Goal: Information Seeking & Learning: Check status

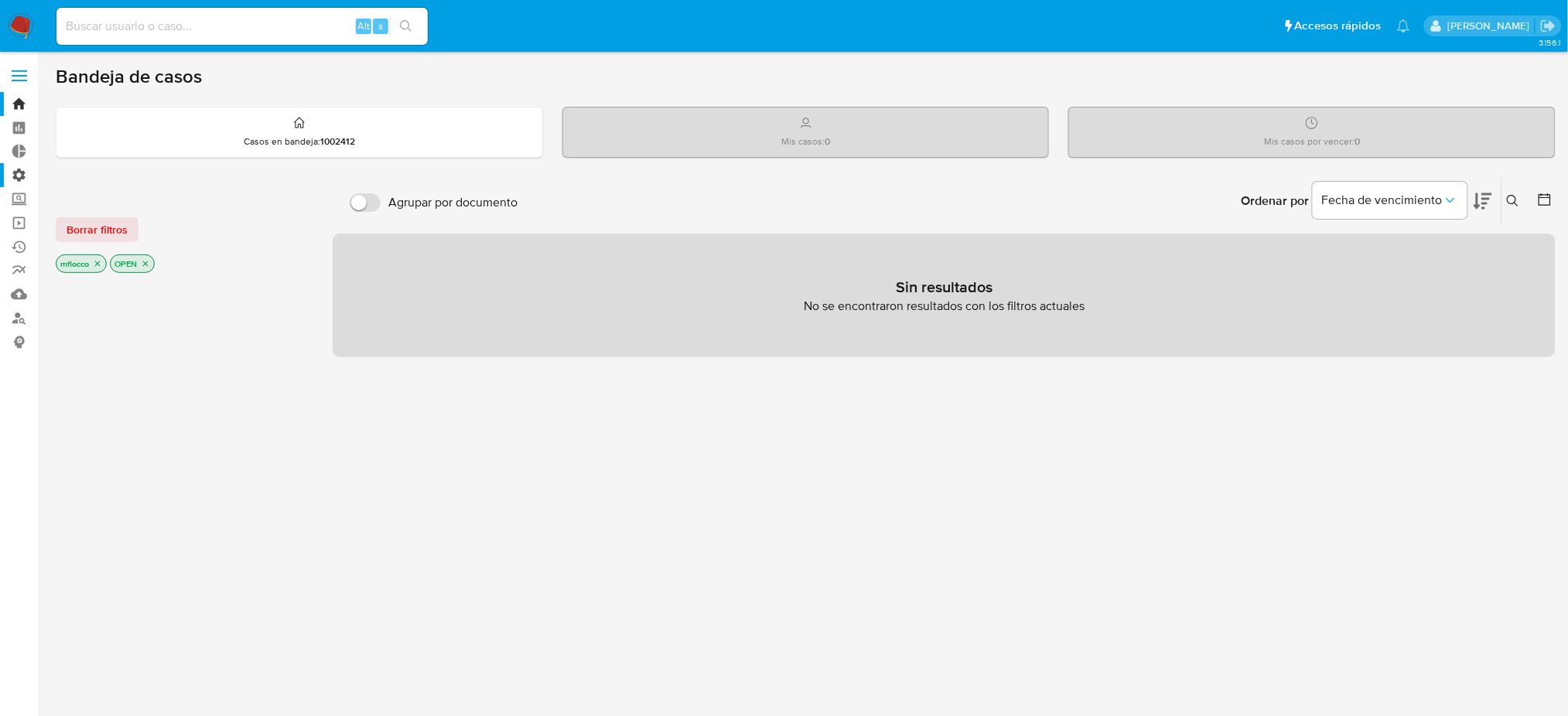
click at [6, 180] on label "Administración" at bounding box center [92, 174] width 184 height 24
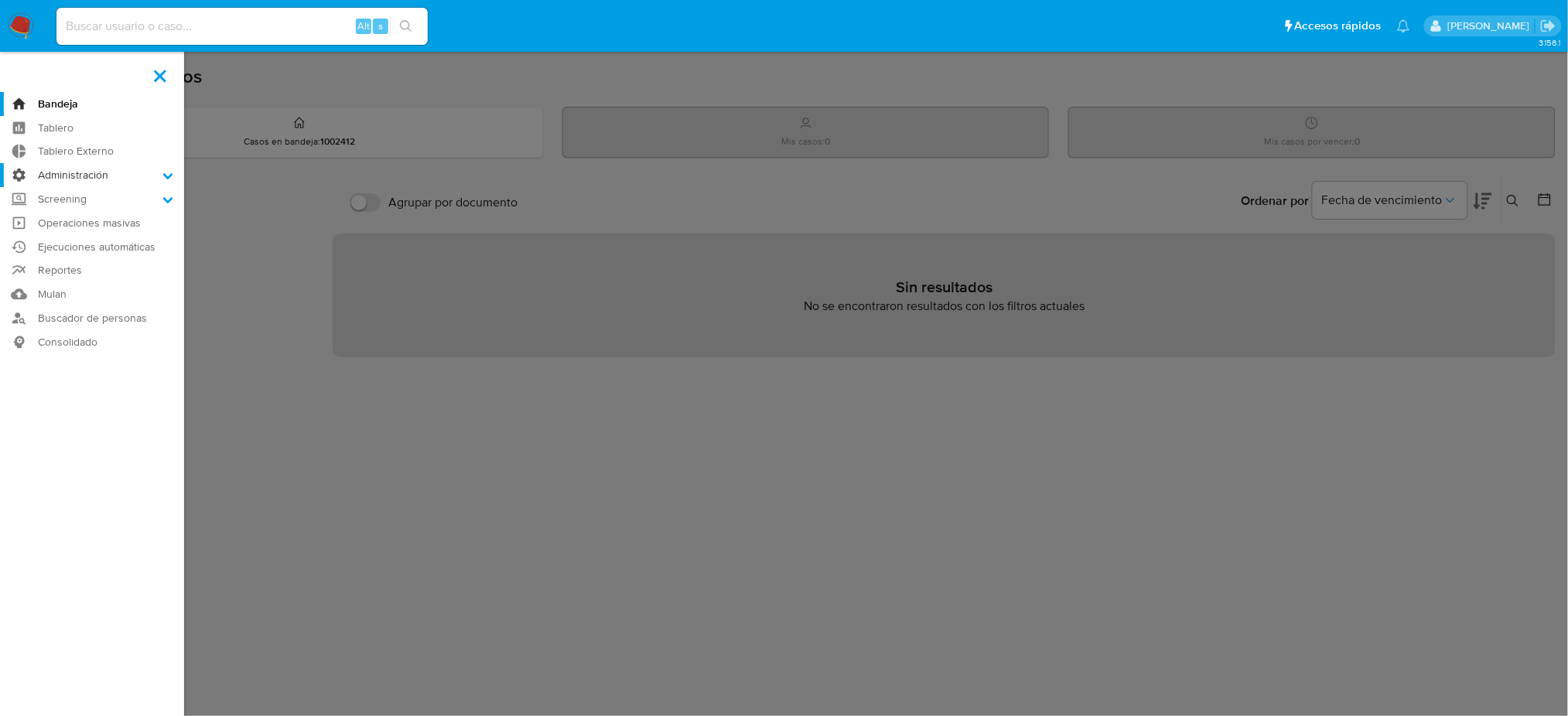
click at [0, 0] on input "Administración" at bounding box center [0, 0] width 0 height 0
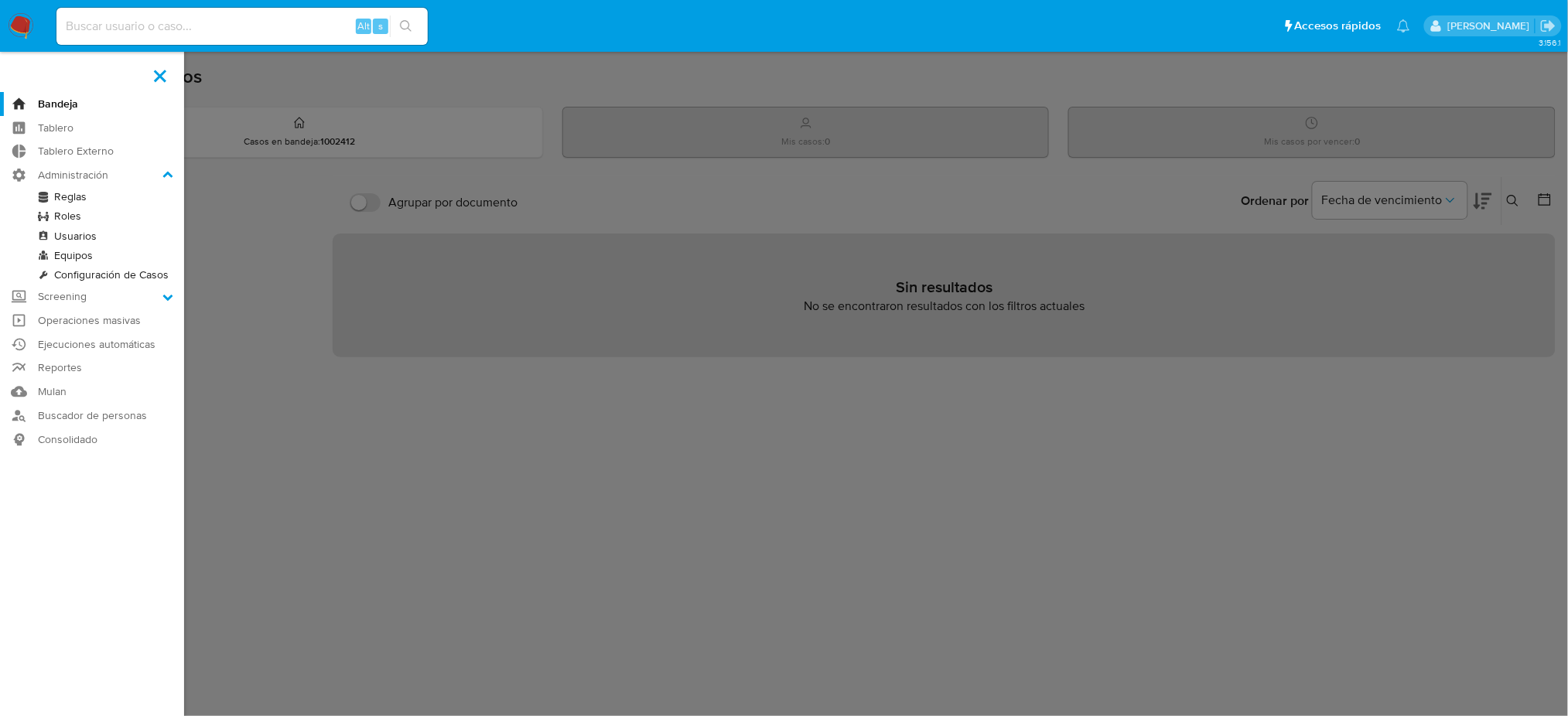
click at [47, 192] on link "Reglas" at bounding box center [92, 197] width 184 height 20
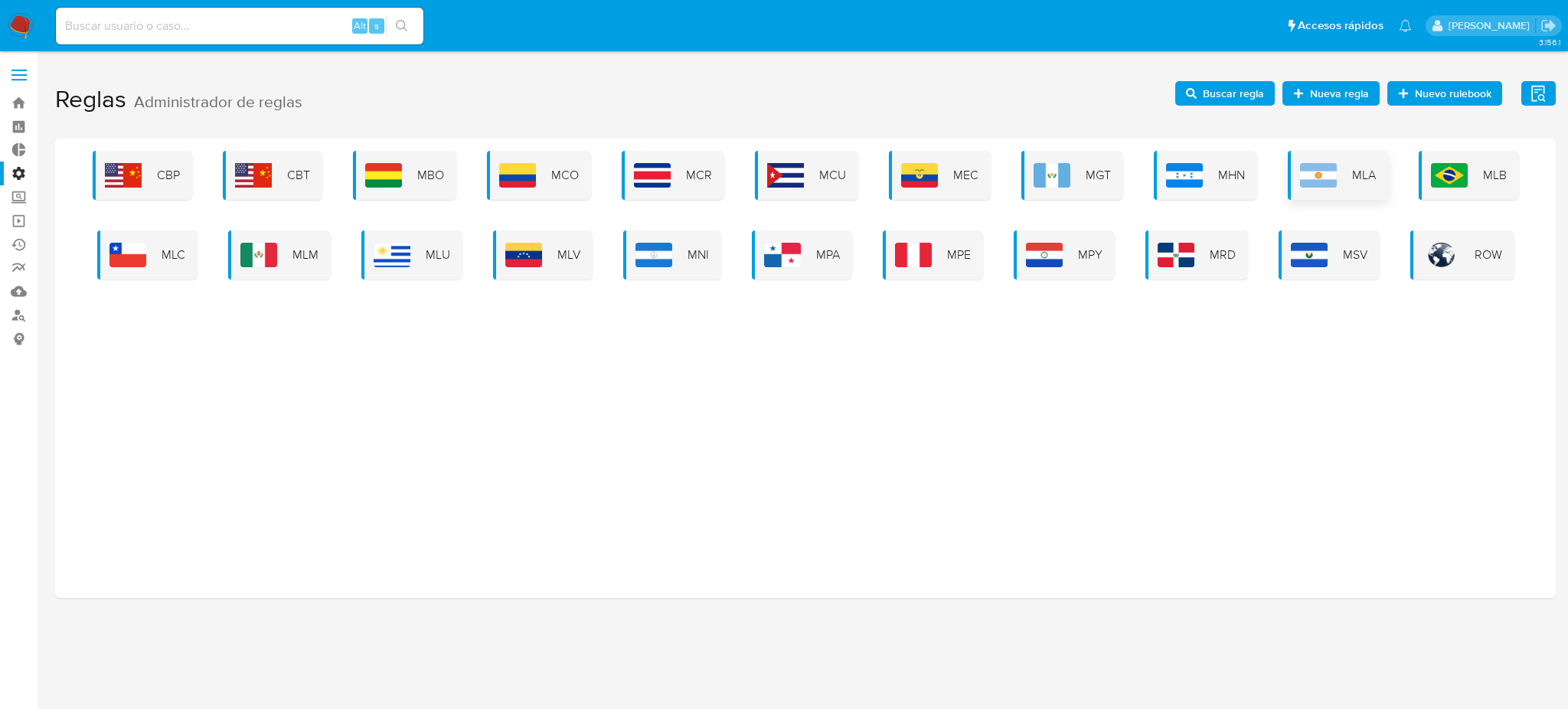
click at [1374, 173] on div "MLA" at bounding box center [1338, 175] width 100 height 49
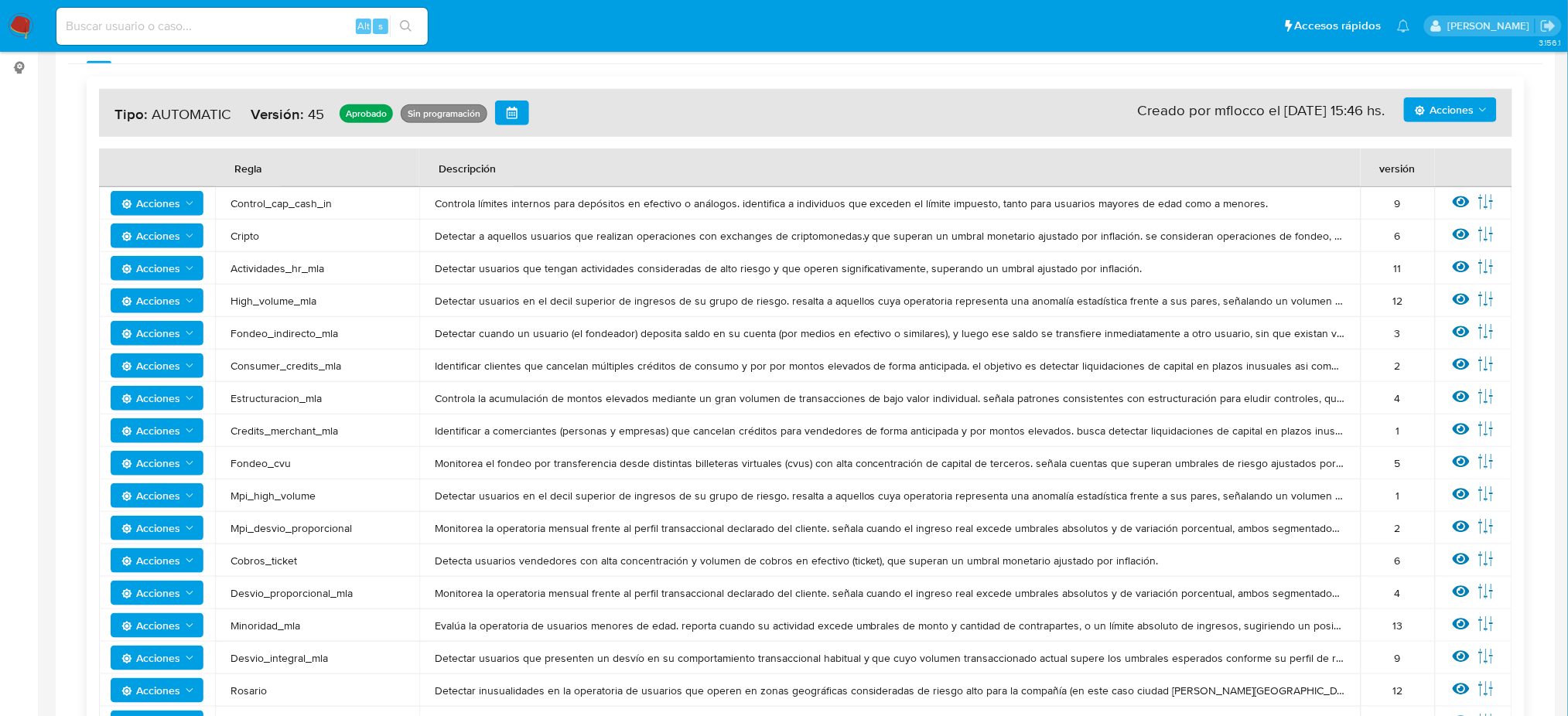
scroll to position [309, 0]
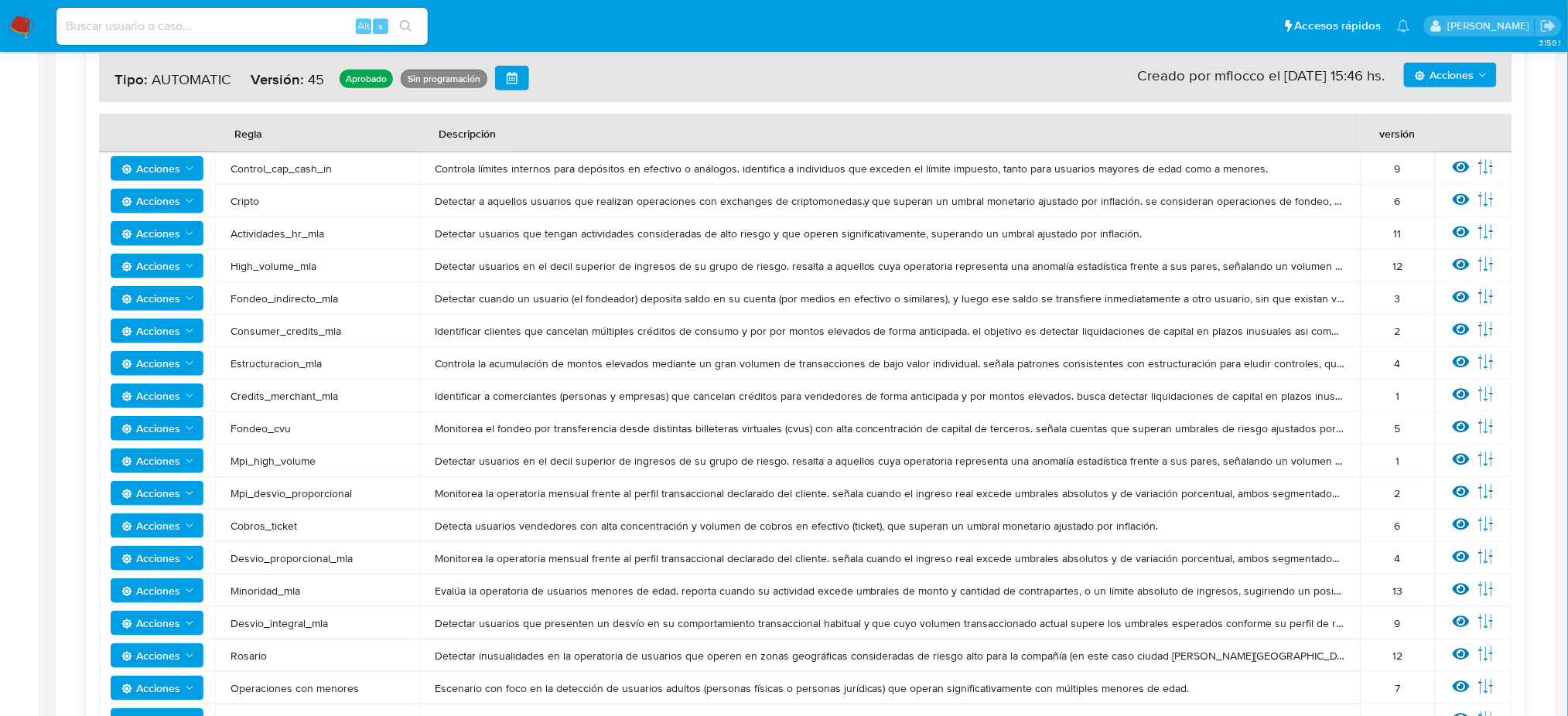
click at [21, 20] on img at bounding box center [20, 26] width 26 height 26
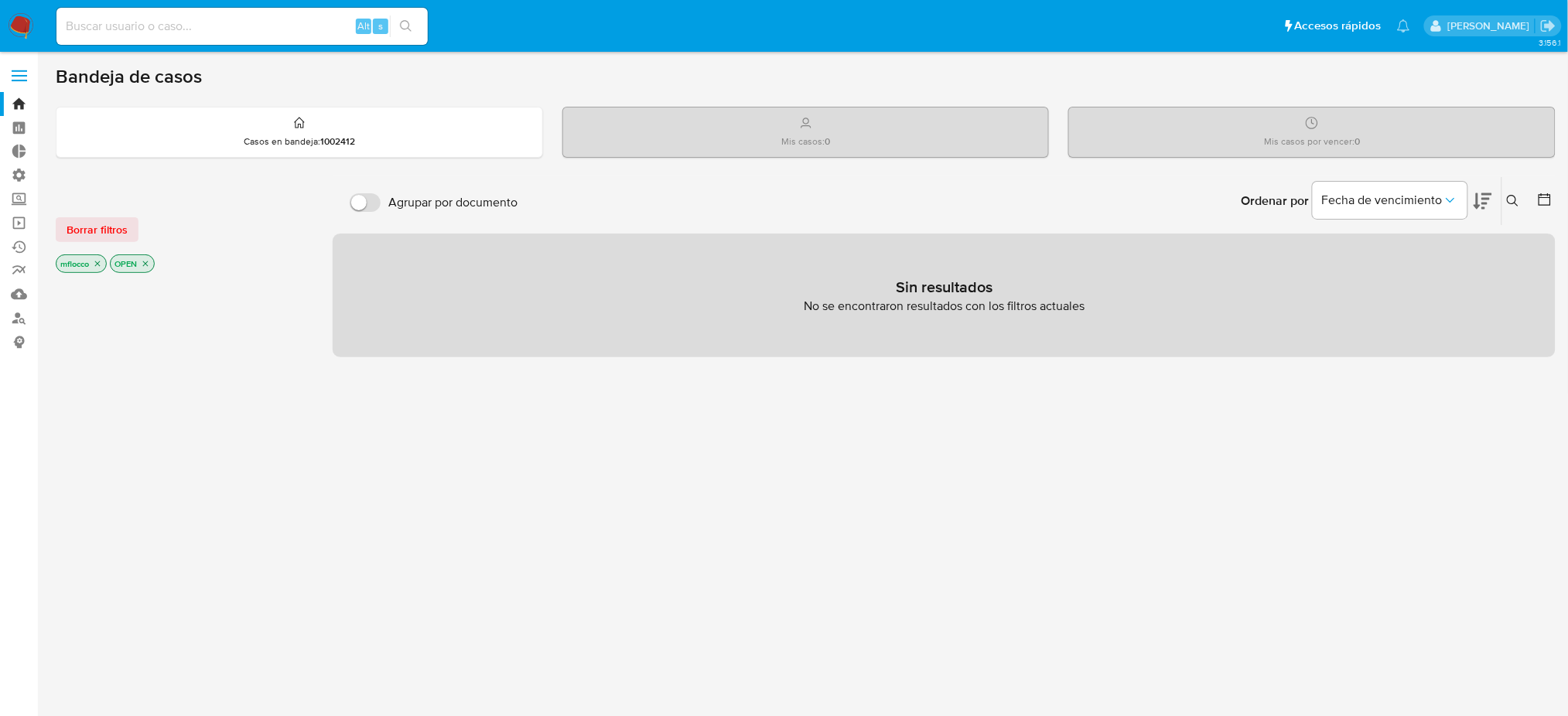
click at [99, 262] on icon "close-filter" at bounding box center [97, 263] width 9 height 9
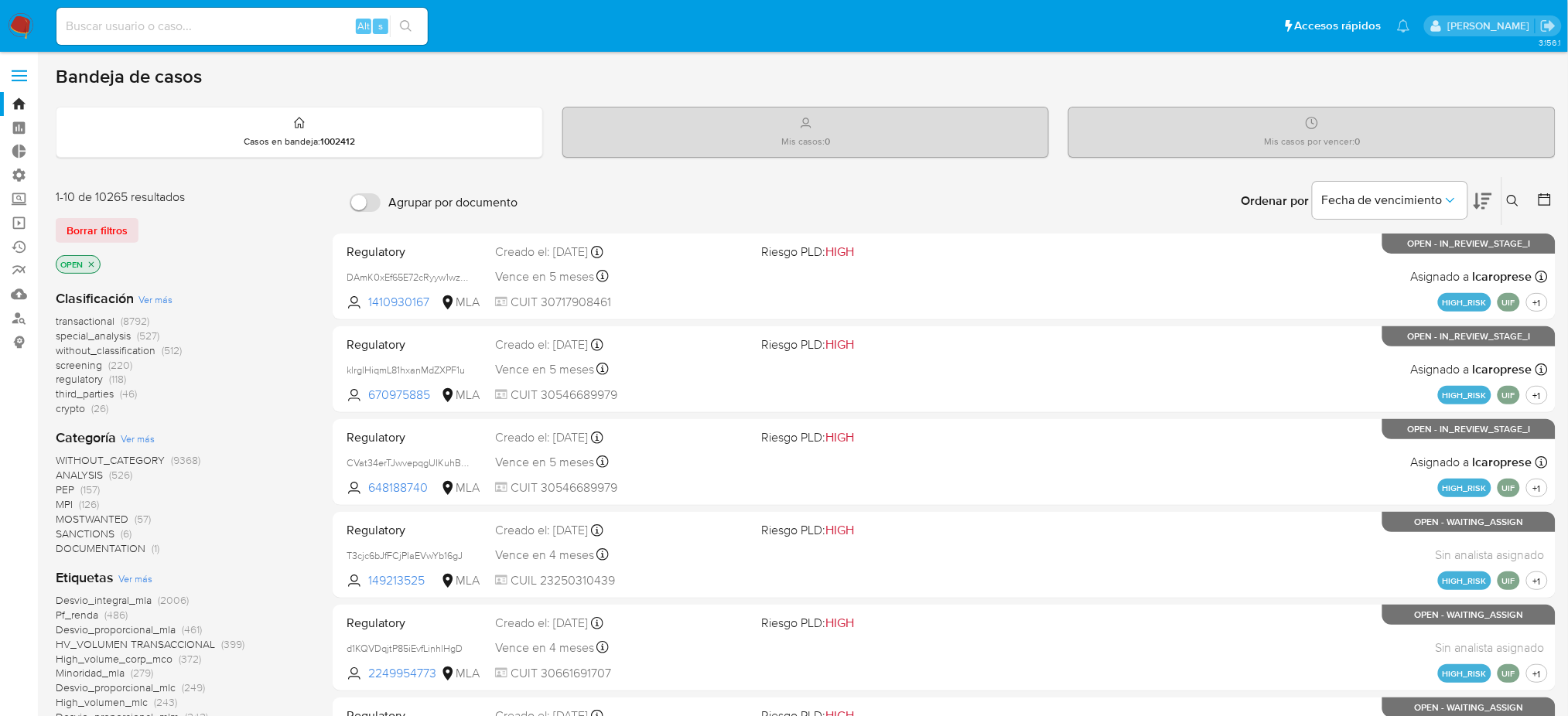
click at [92, 261] on icon "close-filter" at bounding box center [91, 264] width 9 height 9
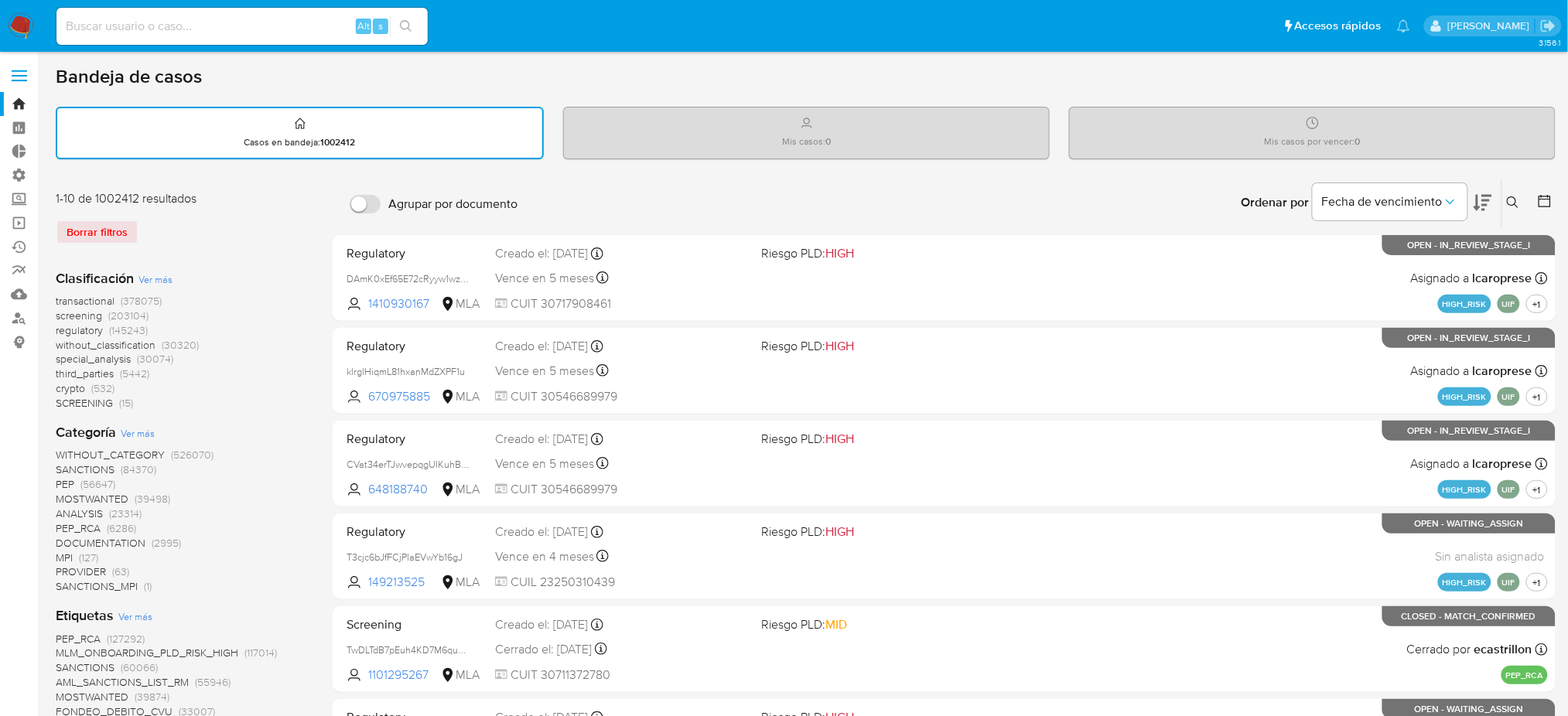
click at [87, 304] on span "transactional" at bounding box center [85, 300] width 59 height 16
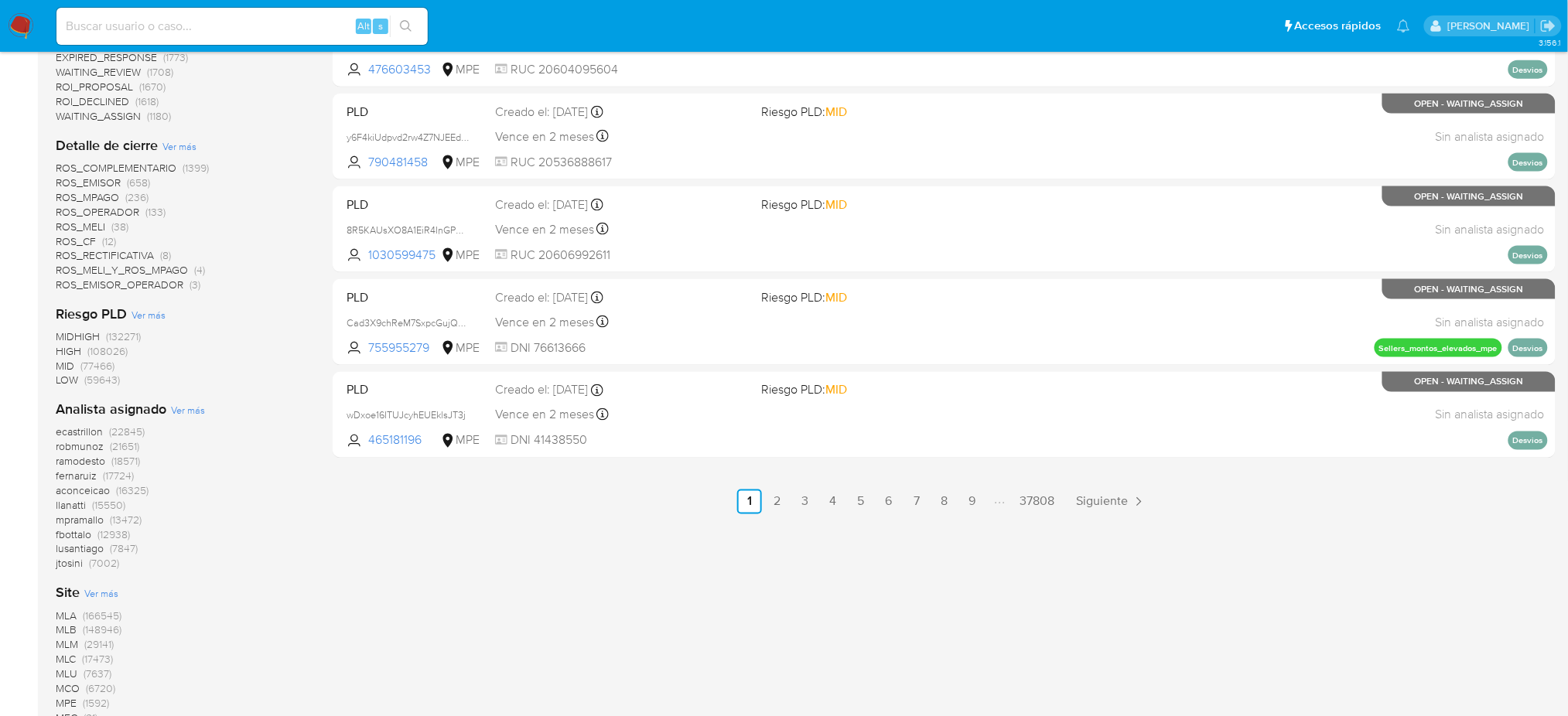
scroll to position [789, 0]
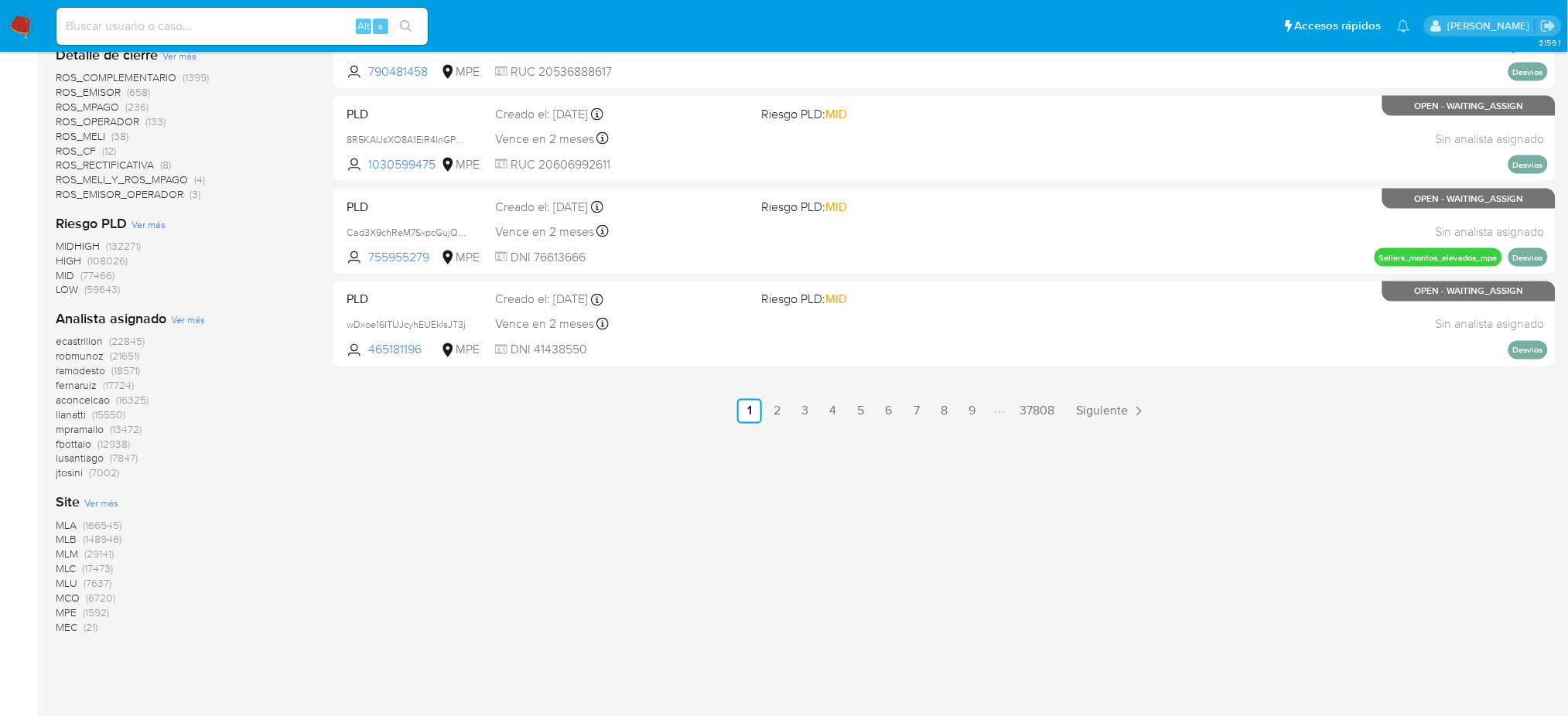
click at [68, 533] on span "MLB" at bounding box center [66, 539] width 21 height 16
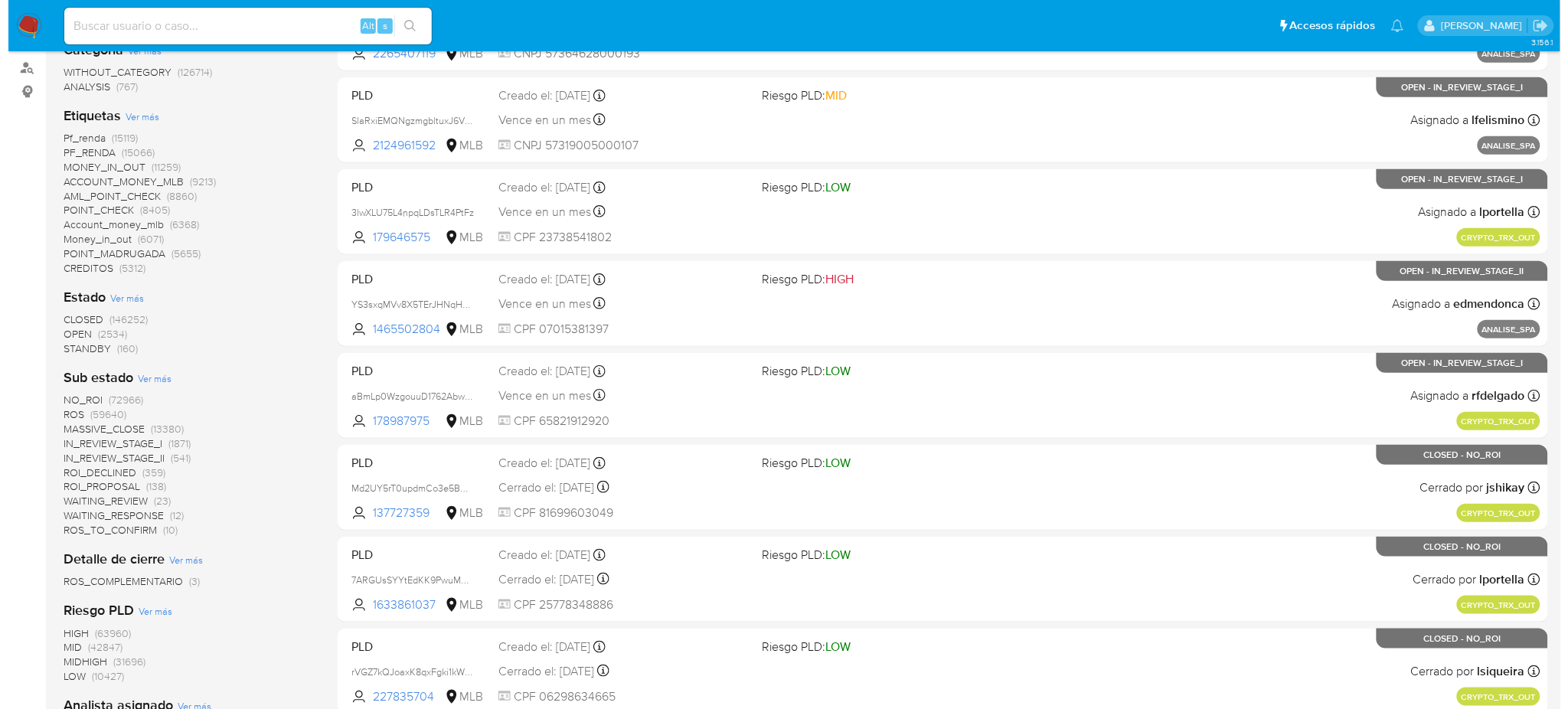
scroll to position [191, 0]
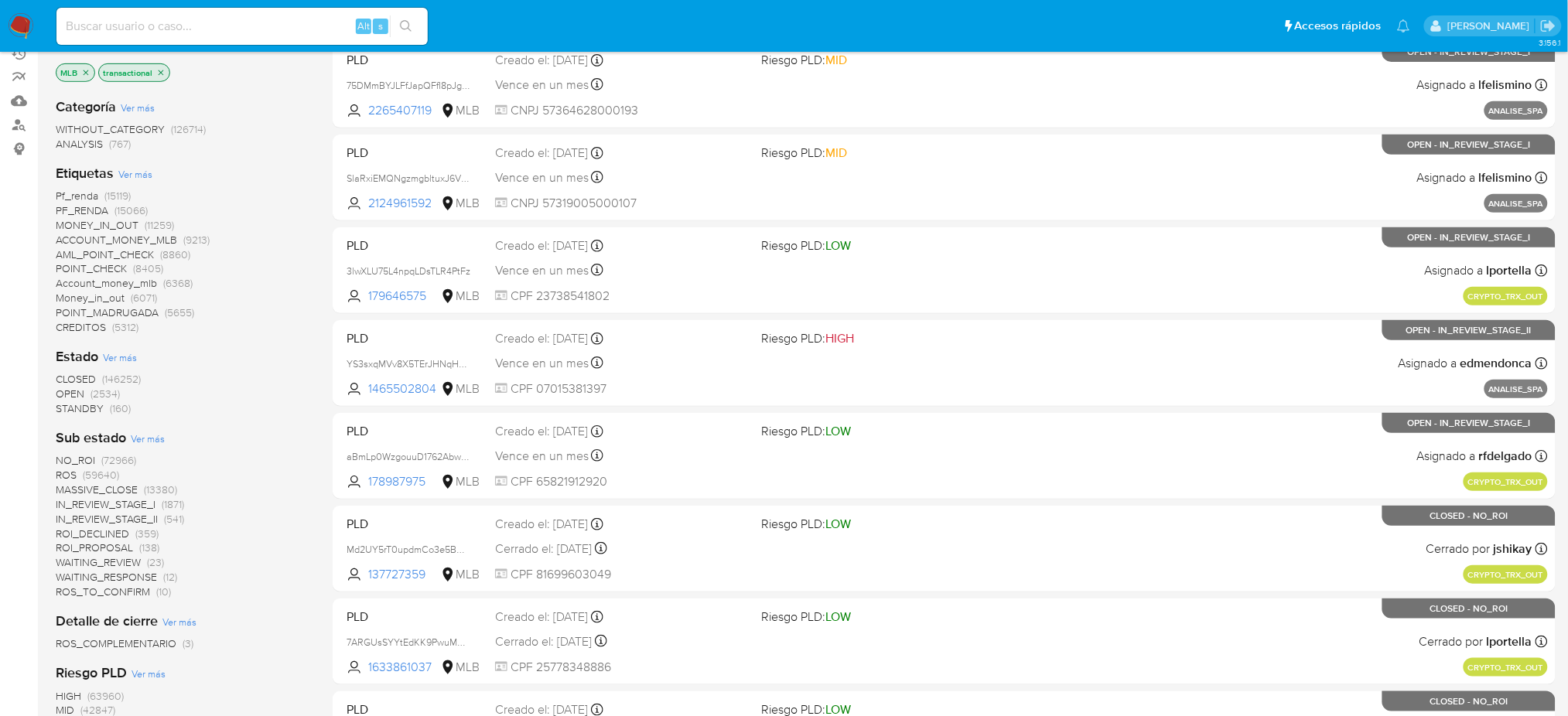
click at [70, 388] on span "OPEN" at bounding box center [70, 394] width 29 height 16
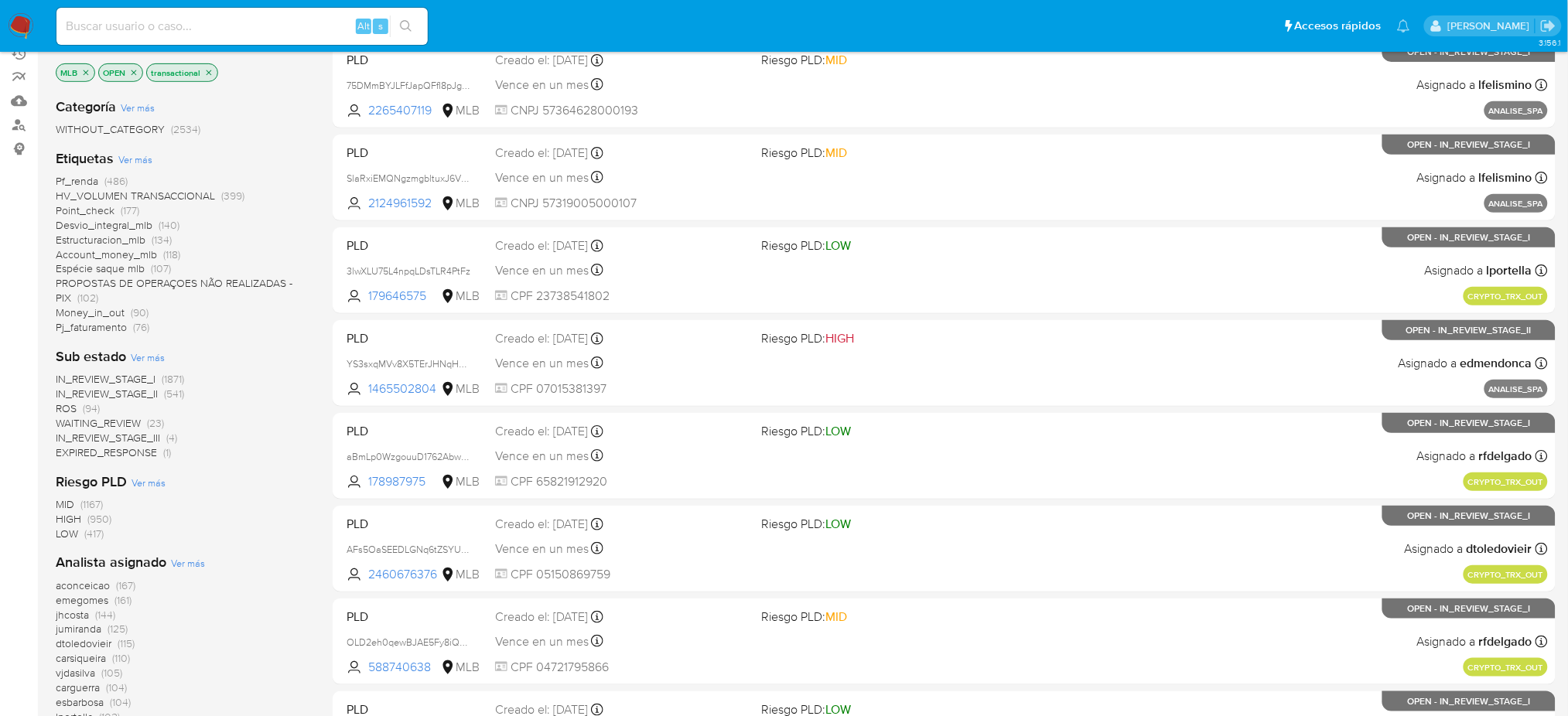
click at [137, 153] on span "Ver más" at bounding box center [136, 159] width 34 height 14
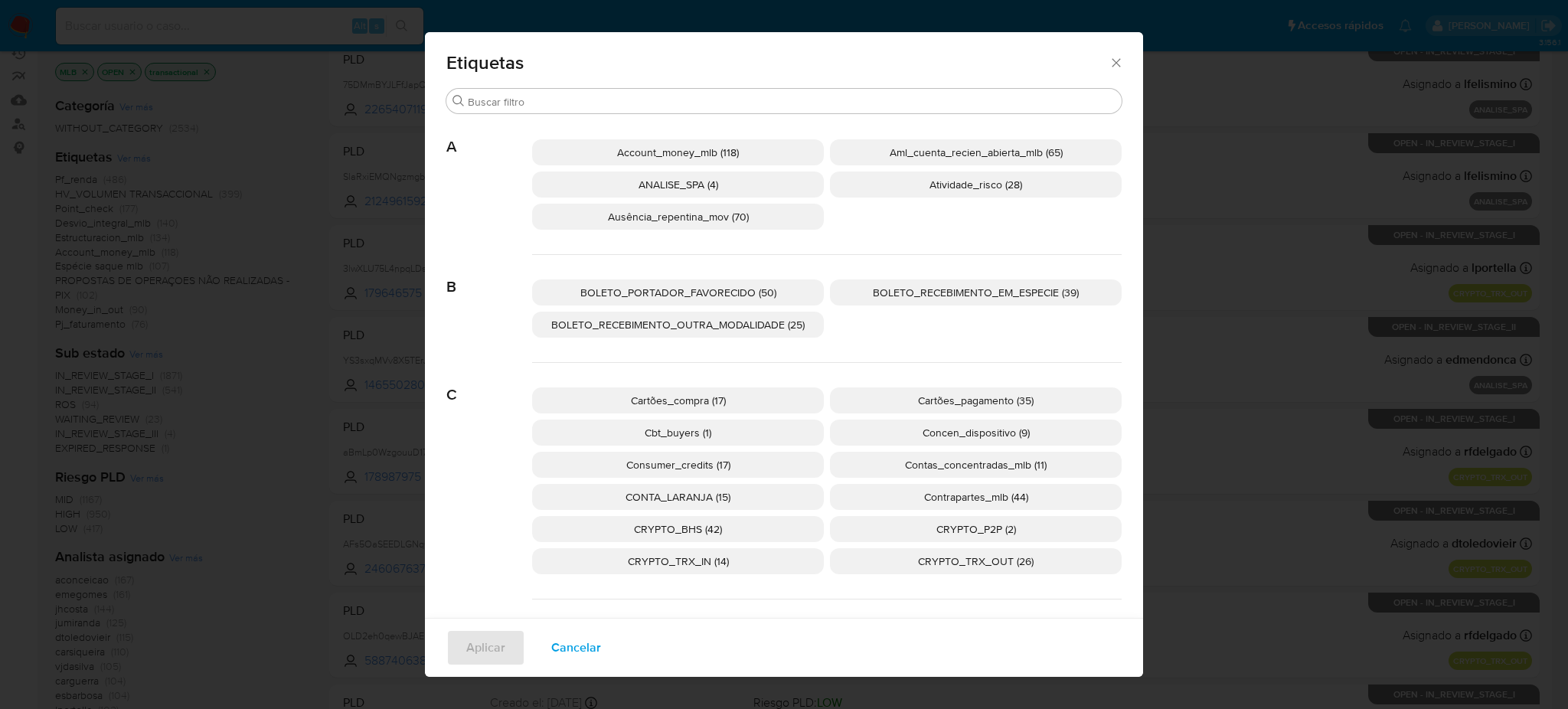
click at [677, 430] on span "Cbt_buyers (1)" at bounding box center [678, 433] width 66 height 15
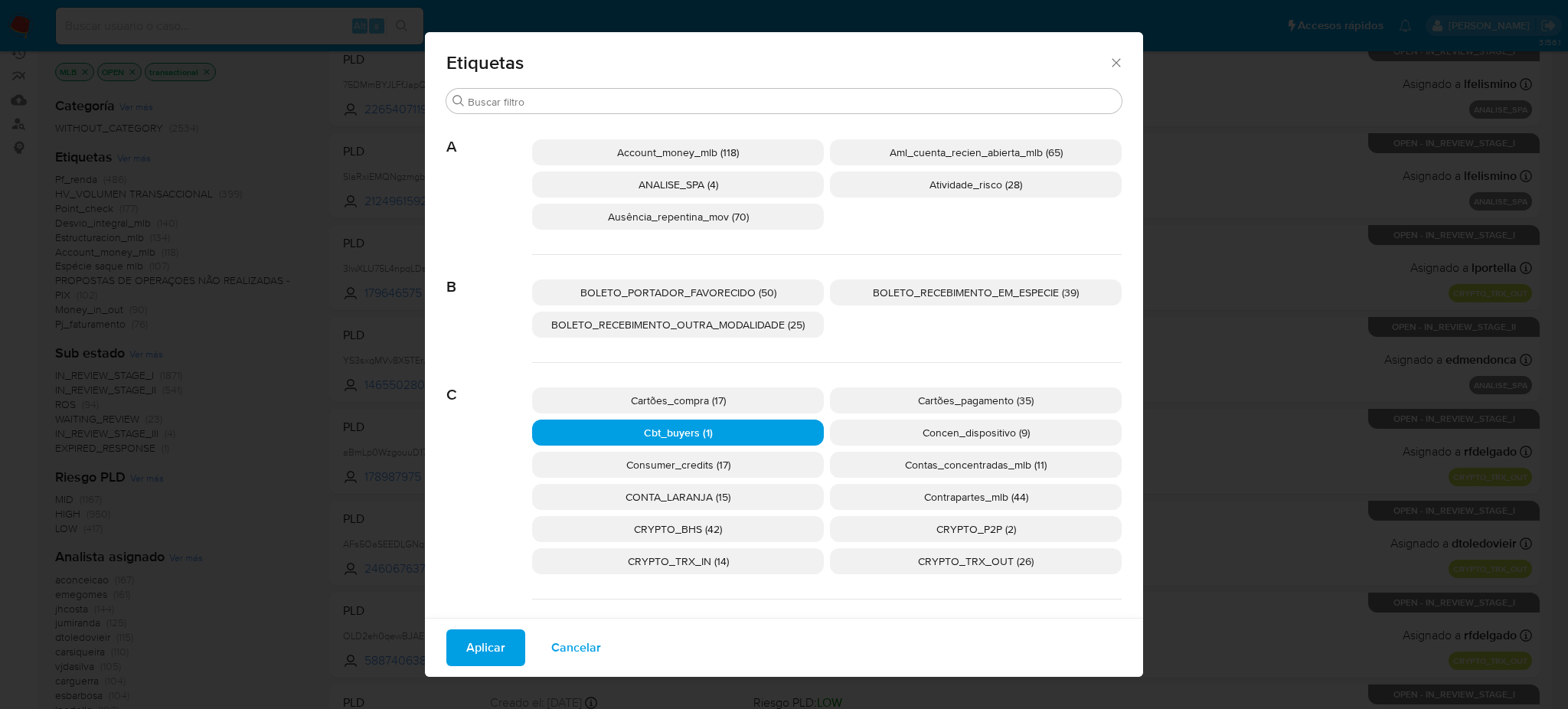
click at [473, 653] on span "Aplicar" at bounding box center [486, 648] width 39 height 34
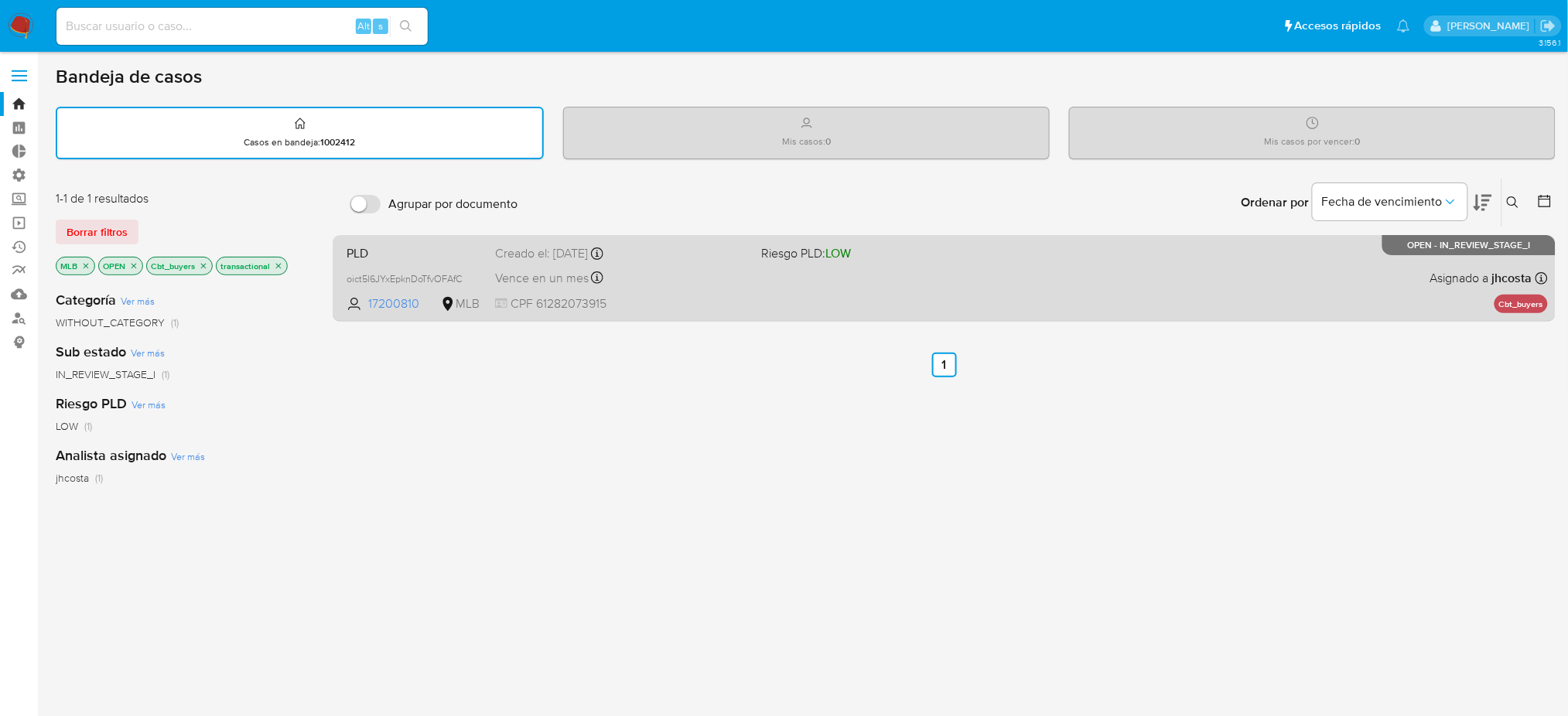
click at [759, 268] on div "PLD oict5l6JYxEpknDoTfvOFAfC 17200810 MLB Riesgo PLD: LOW Creado el: 12/08/2025…" at bounding box center [944, 277] width 1208 height 78
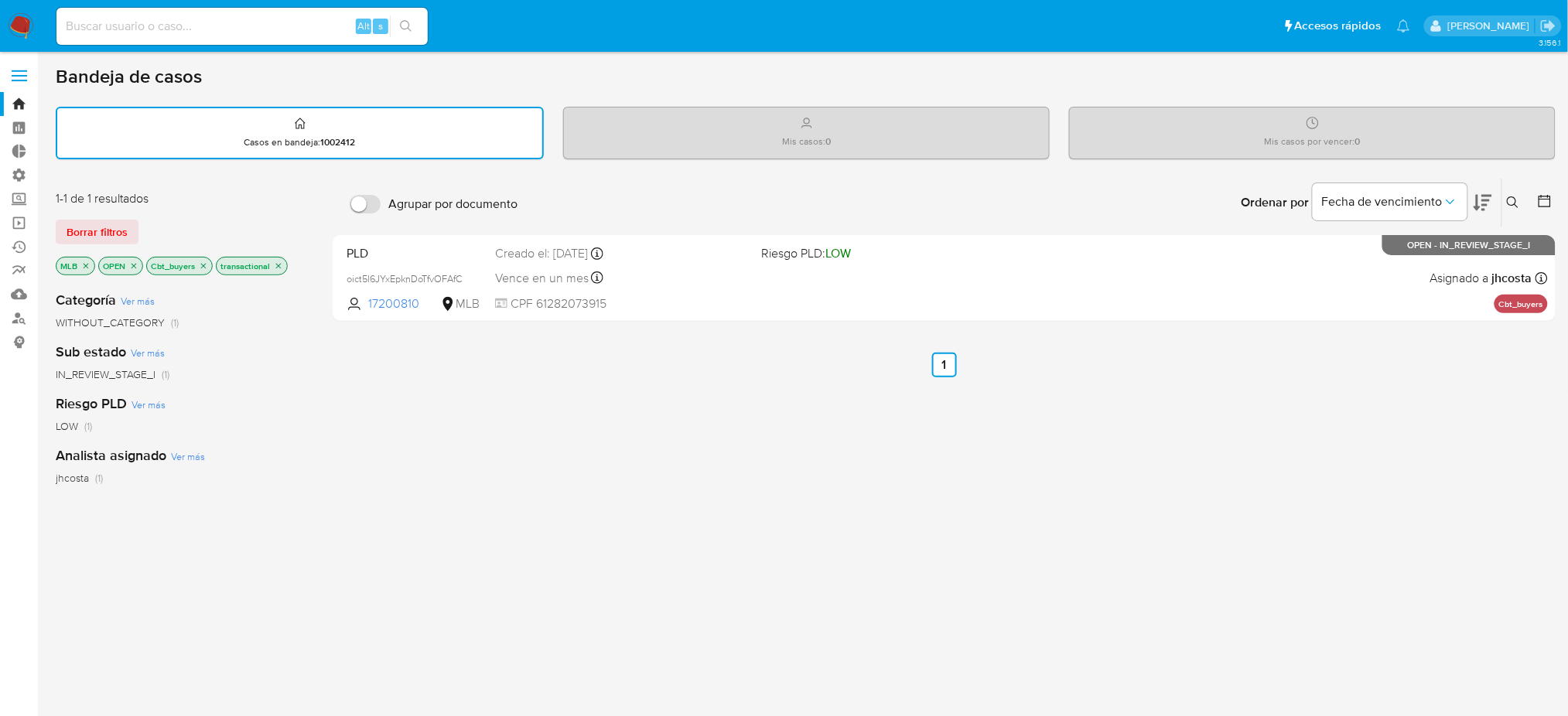
click at [133, 264] on icon "close-filter" at bounding box center [134, 265] width 6 height 6
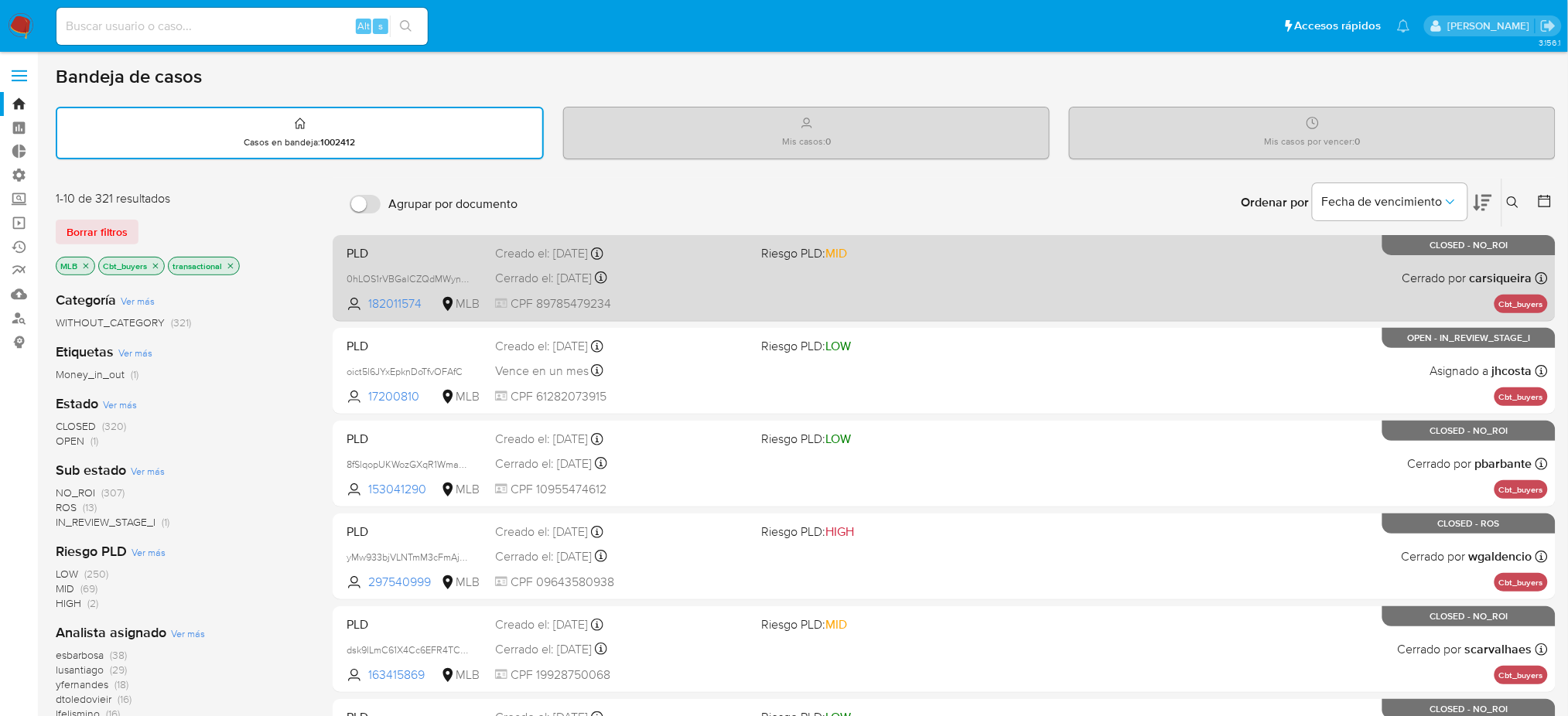
click at [574, 301] on span "CPF 89785479234" at bounding box center [622, 304] width 254 height 17
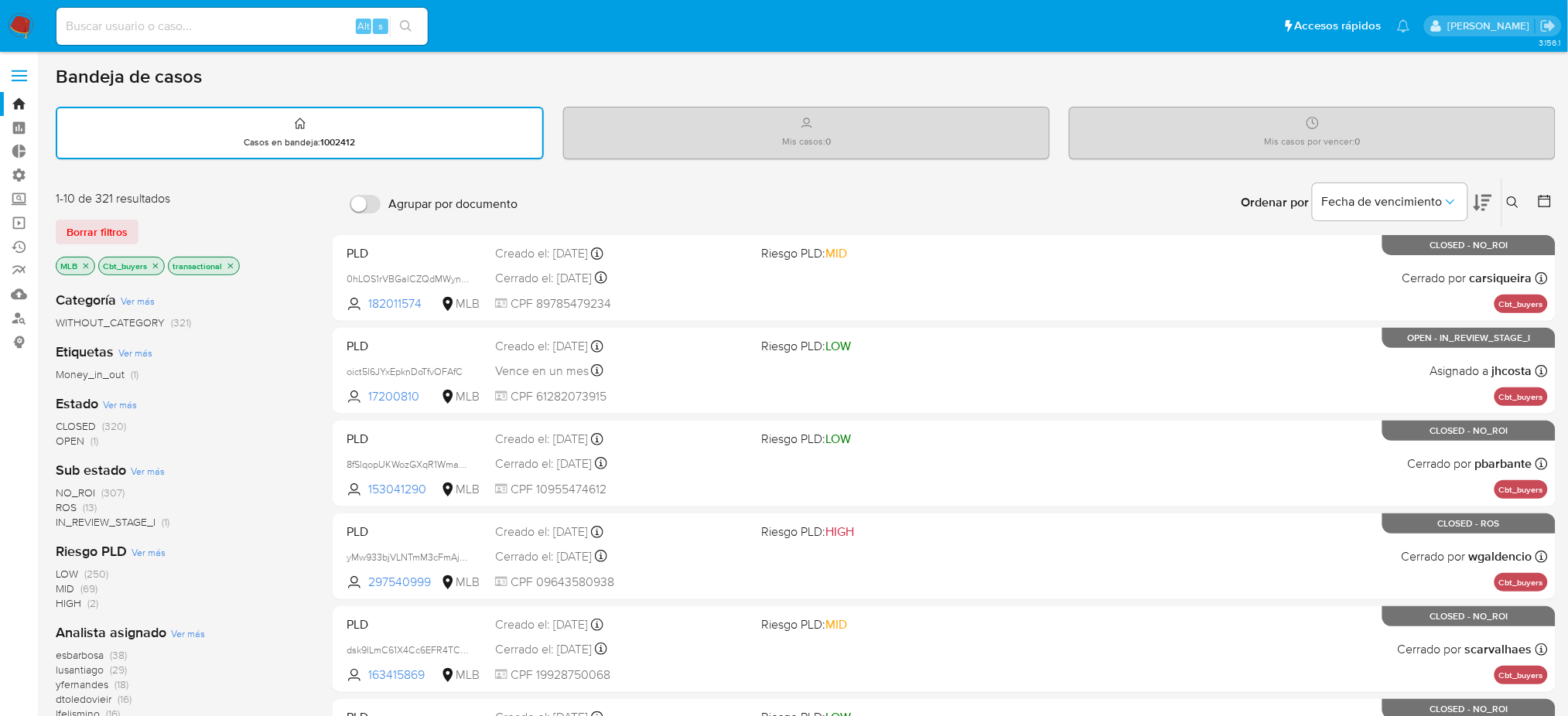
click at [287, 16] on input at bounding box center [242, 26] width 372 height 20
paste input "182011574"
type input "182011574"
click at [414, 36] on div "182011574 Alt s" at bounding box center [242, 25] width 372 height 37
click at [403, 29] on icon "search-icon" at bounding box center [406, 26] width 12 height 12
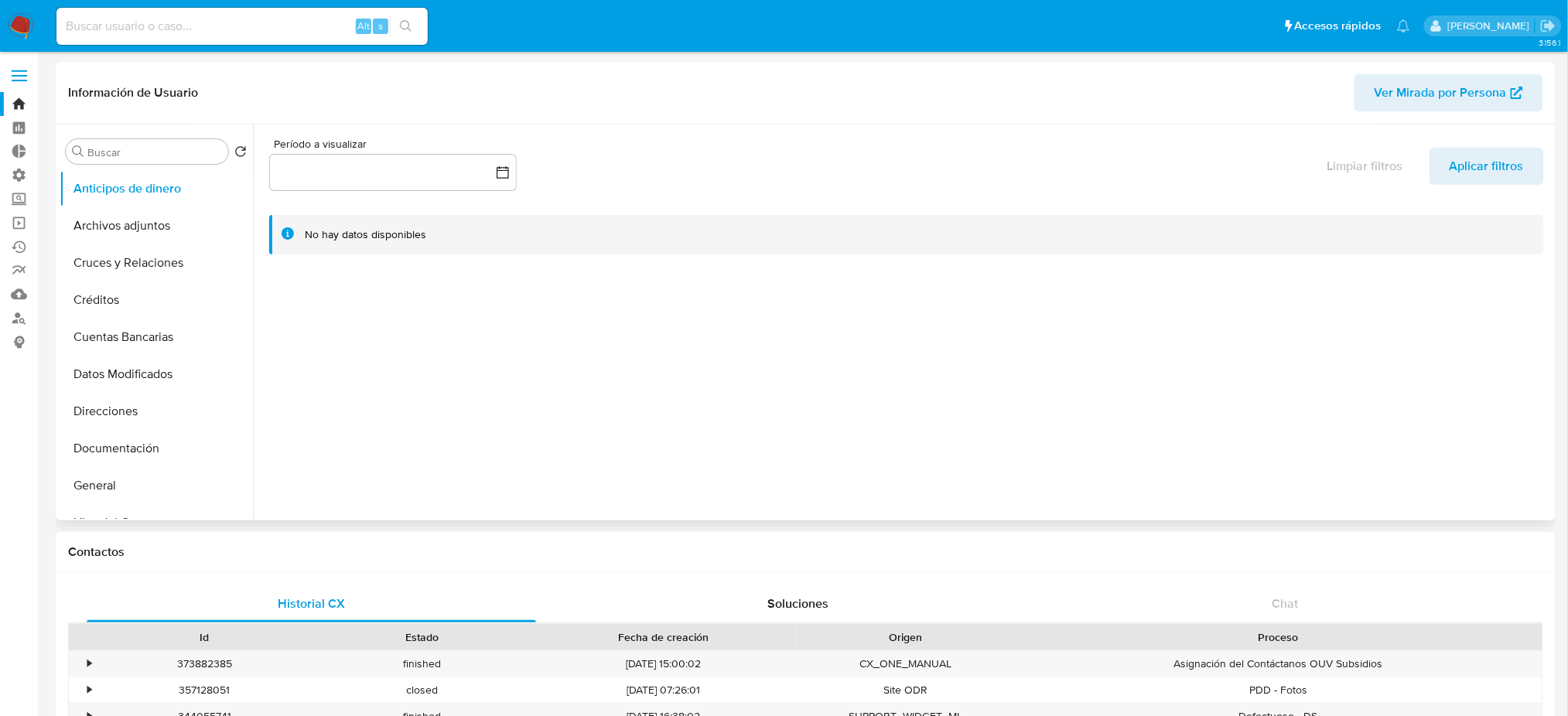
select select "10"
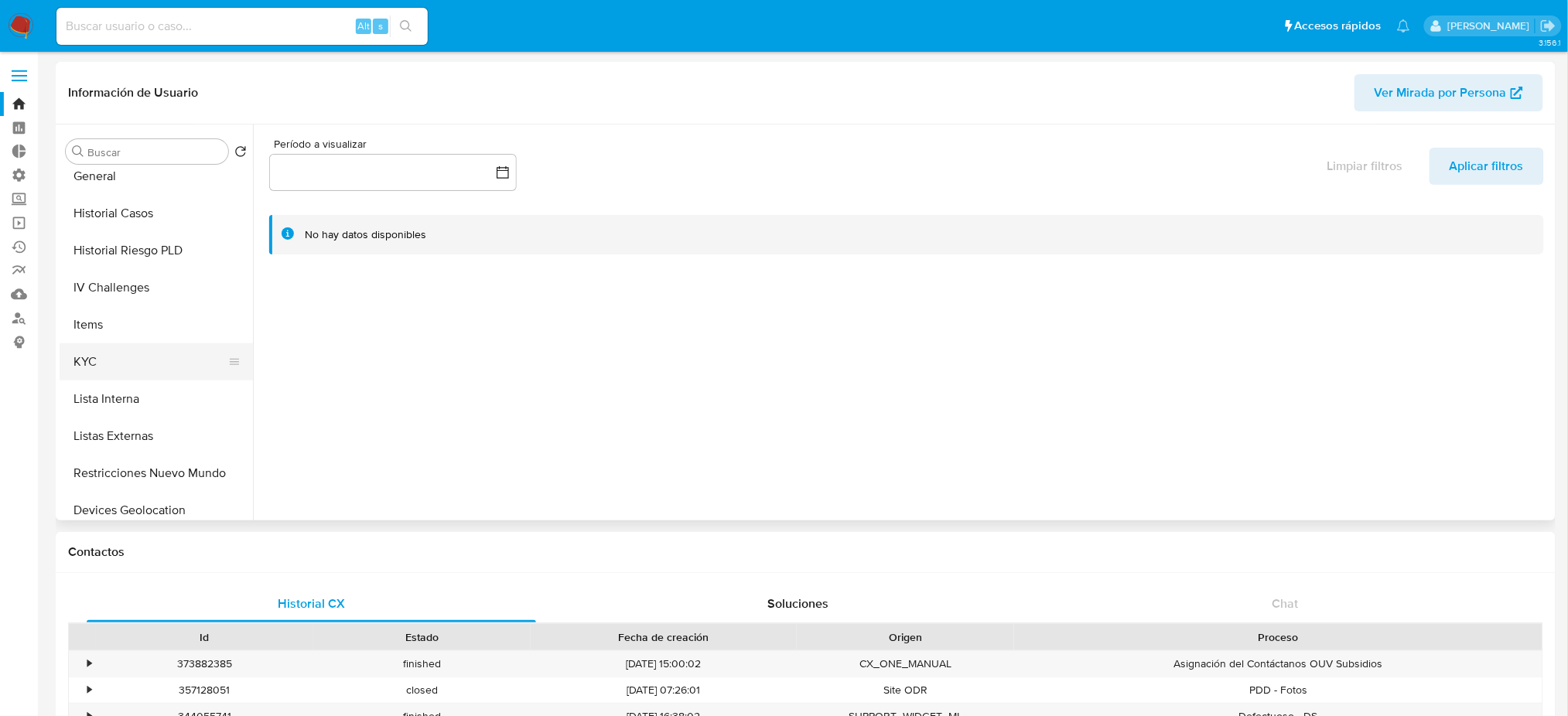
click at [171, 359] on button "KYC" at bounding box center [150, 362] width 181 height 37
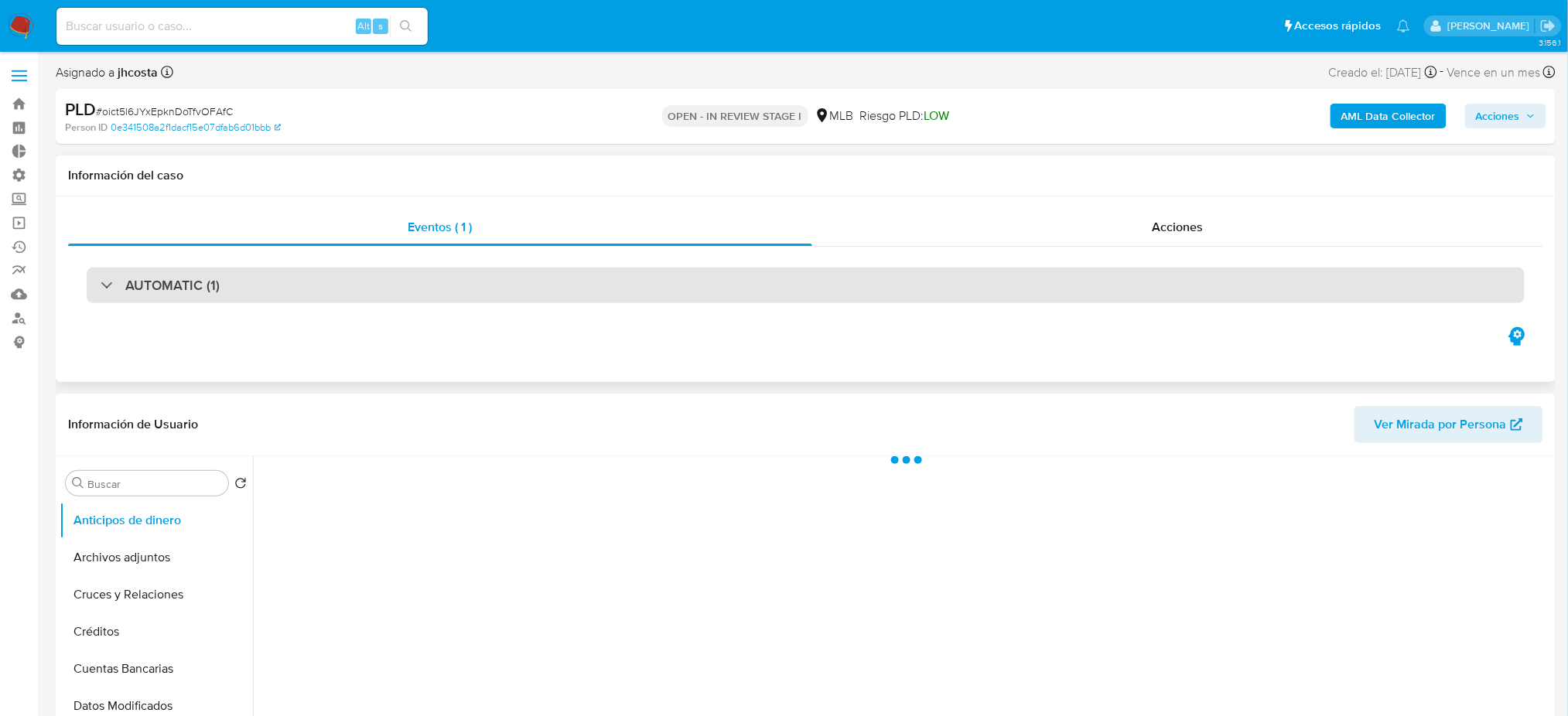
click at [382, 277] on div "AUTOMATIC (1)" at bounding box center [805, 285] width 1438 height 35
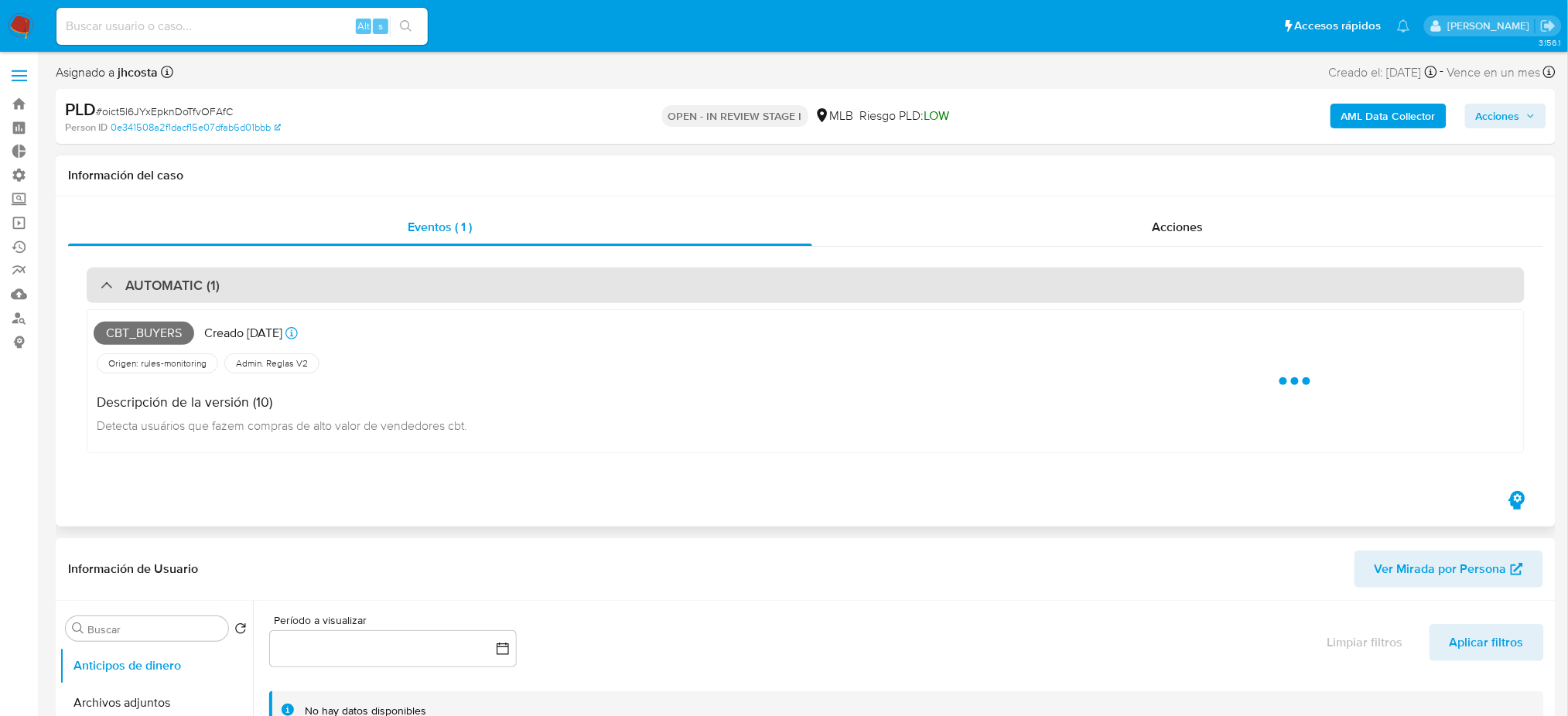
select select "10"
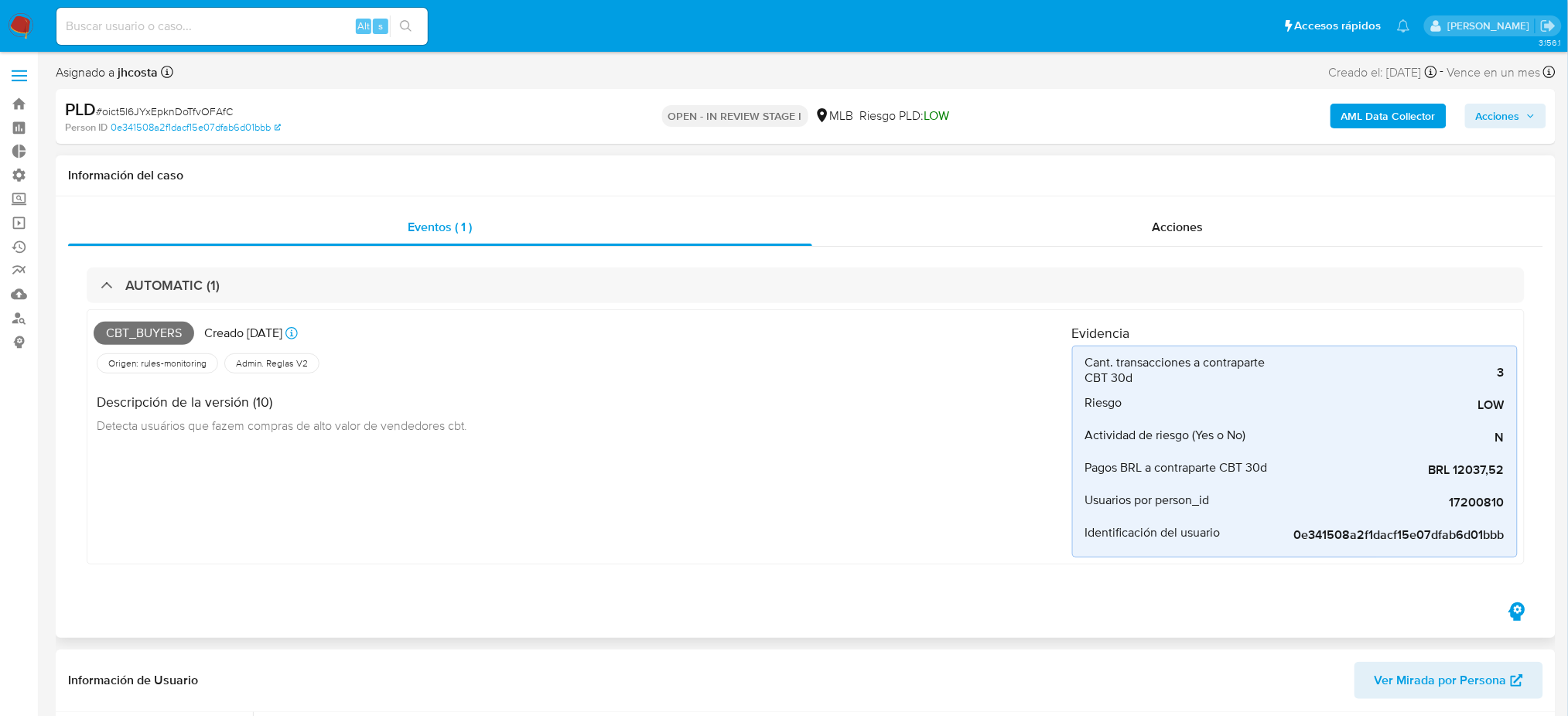
drag, startPoint x: 1450, startPoint y: 501, endPoint x: 1535, endPoint y: 503, distance: 85.0
click at [1535, 503] on div "AUTOMATIC (1) Cbt_buyers Creado hace 16 días Creado: 12/08/2025 00:27:05 Origen…" at bounding box center [805, 423] width 1476 height 353
click at [1462, 502] on span "17200810" at bounding box center [1389, 502] width 232 height 16
drag, startPoint x: 1452, startPoint y: 503, endPoint x: 1518, endPoint y: 506, distance: 66.1
click at [1518, 506] on div "Cbt_buyers Creado hace 16 días Creado: 12/08/2025 00:27:05 Origen: rules-monito…" at bounding box center [805, 437] width 1438 height 255
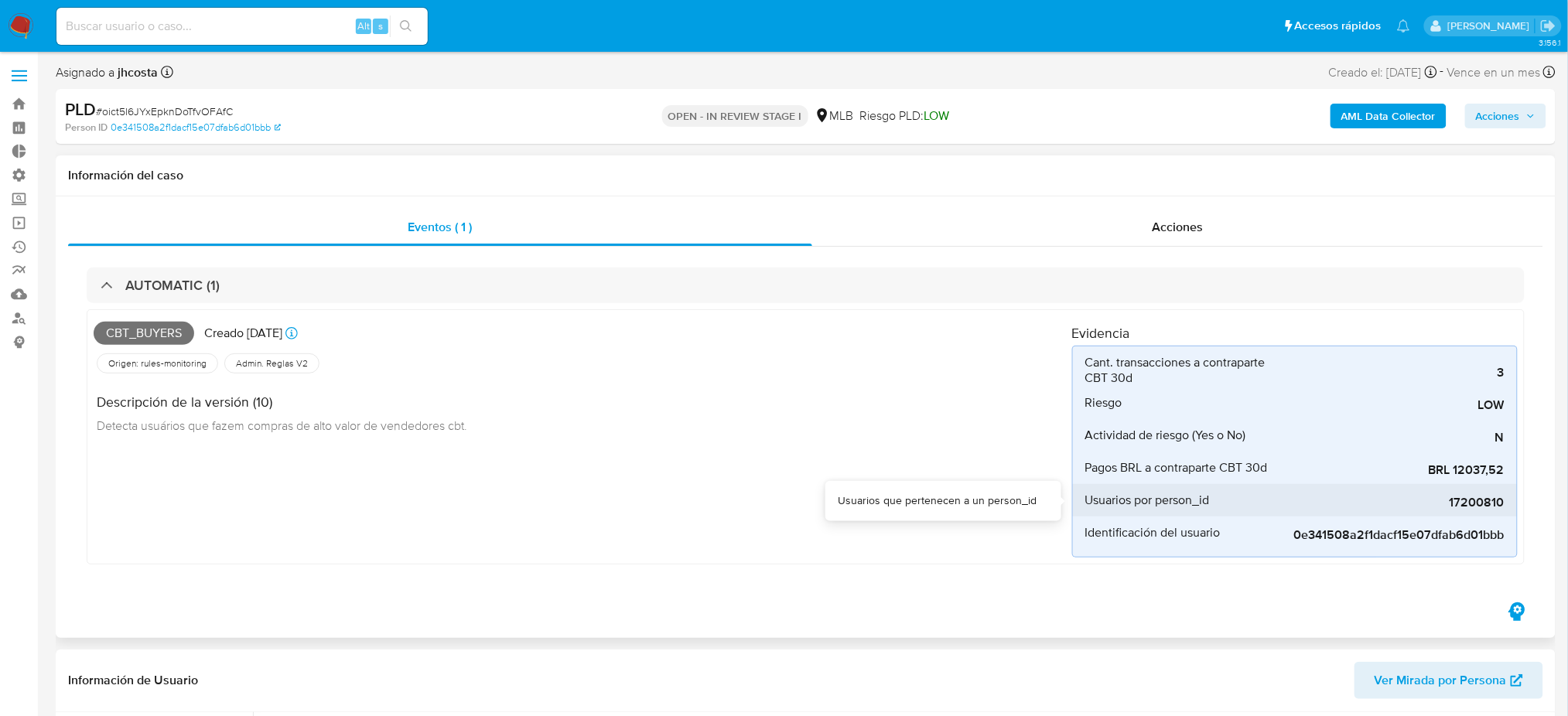
click at [1459, 506] on span "17200810" at bounding box center [1389, 502] width 232 height 16
drag, startPoint x: 103, startPoint y: 46, endPoint x: 105, endPoint y: 36, distance: 10.2
click at [103, 43] on div "Alt s" at bounding box center [242, 26] width 372 height 43
click at [105, 31] on input at bounding box center [242, 26] width 372 height 20
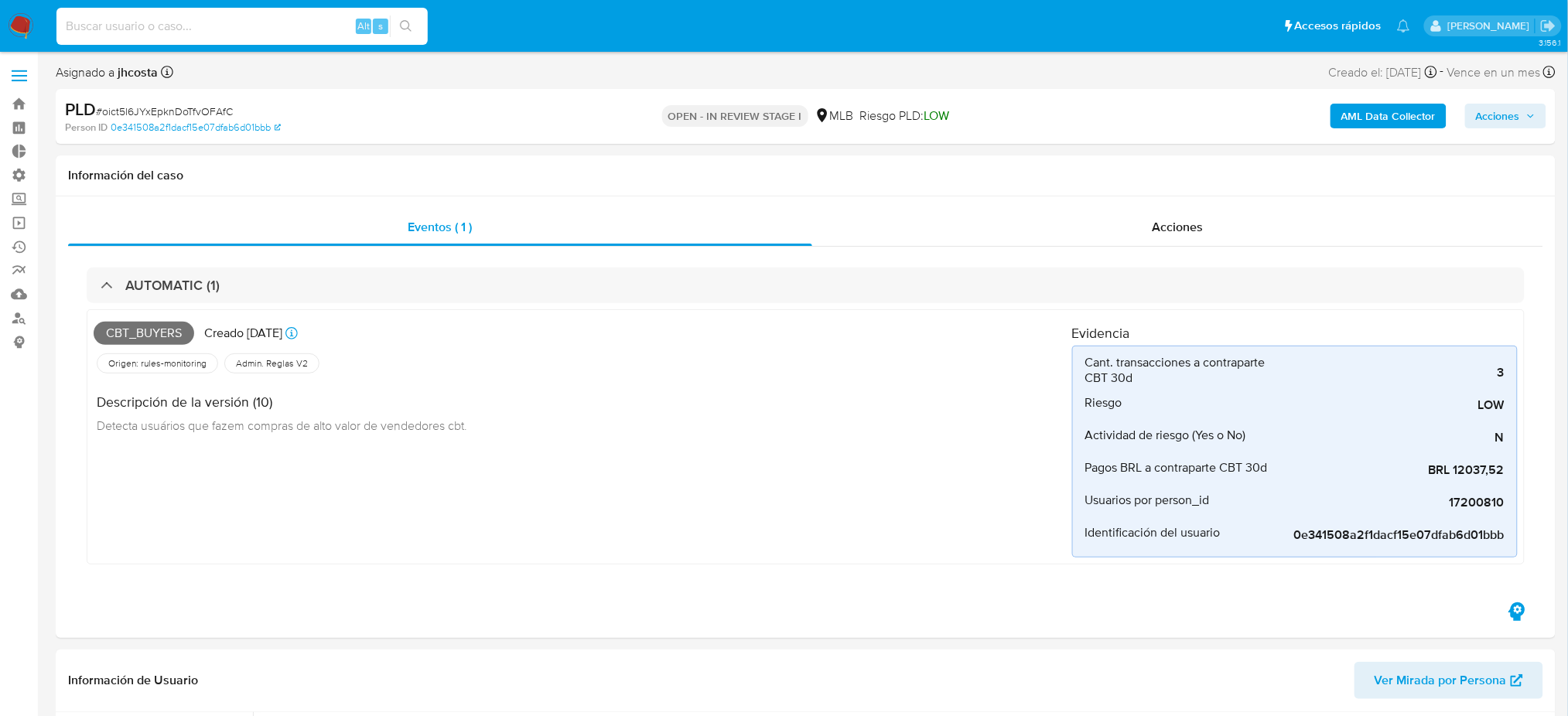
paste input "17200810"
type input "17200810"
click at [414, 30] on button "search-icon" at bounding box center [405, 26] width 32 height 21
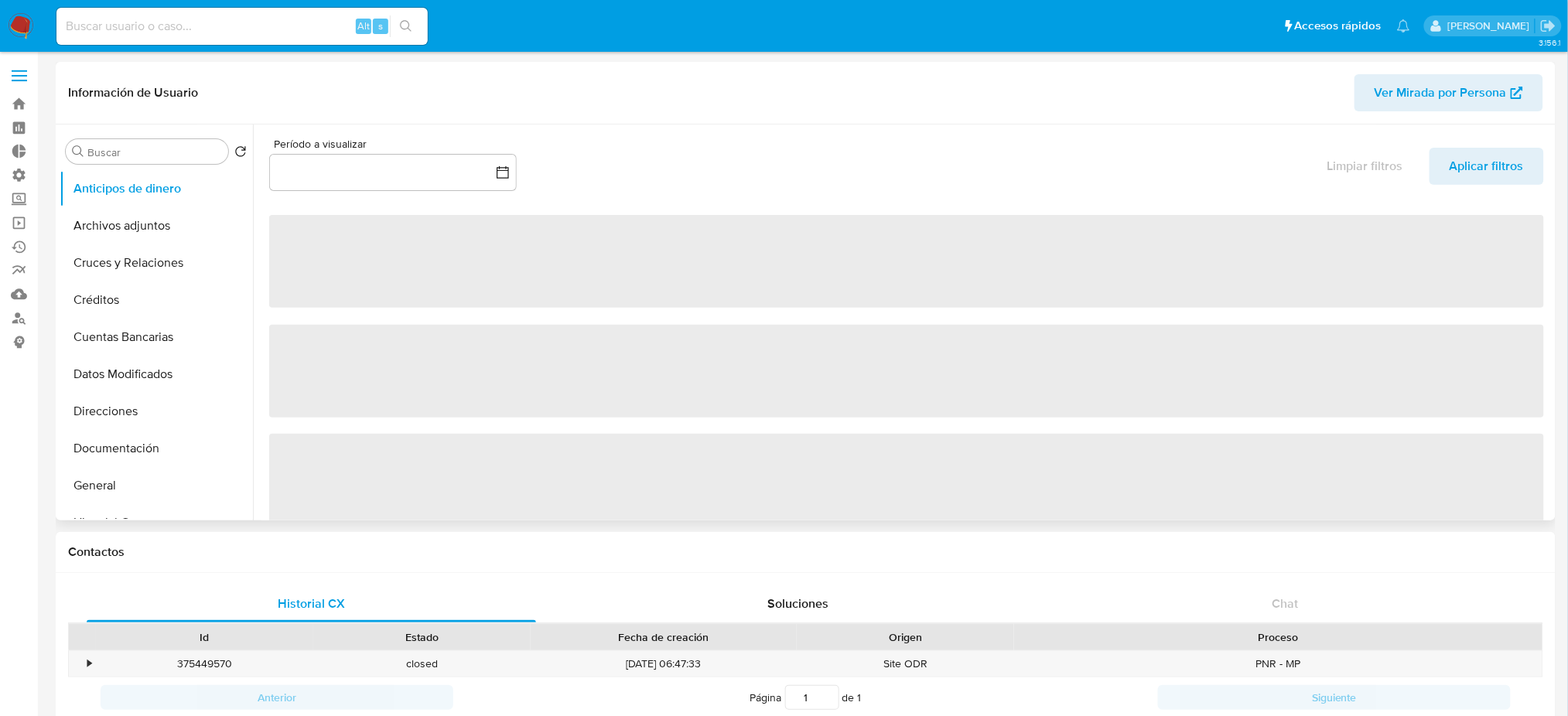
select select "10"
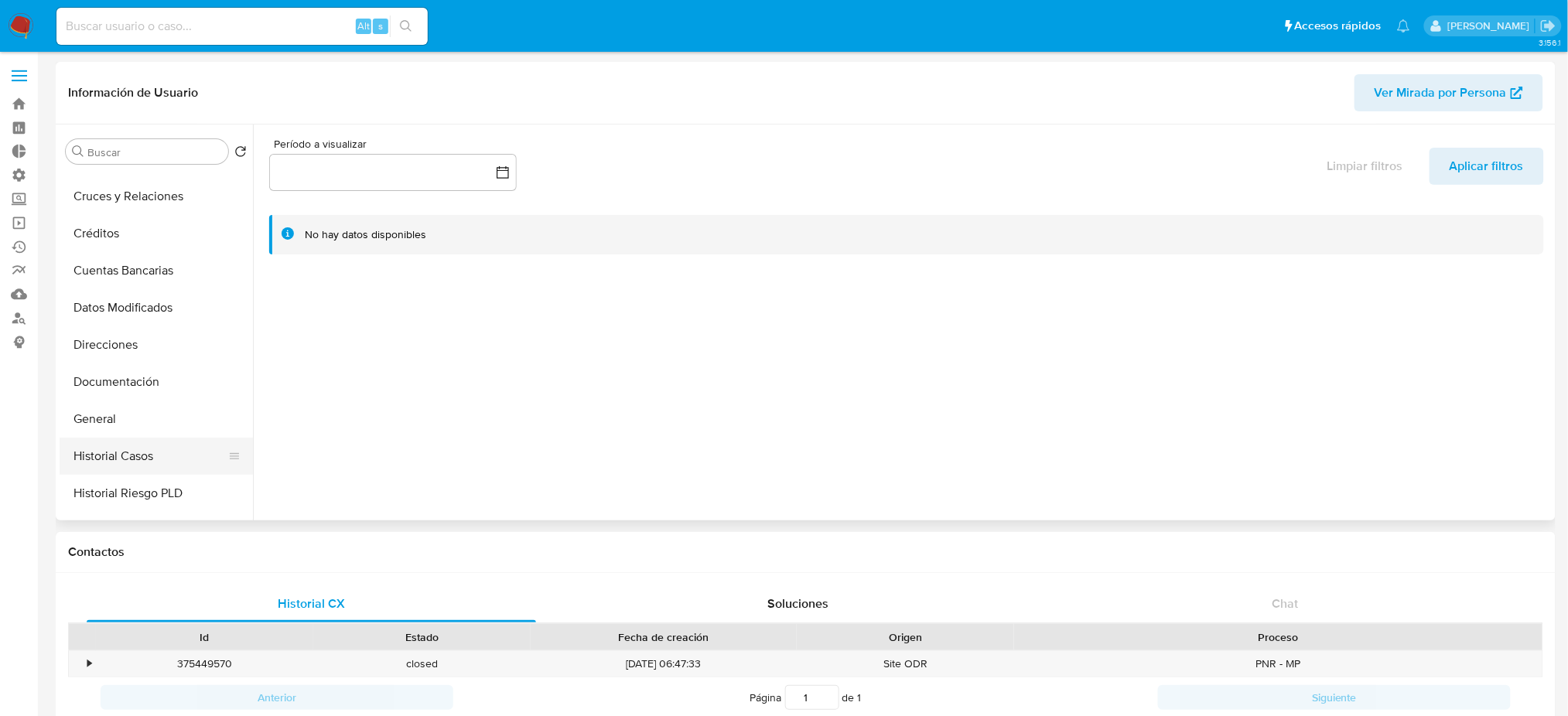
scroll to position [103, 0]
click at [145, 381] on button "General" at bounding box center [150, 382] width 181 height 37
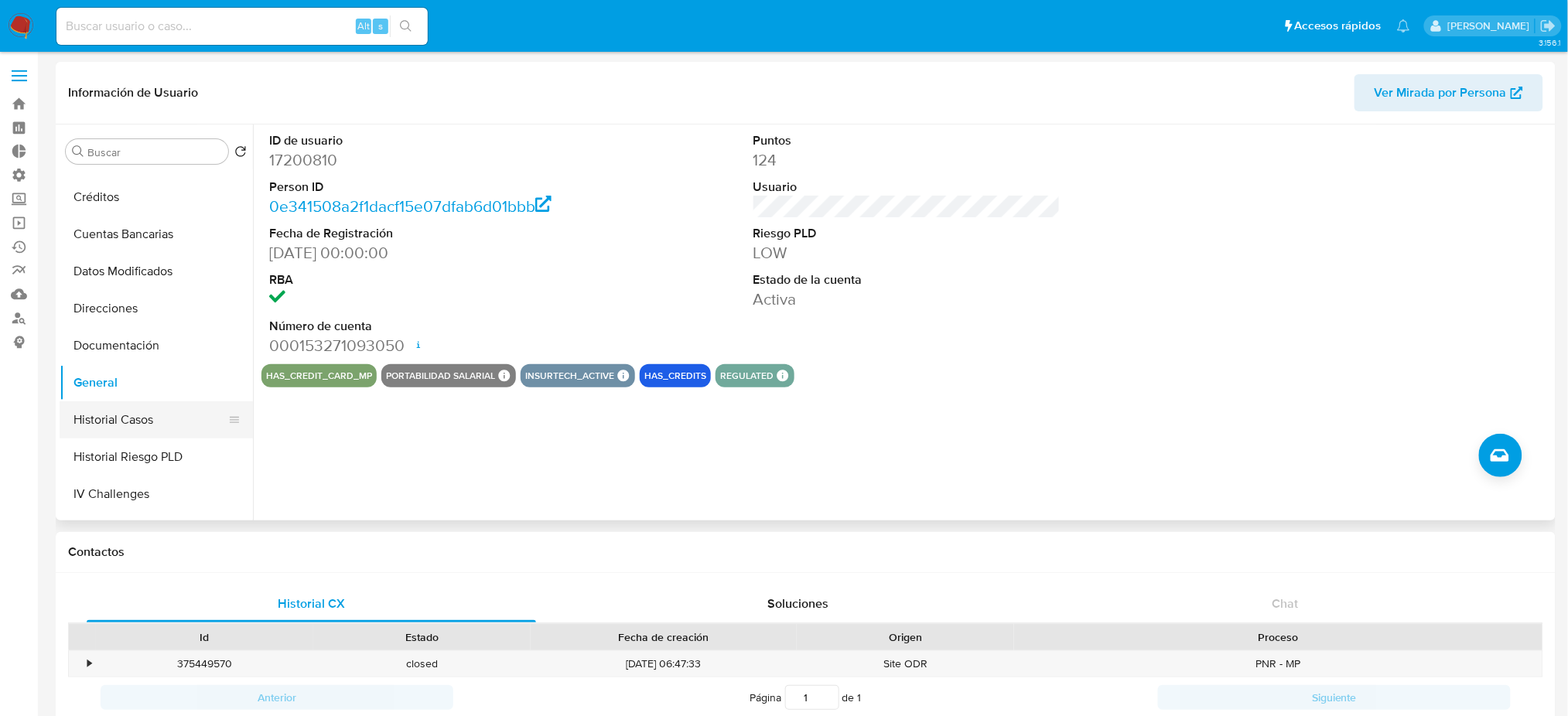
click at [116, 421] on button "Historial Casos" at bounding box center [150, 420] width 181 height 37
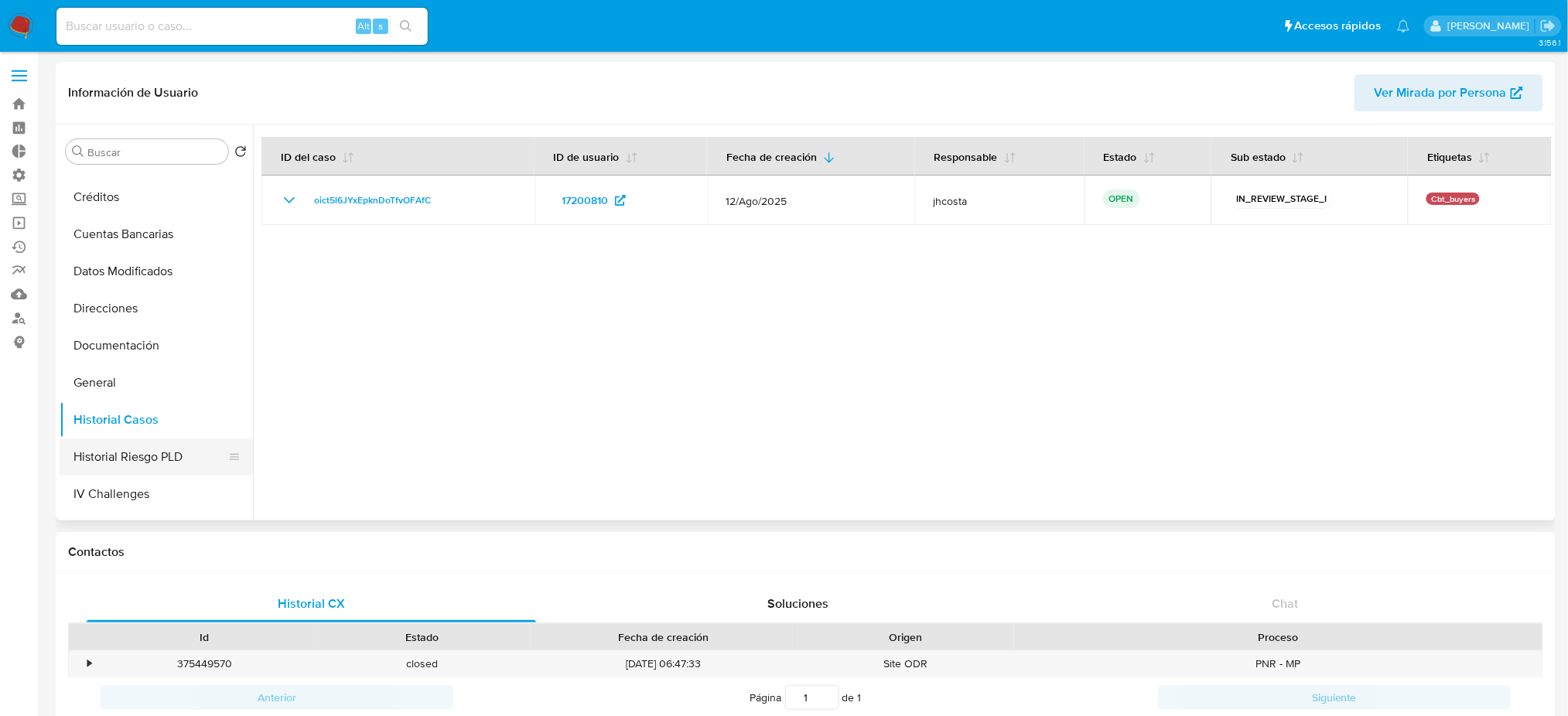
click at [125, 452] on button "Historial Riesgo PLD" at bounding box center [150, 457] width 181 height 37
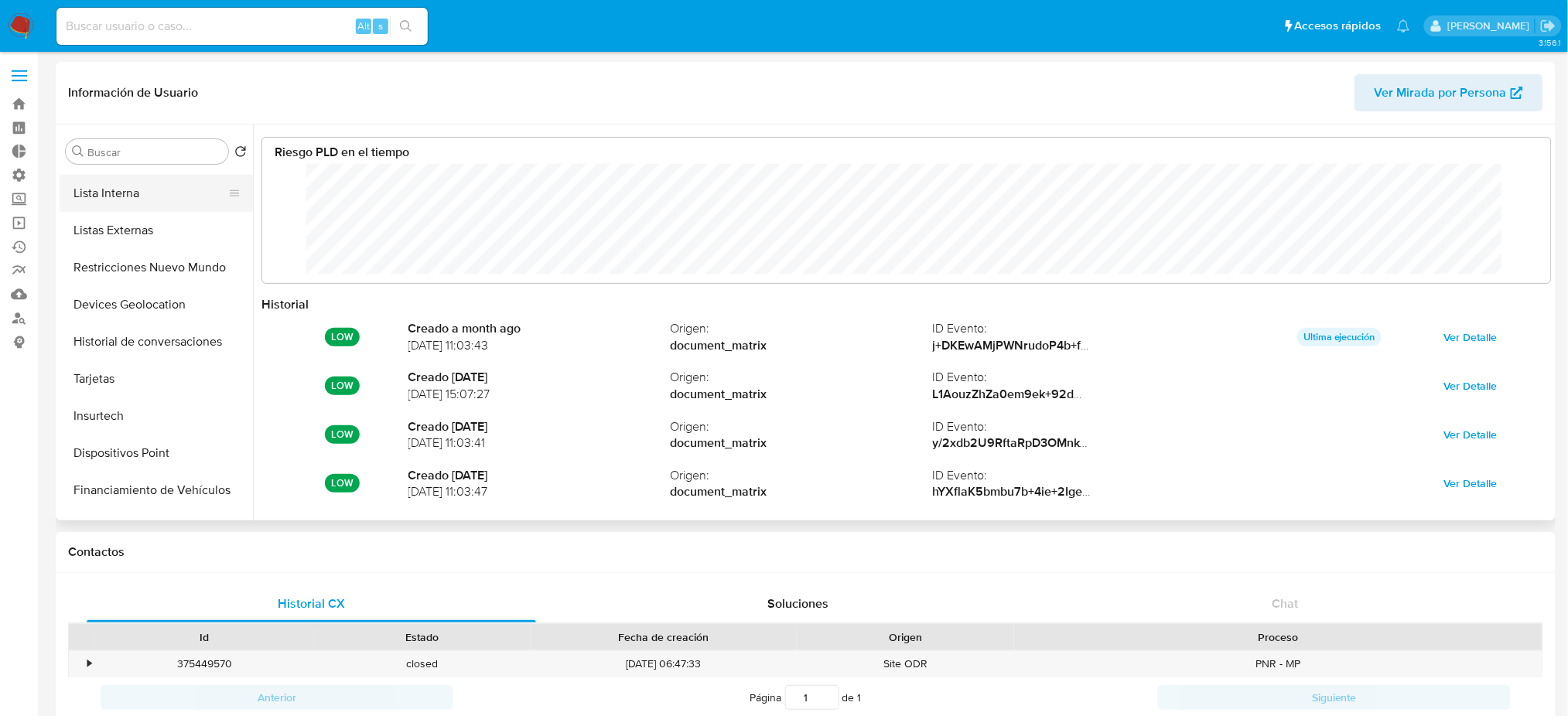
scroll to position [309, 0]
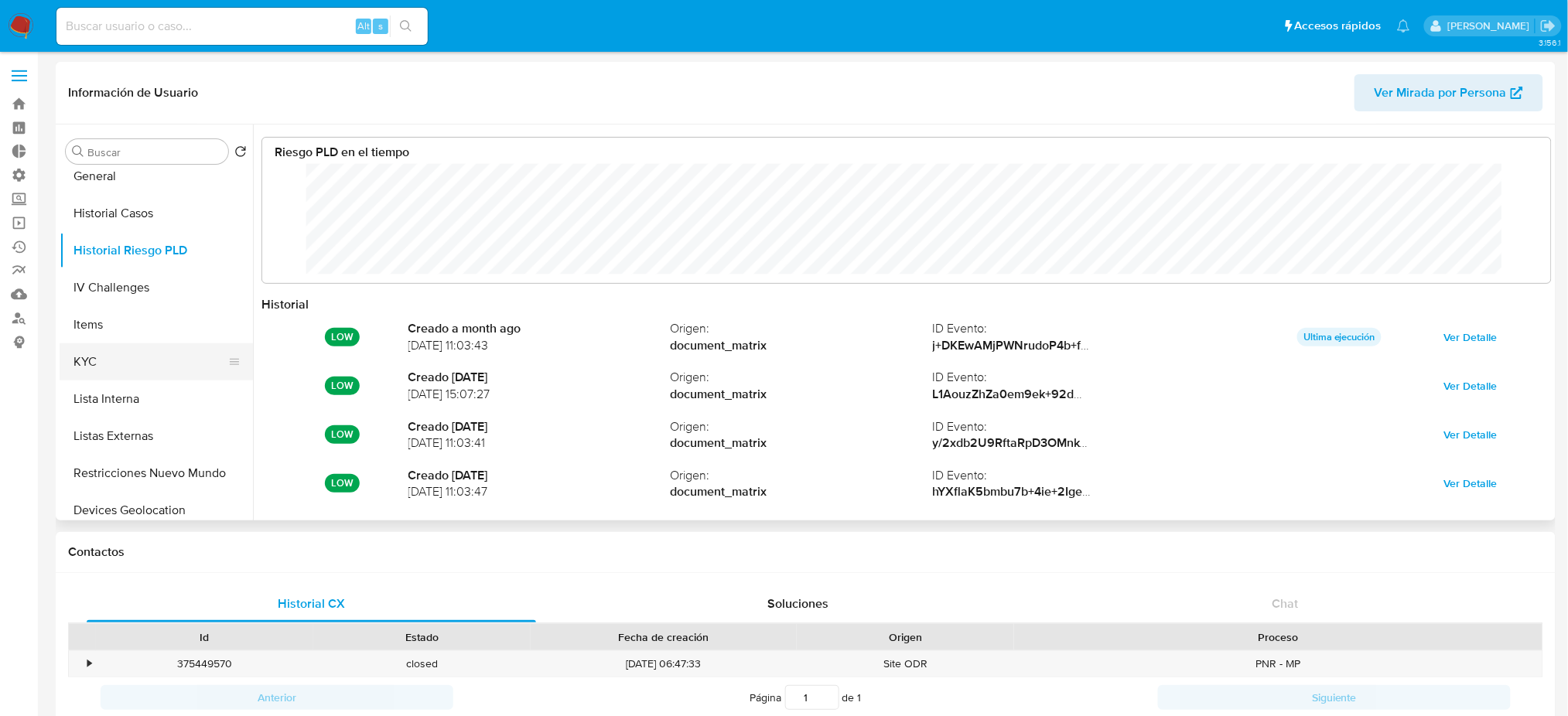
click at [101, 355] on button "KYC" at bounding box center [150, 362] width 181 height 37
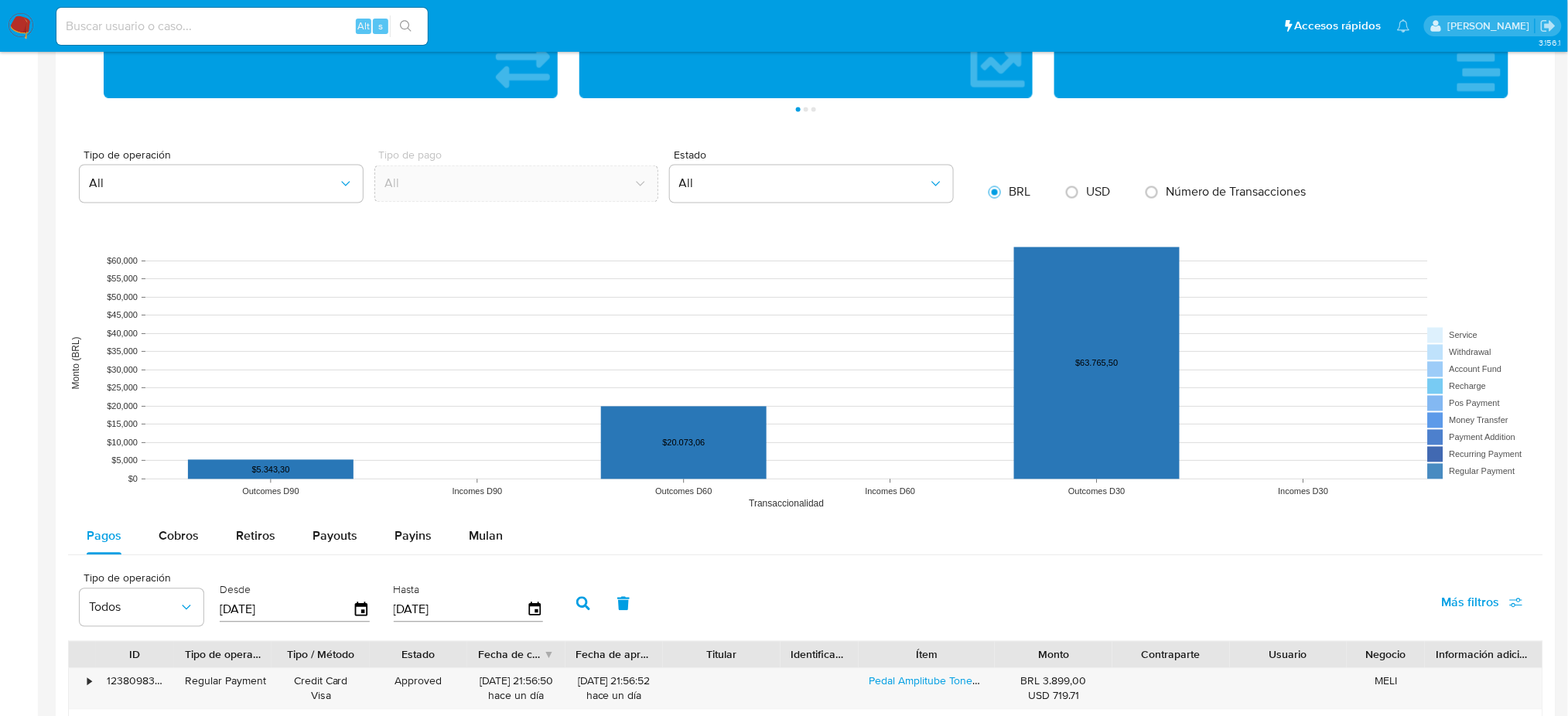
scroll to position [1134, 0]
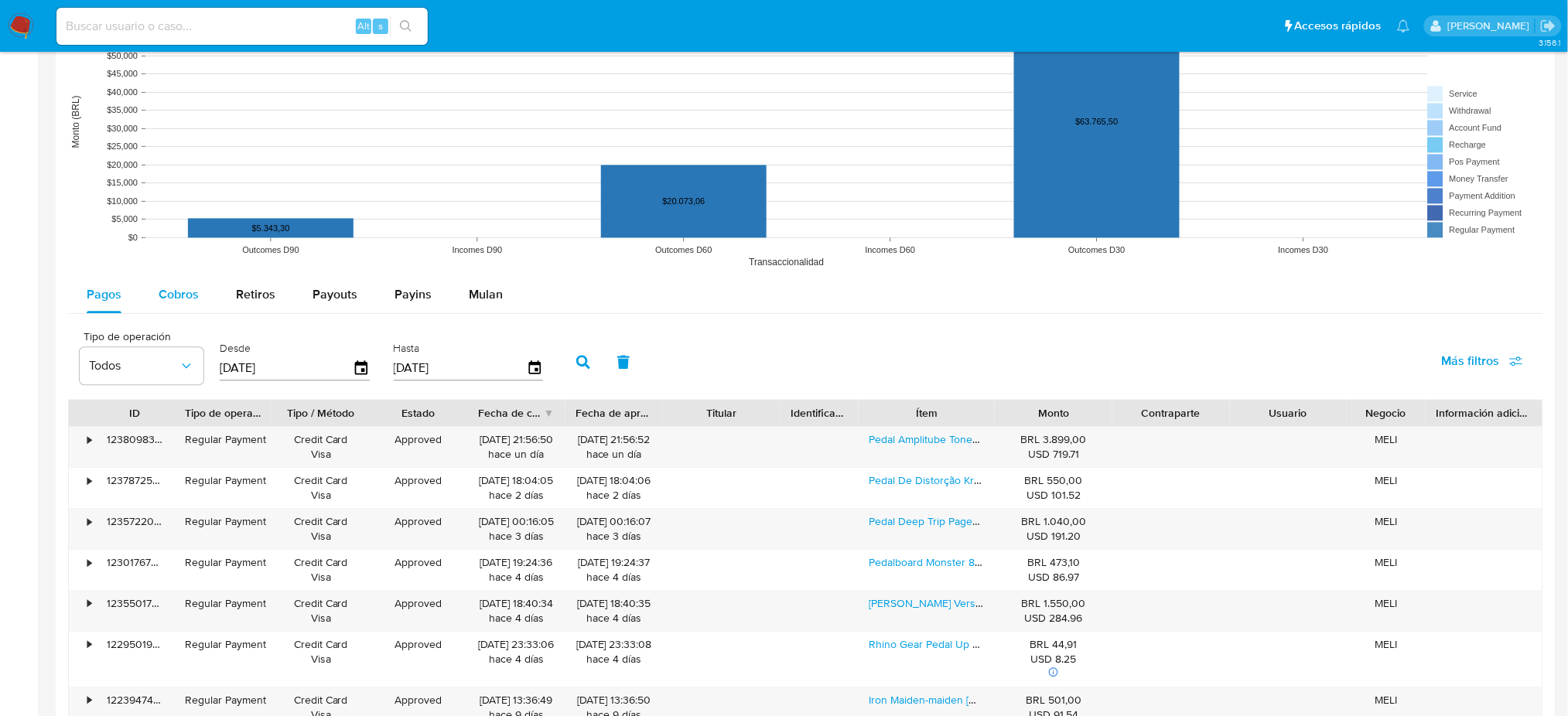
click at [178, 290] on span "Cobros" at bounding box center [178, 295] width 40 height 18
select select "10"
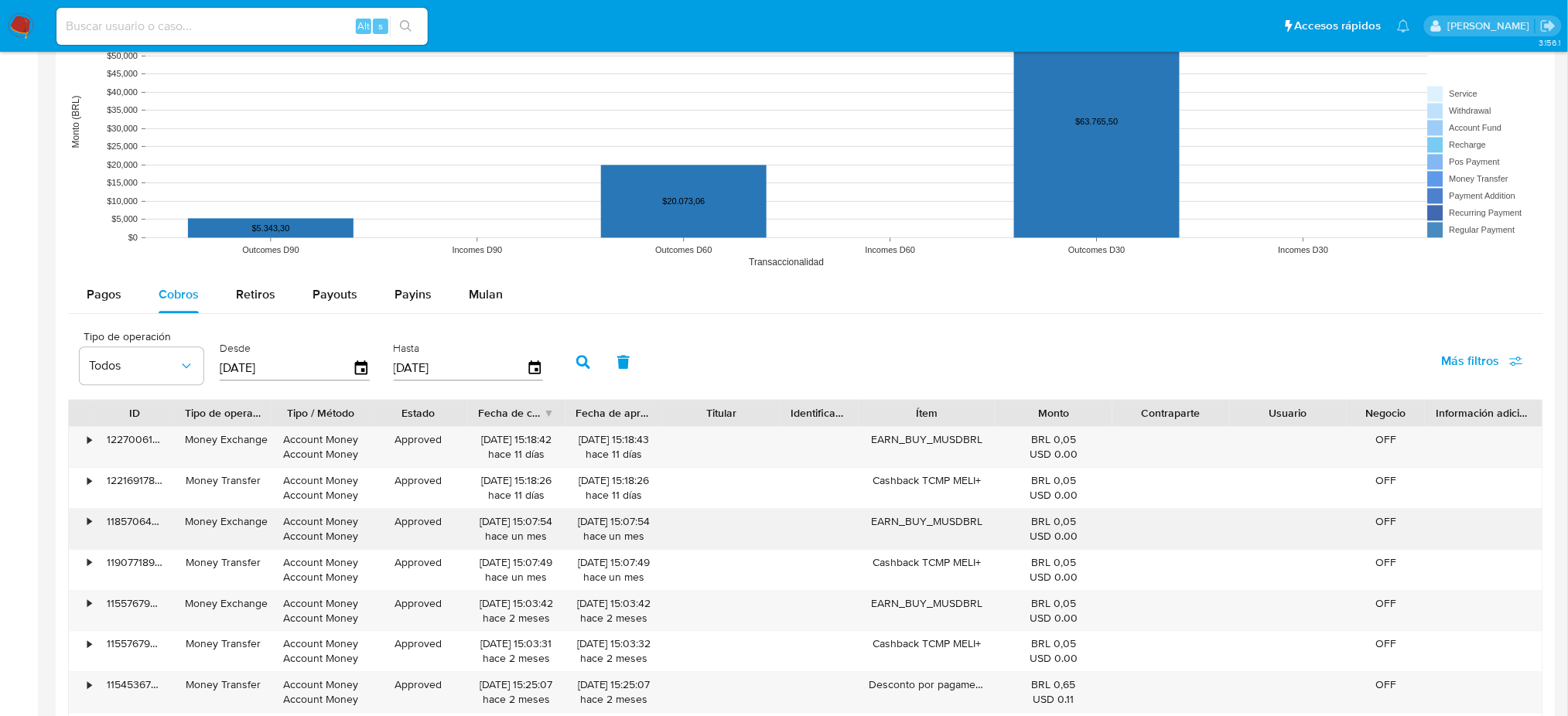
scroll to position [1238, 0]
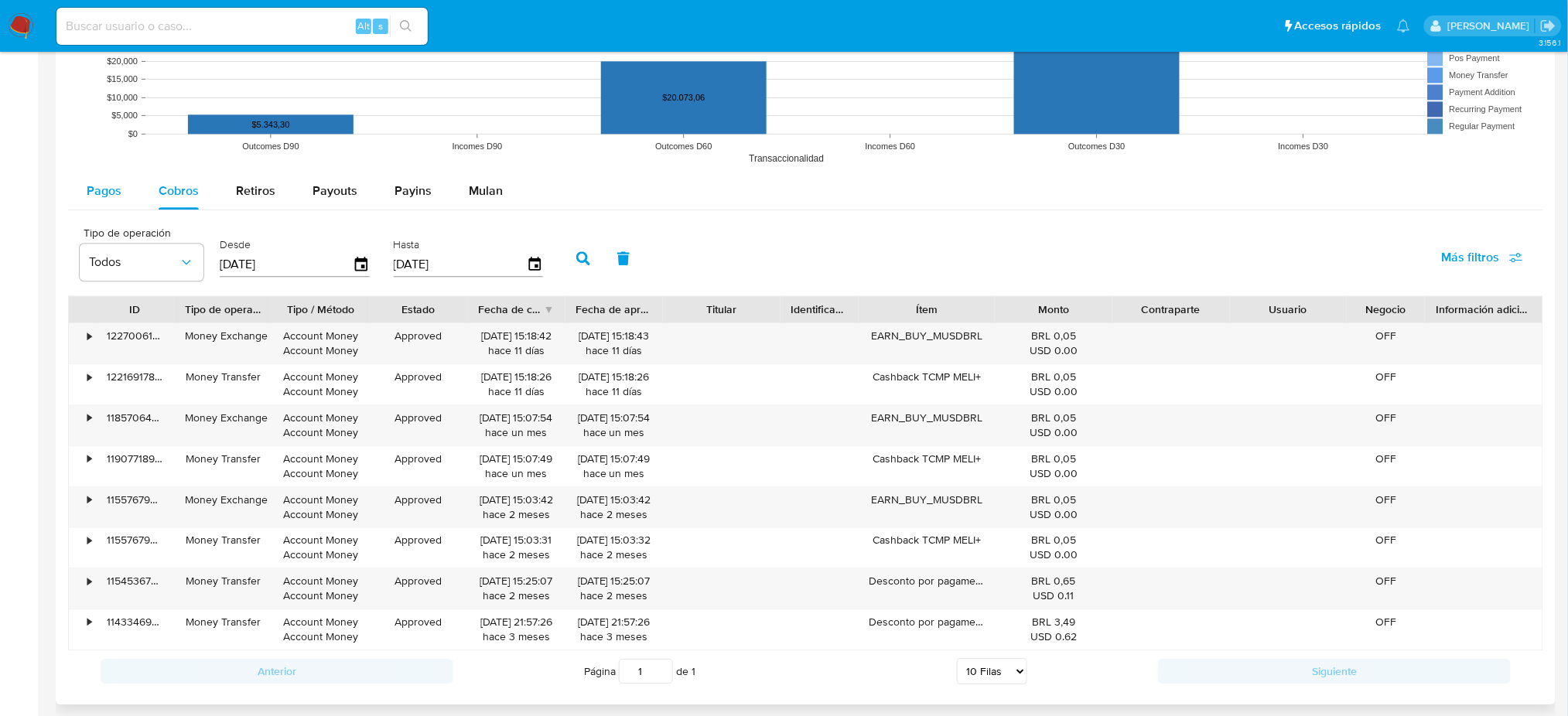
click at [100, 197] on span "Pagos" at bounding box center [104, 191] width 35 height 18
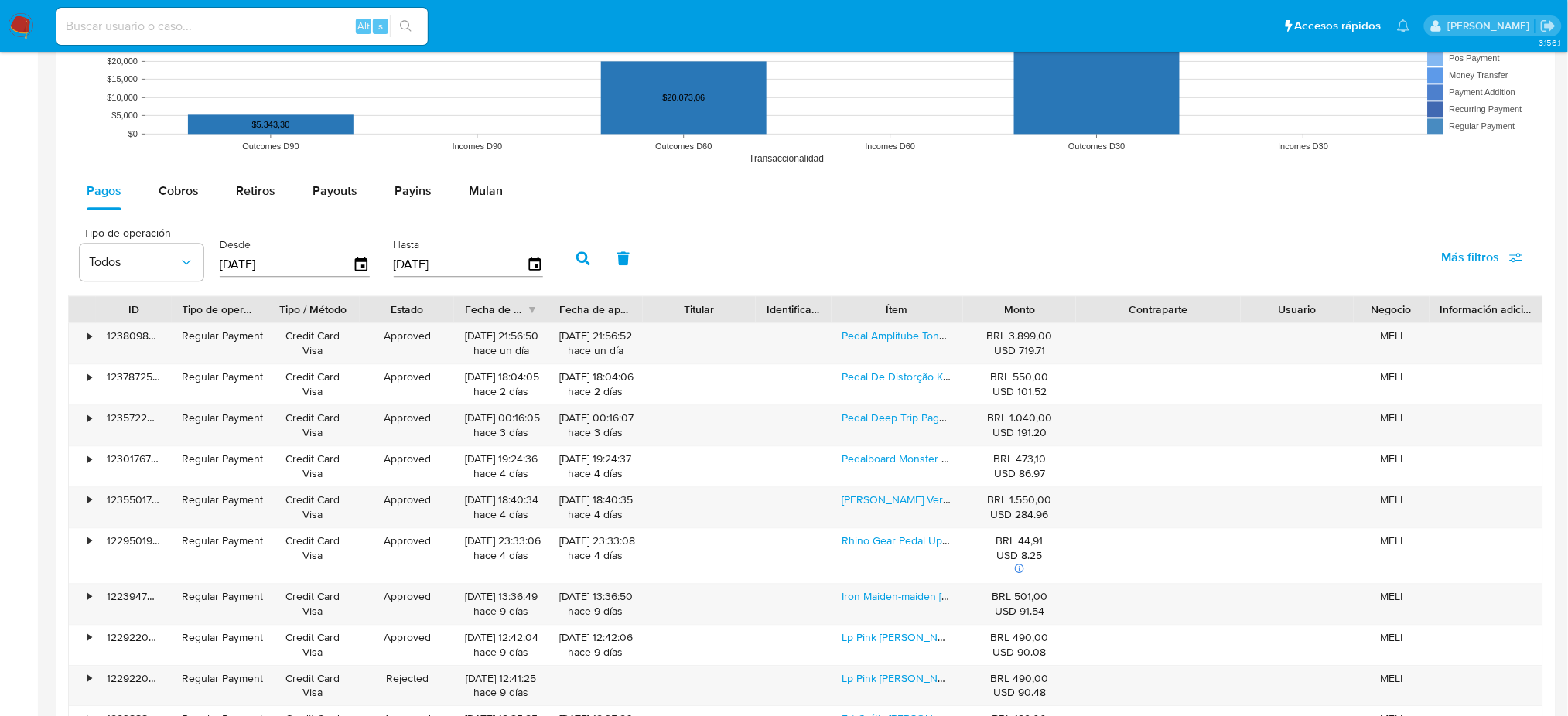
drag, startPoint x: 1232, startPoint y: 307, endPoint x: 1279, endPoint y: 301, distance: 47.4
click at [1279, 301] on div "ID Tipo de operación Tipo / Método Estado Fecha de creación Fecha de aprobación…" at bounding box center [805, 309] width 1474 height 26
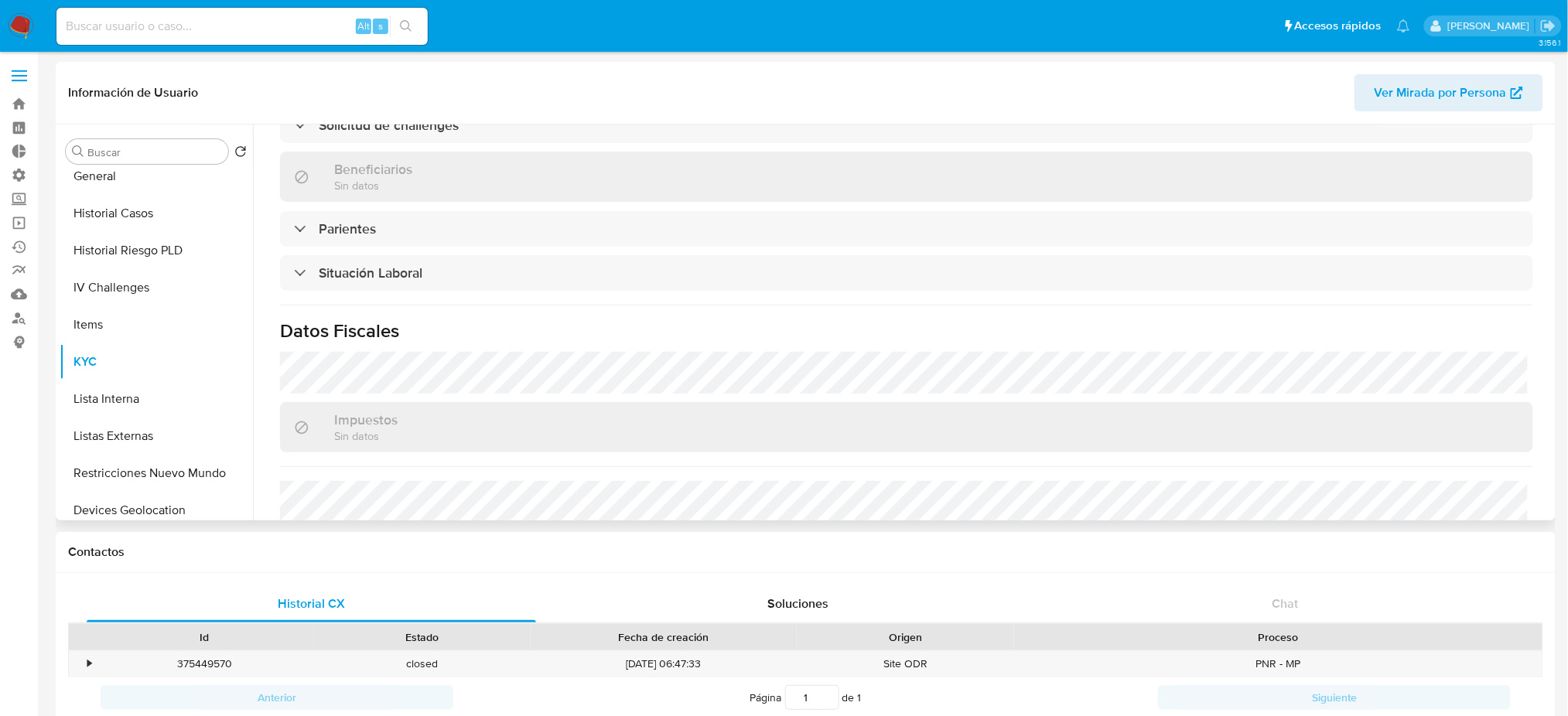
scroll to position [516, 0]
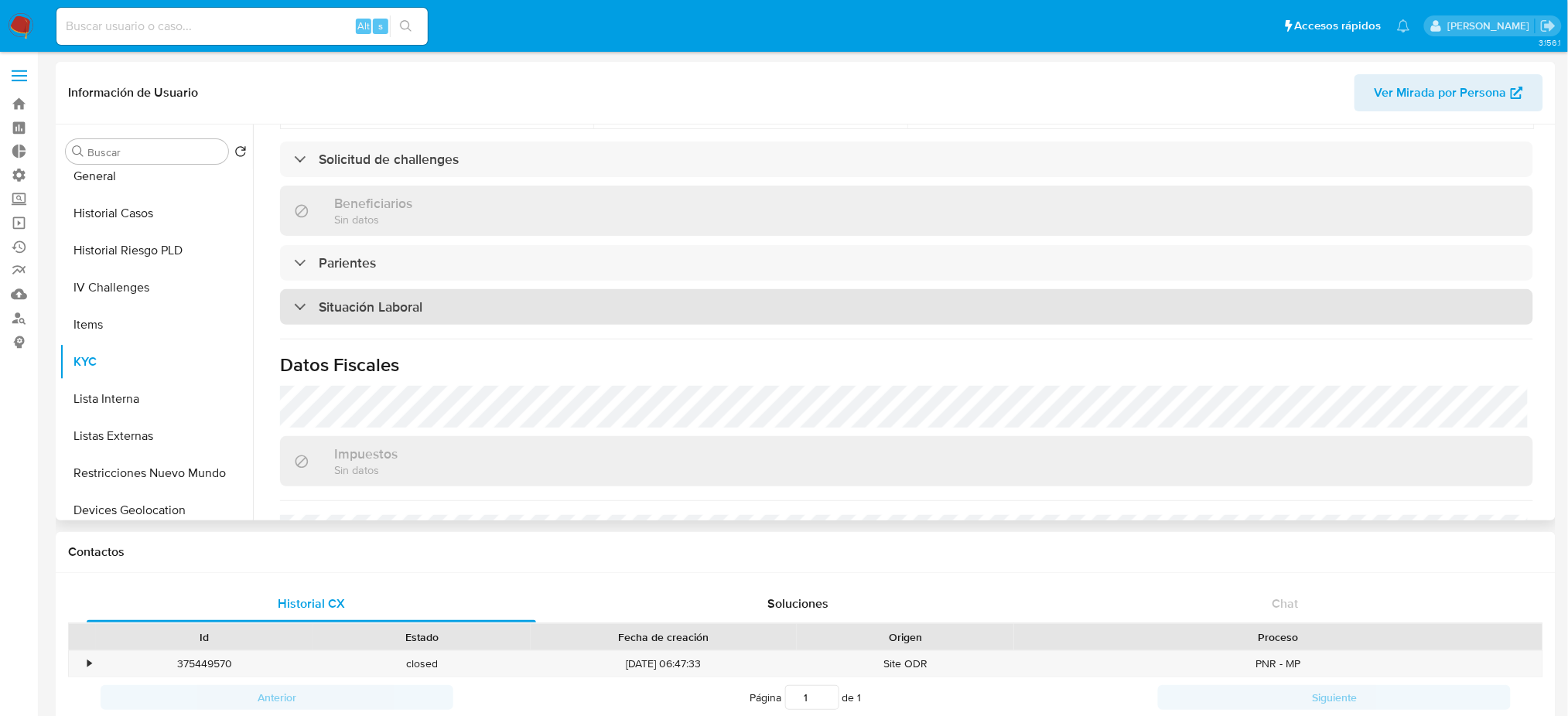
click at [516, 322] on div "Situación Laboral" at bounding box center [907, 307] width 1254 height 35
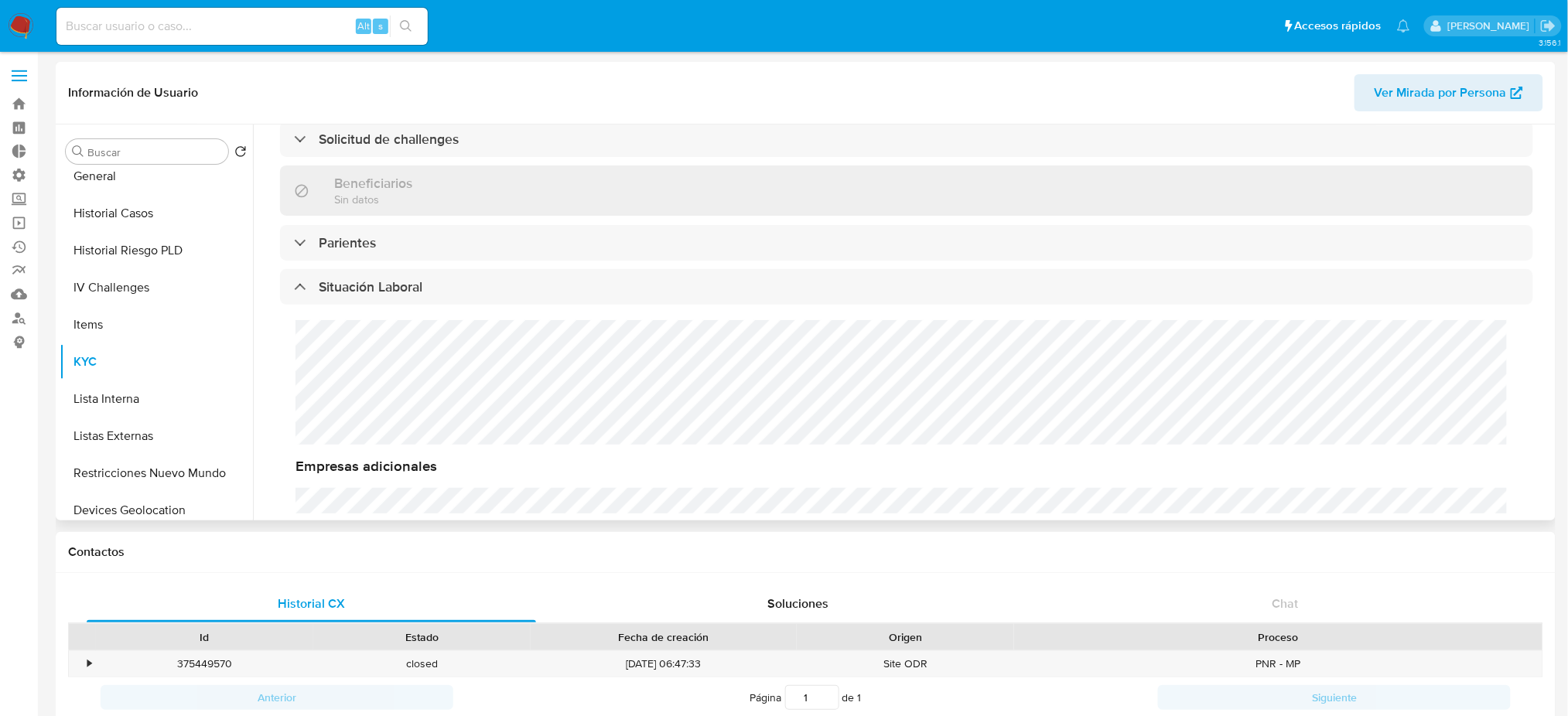
scroll to position [412, 0]
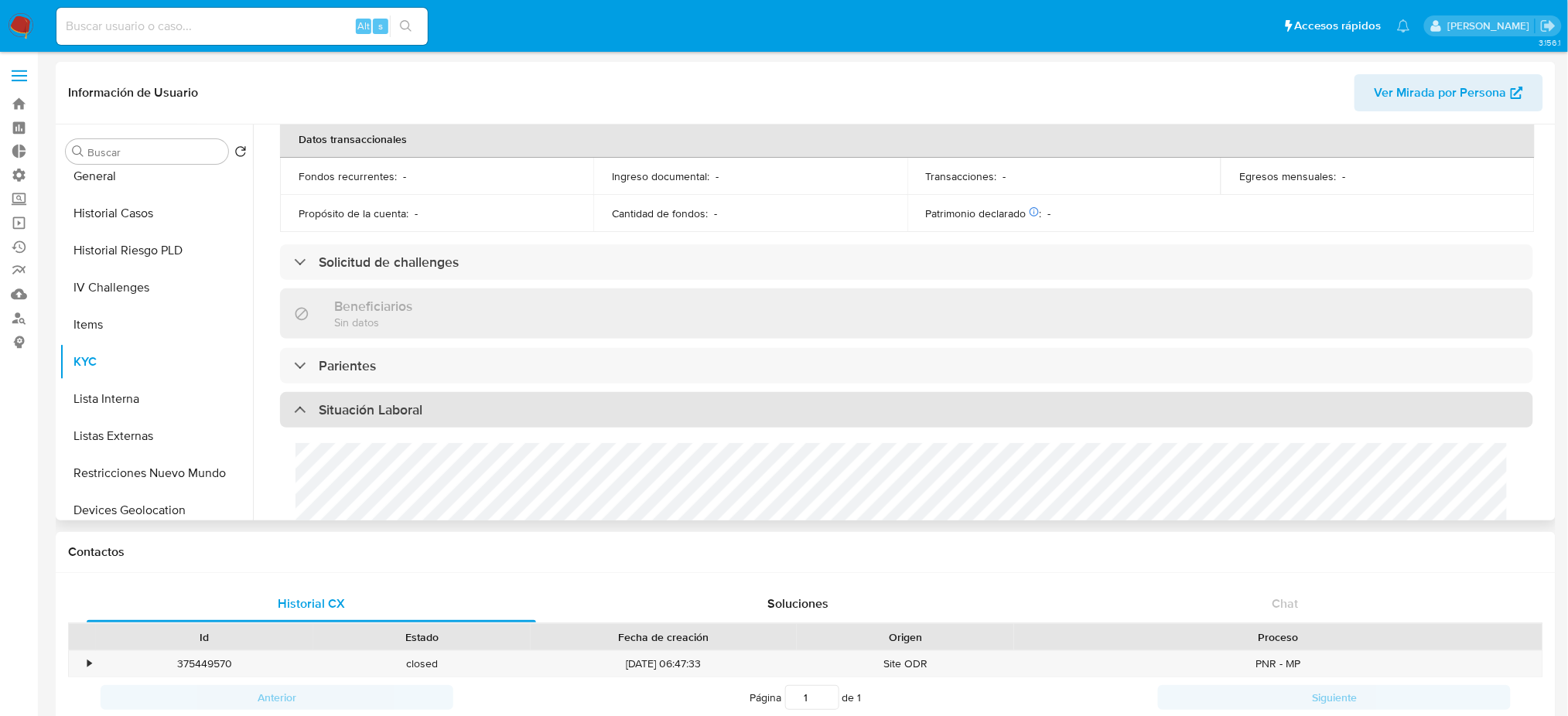
click at [574, 403] on div "Situación Laboral" at bounding box center [907, 409] width 1254 height 35
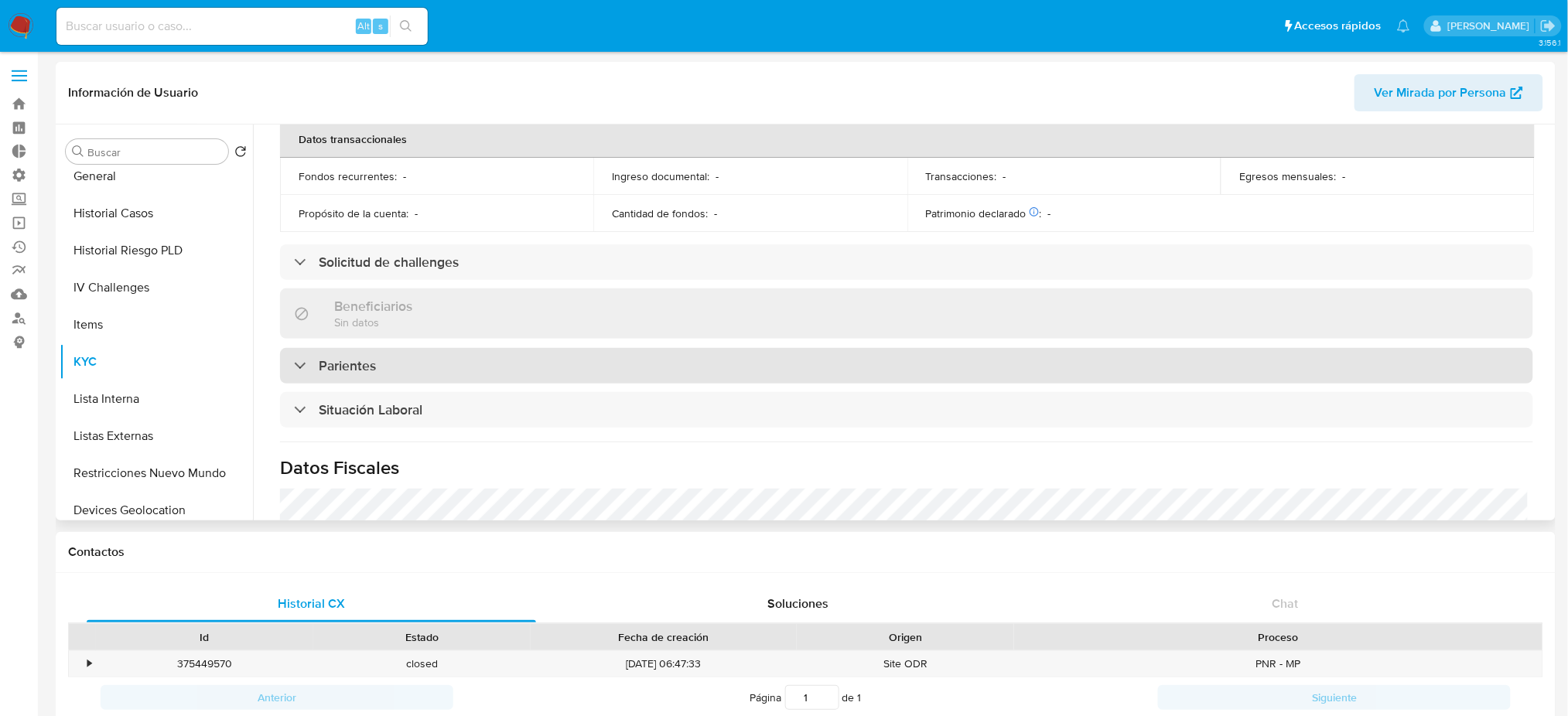
click at [567, 380] on div "Parientes" at bounding box center [907, 365] width 1254 height 35
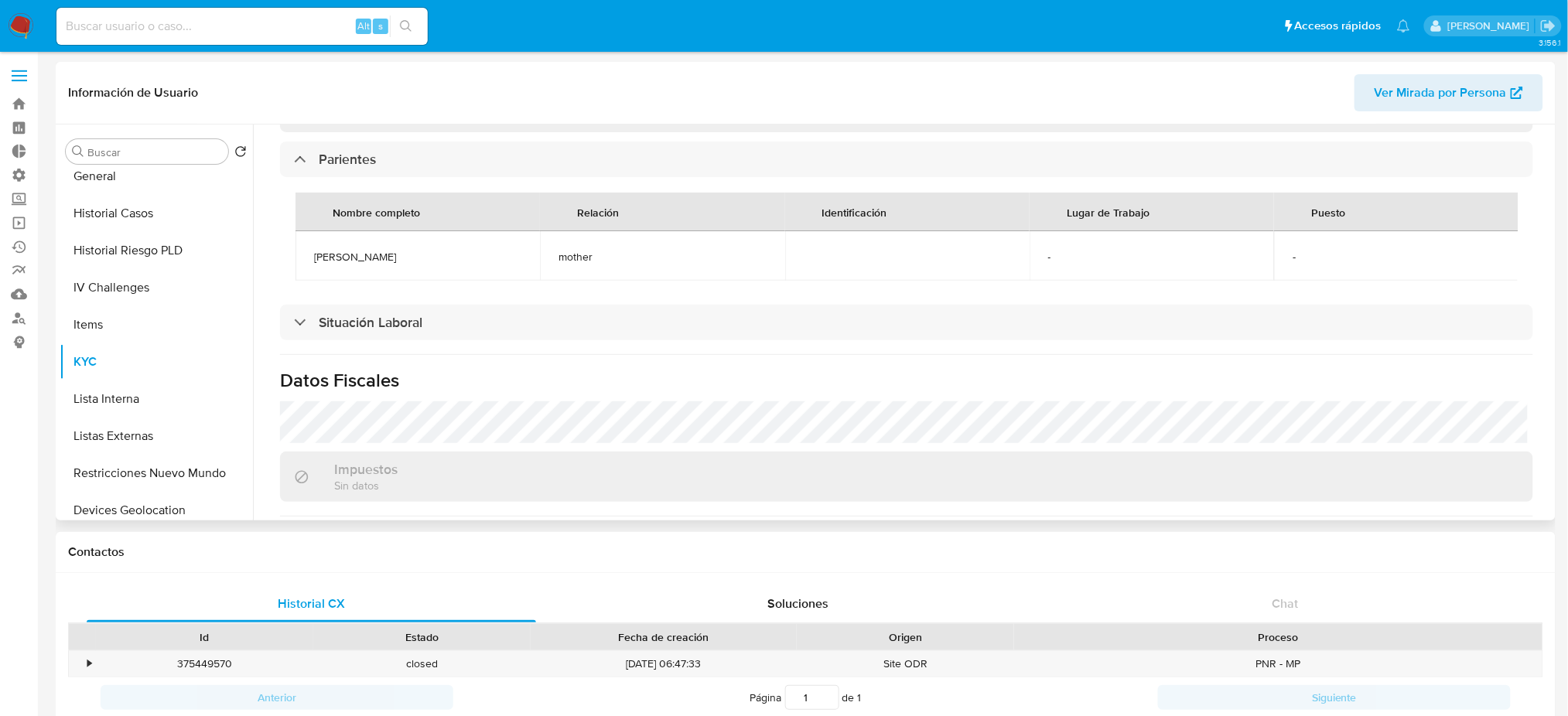
scroll to position [309, 0]
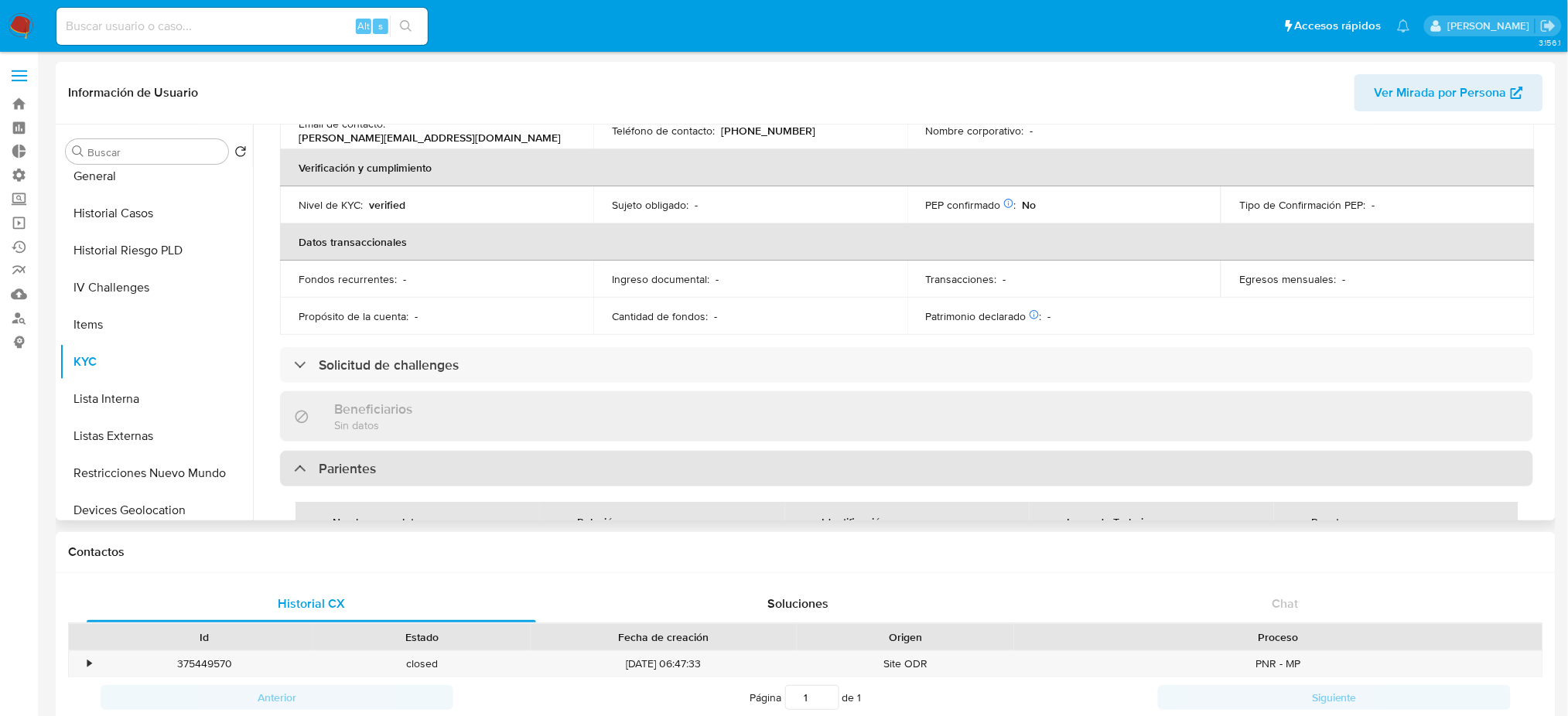
click at [619, 454] on div "Parientes" at bounding box center [907, 468] width 1254 height 35
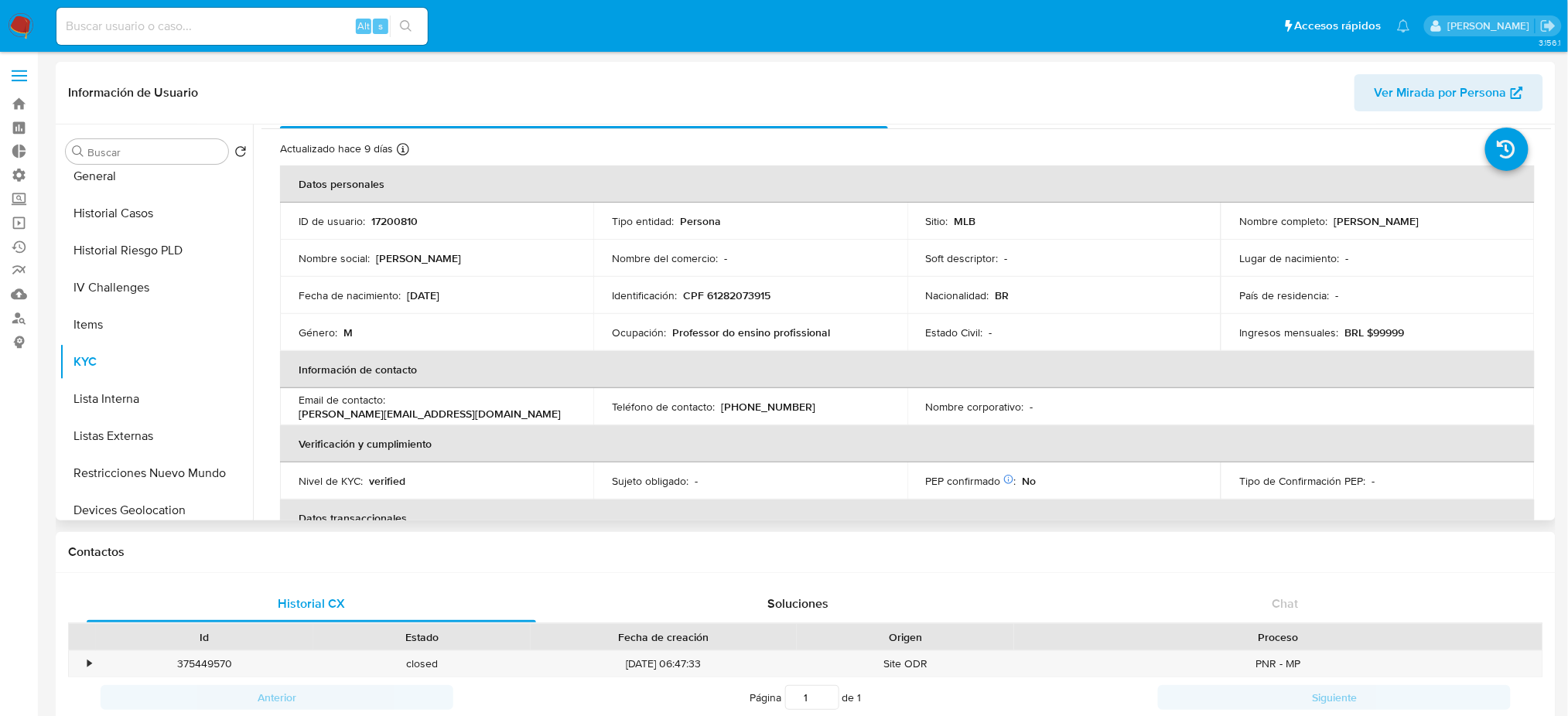
scroll to position [0, 0]
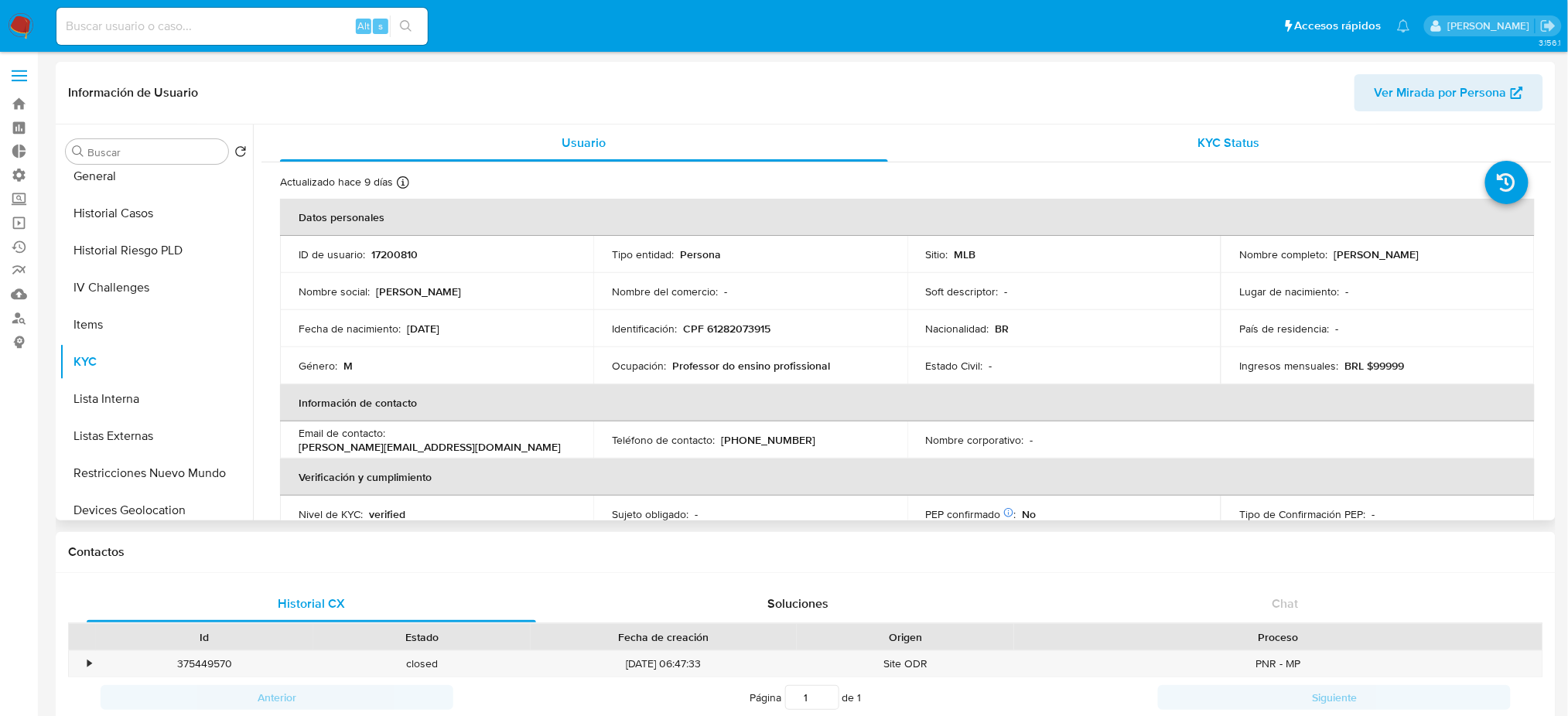
click at [1261, 141] on div "KYC Status" at bounding box center [1229, 142] width 608 height 37
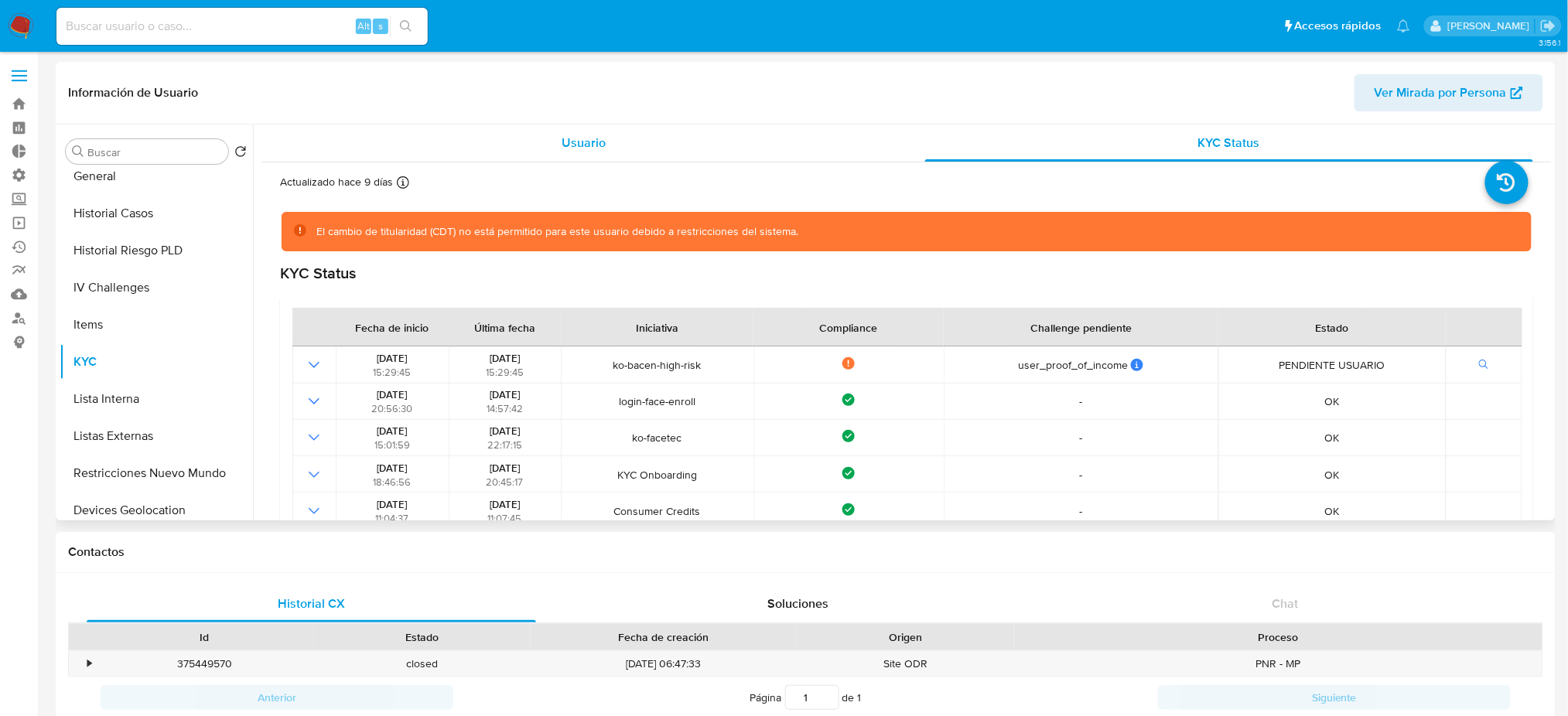
click at [471, 158] on div "Usuario" at bounding box center [583, 142] width 608 height 37
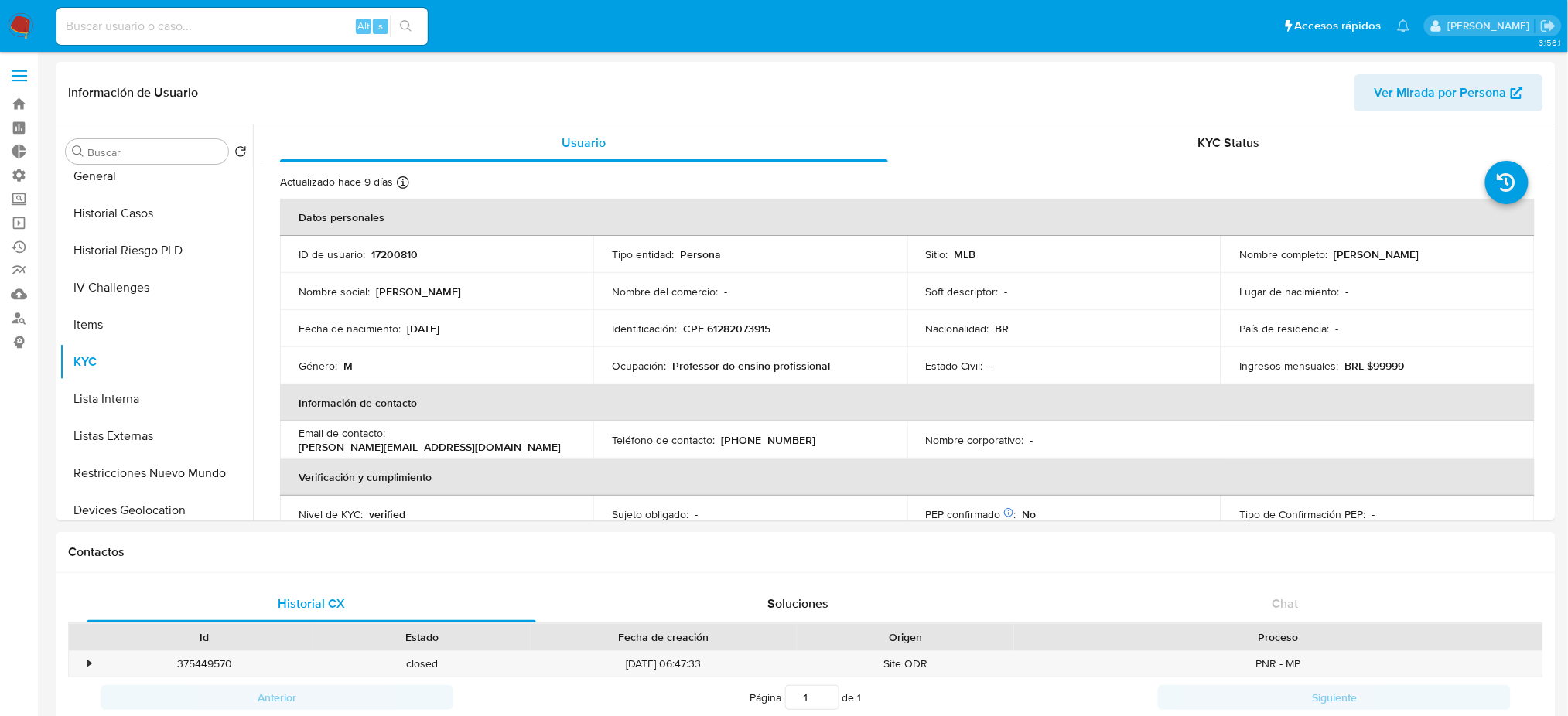
click at [313, 29] on input at bounding box center [242, 26] width 372 height 20
paste input "2314524475"
type input "2314524475"
click at [410, 30] on icon "search-icon" at bounding box center [406, 26] width 12 height 12
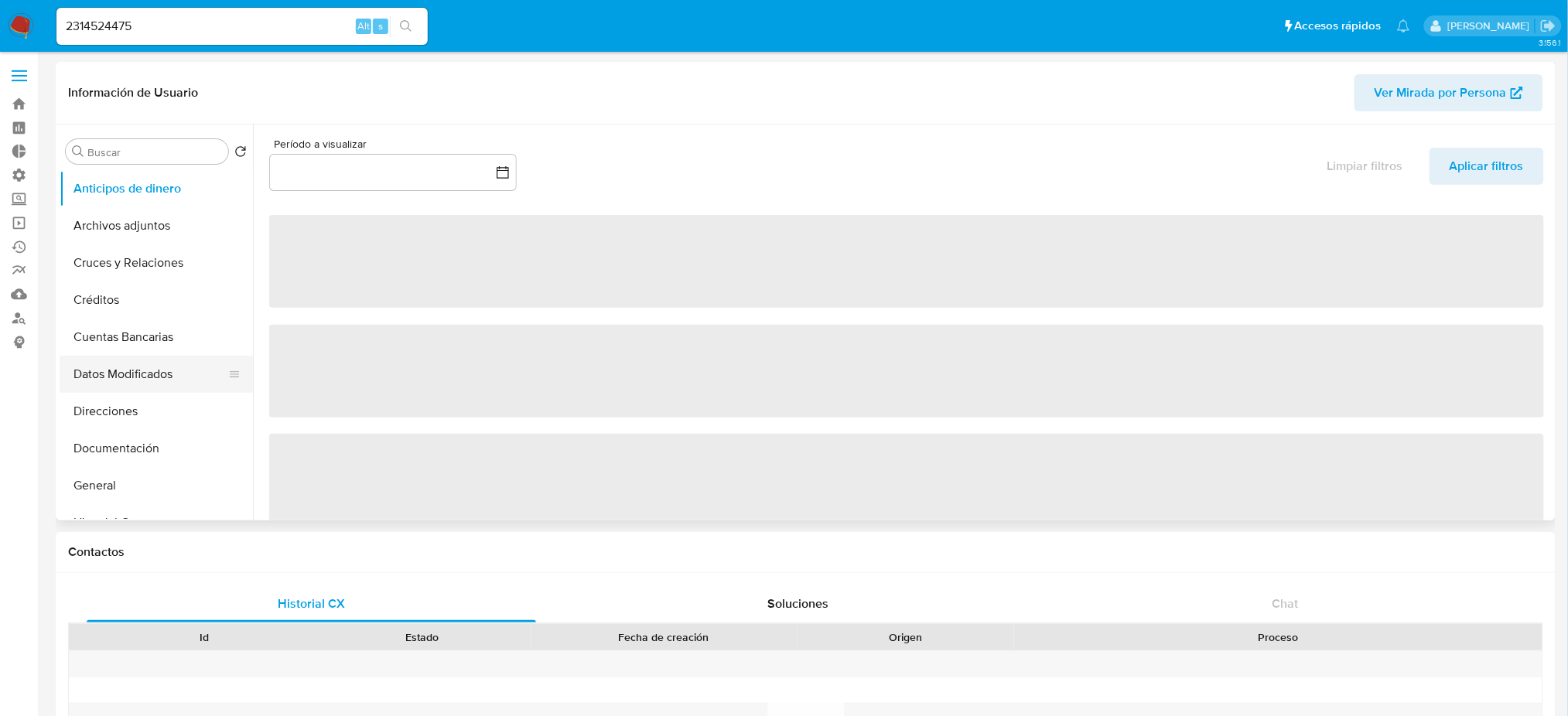
select select "10"
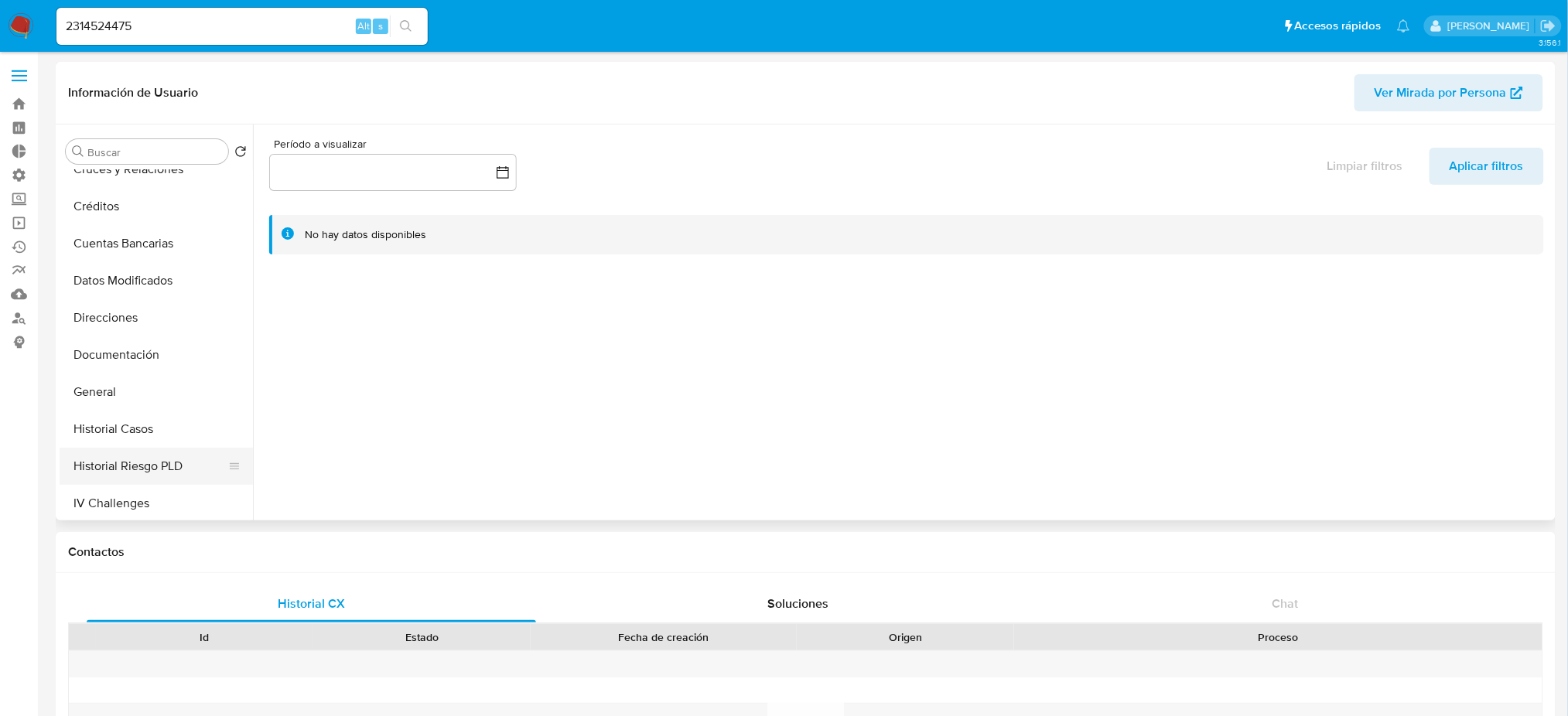
scroll to position [205, 0]
click at [157, 471] on button "KYC" at bounding box center [150, 465] width 181 height 37
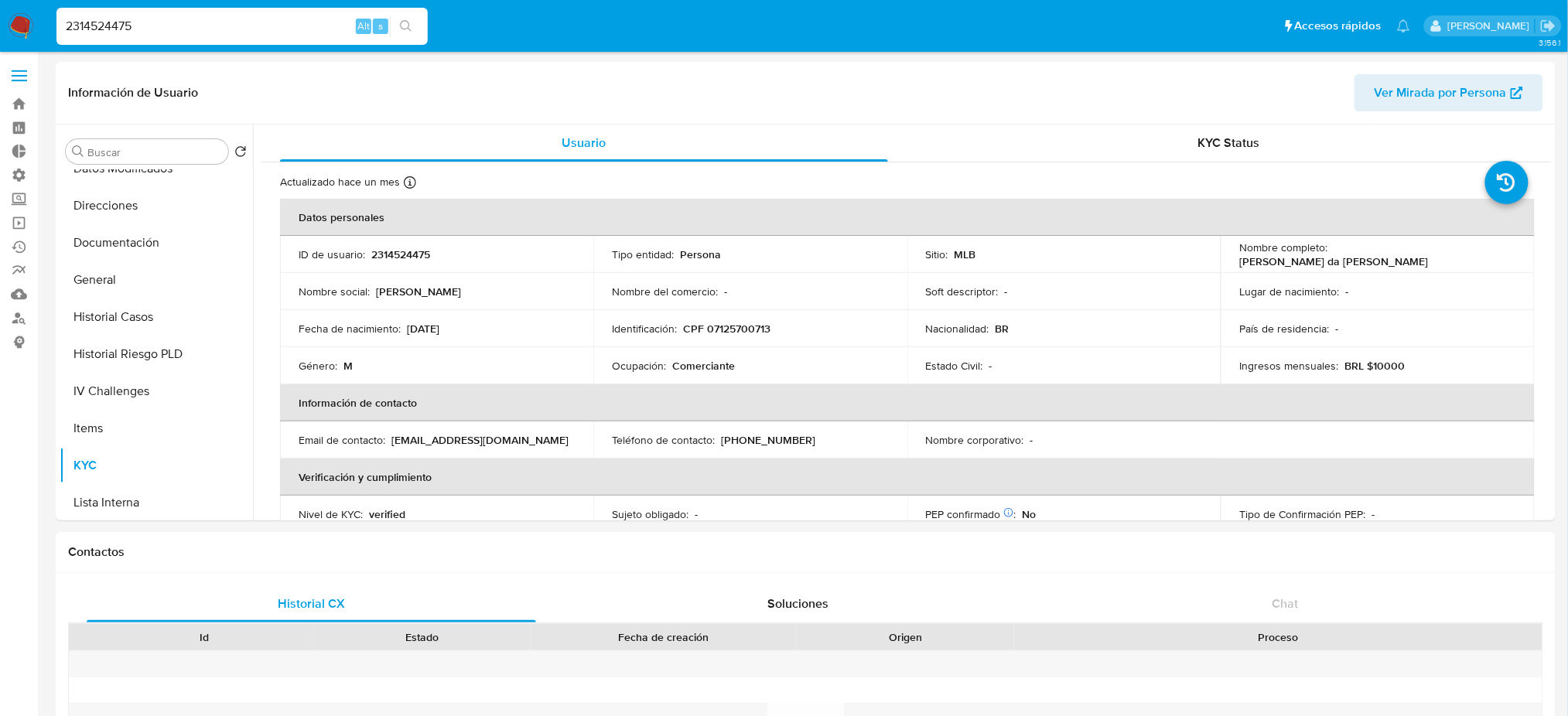
drag, startPoint x: 235, startPoint y: 17, endPoint x: 25, endPoint y: 0, distance: 210.7
click at [0, 4] on nav "Pausado Ver notificaciones 2314524475 Alt s Accesos rápidos Presiona las siguie…" at bounding box center [784, 25] width 1568 height 52
paste input "30673240"
type input "30673240"
click at [419, 21] on button "search-icon" at bounding box center [405, 26] width 32 height 21
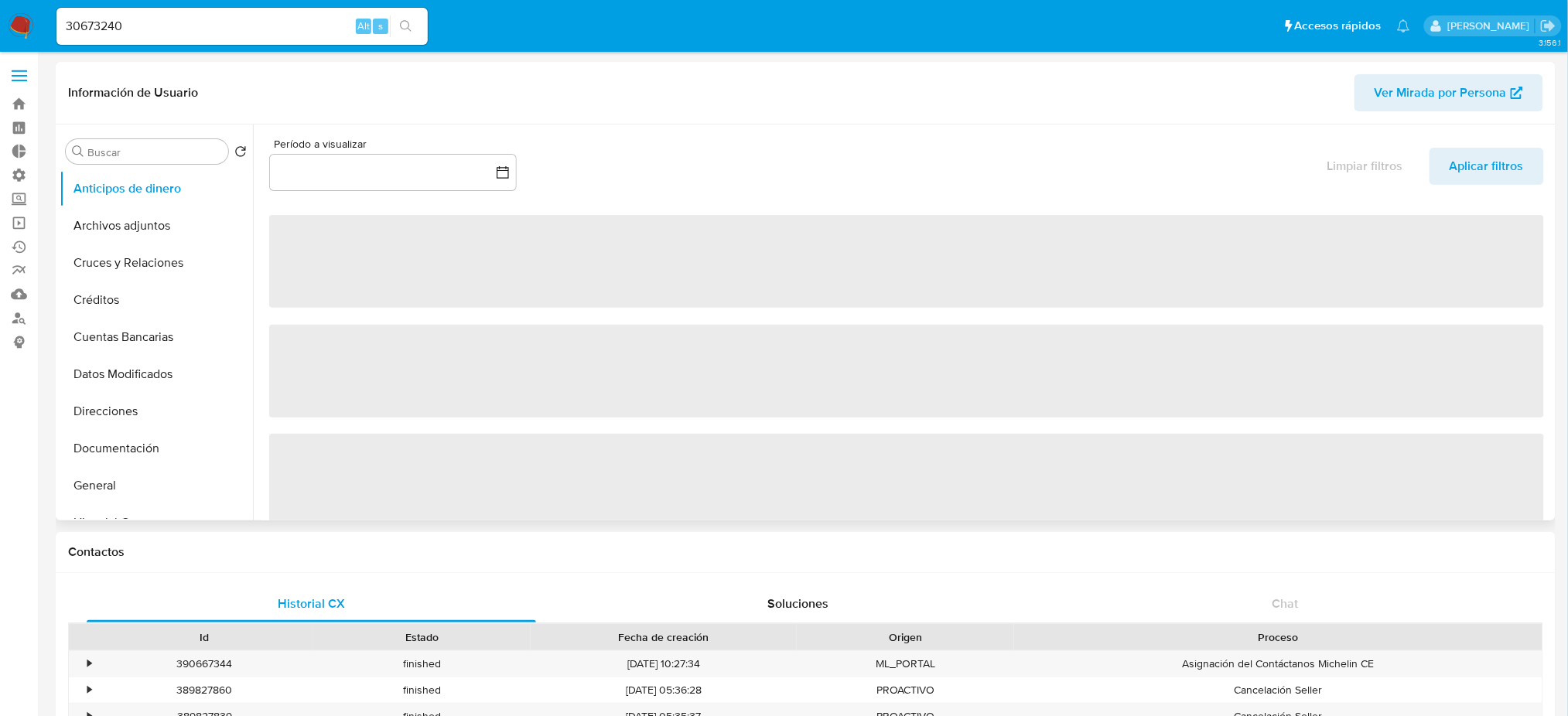
select select "10"
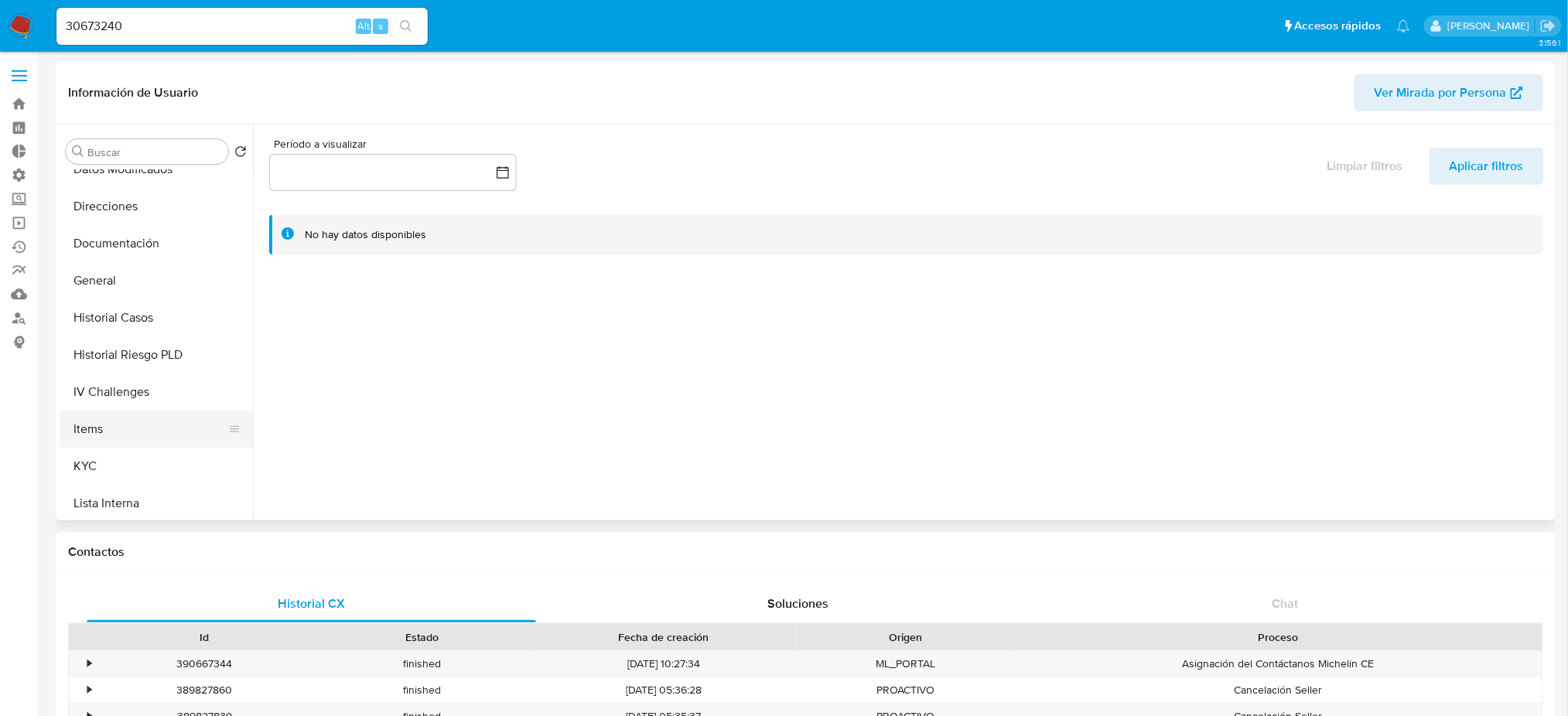
scroll to position [205, 0]
click at [121, 458] on button "KYC" at bounding box center [150, 465] width 181 height 37
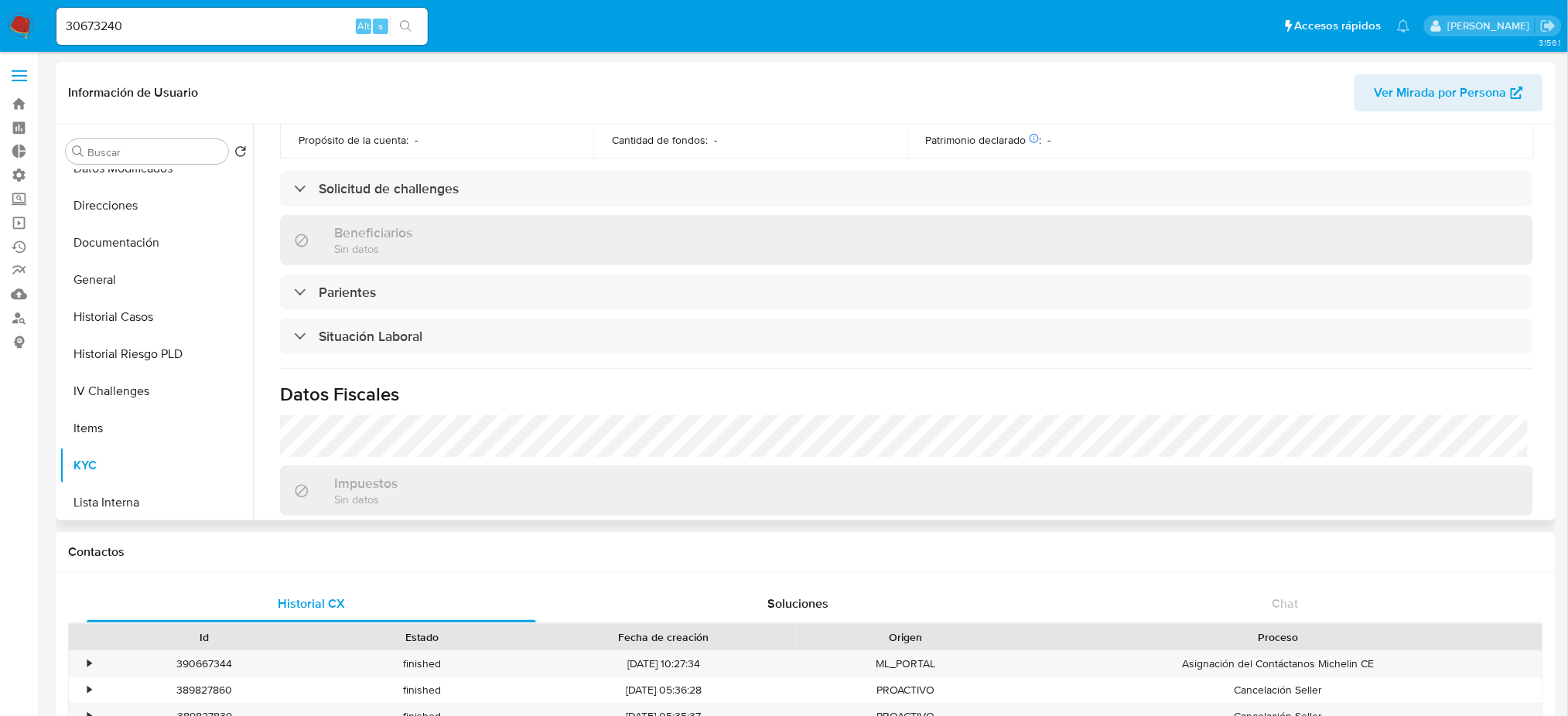
scroll to position [232, 0]
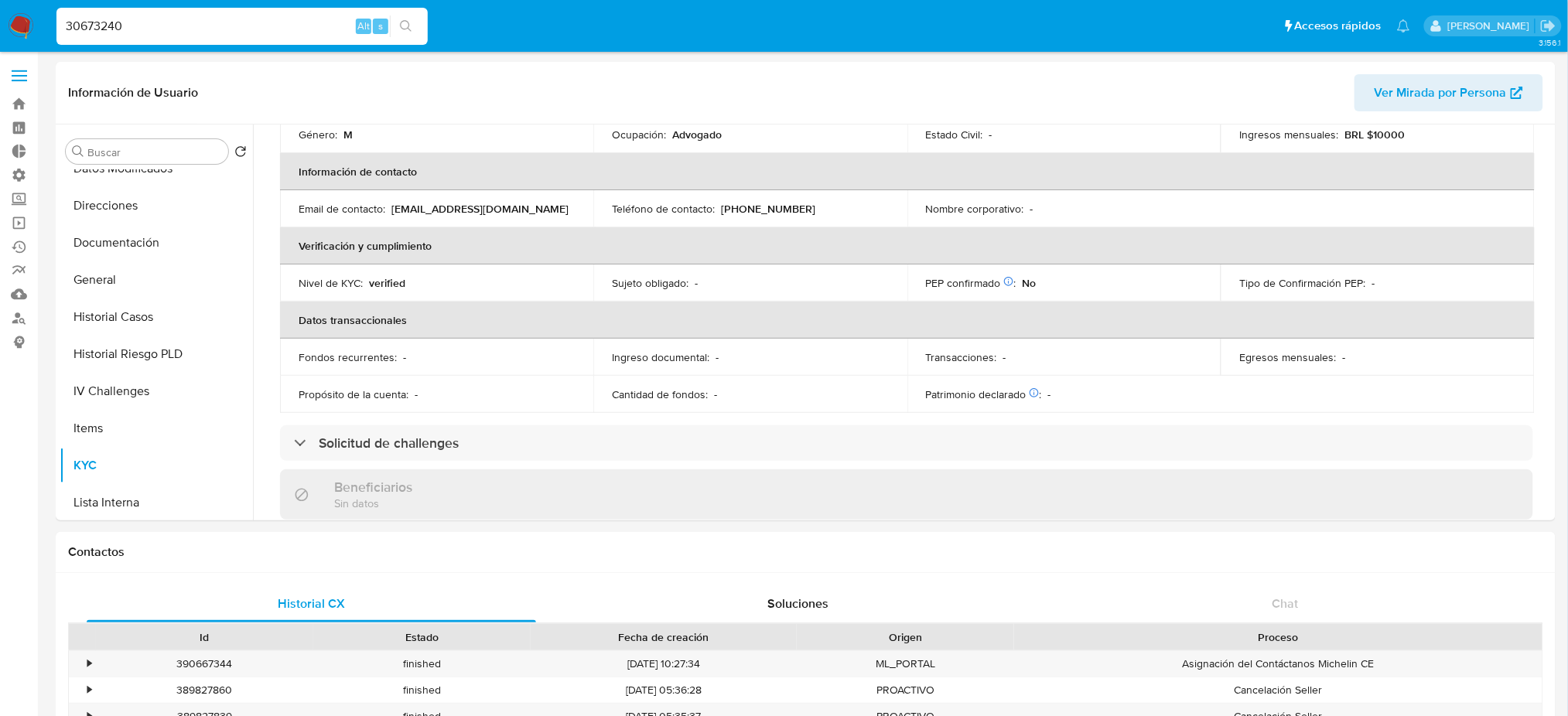
click at [0, 19] on nav "Pausado Ver notificaciones 30673240 Alt s Accesos rápidos Presiona las siguient…" at bounding box center [784, 25] width 1568 height 52
paste input "118665558"
type input "1186655580"
click at [412, 20] on button "search-icon" at bounding box center [405, 26] width 32 height 21
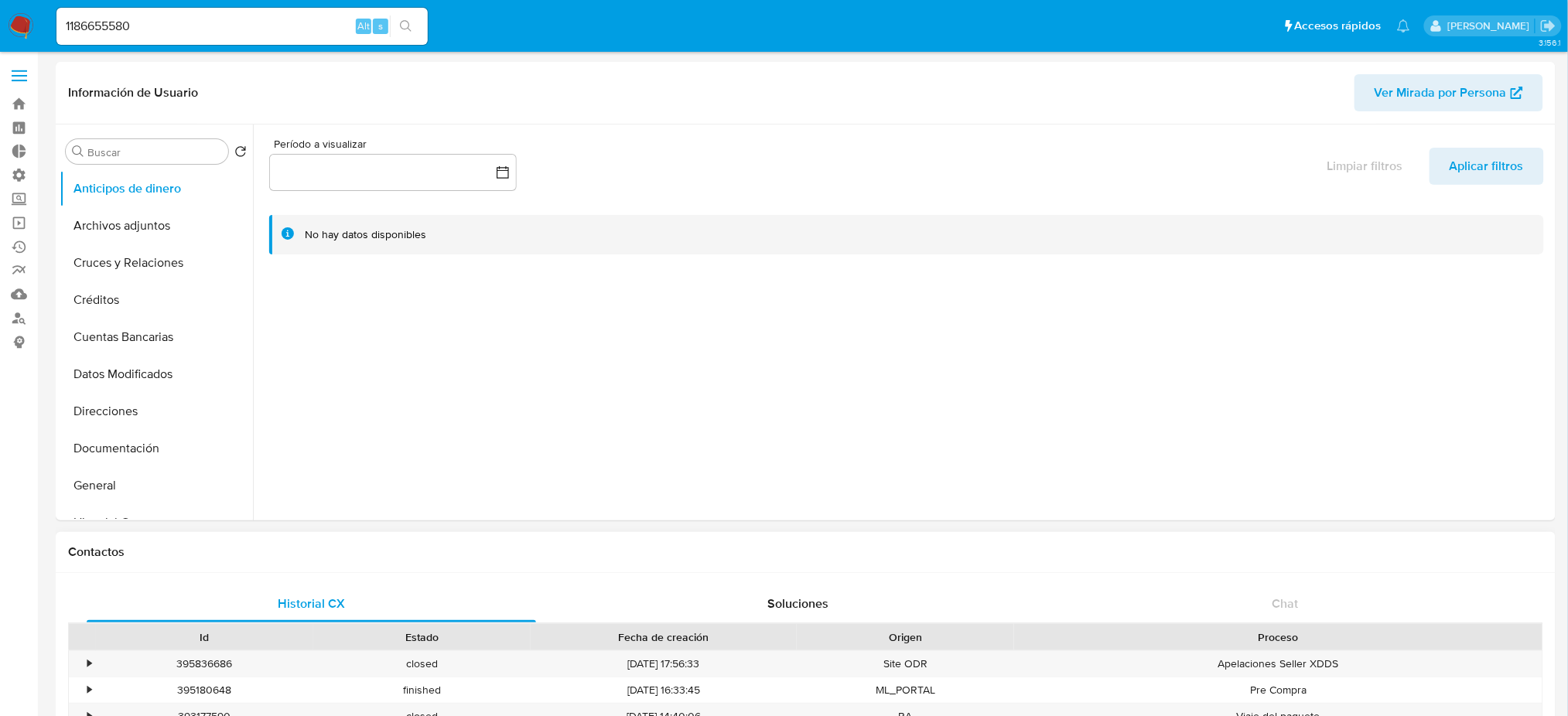
select select "10"
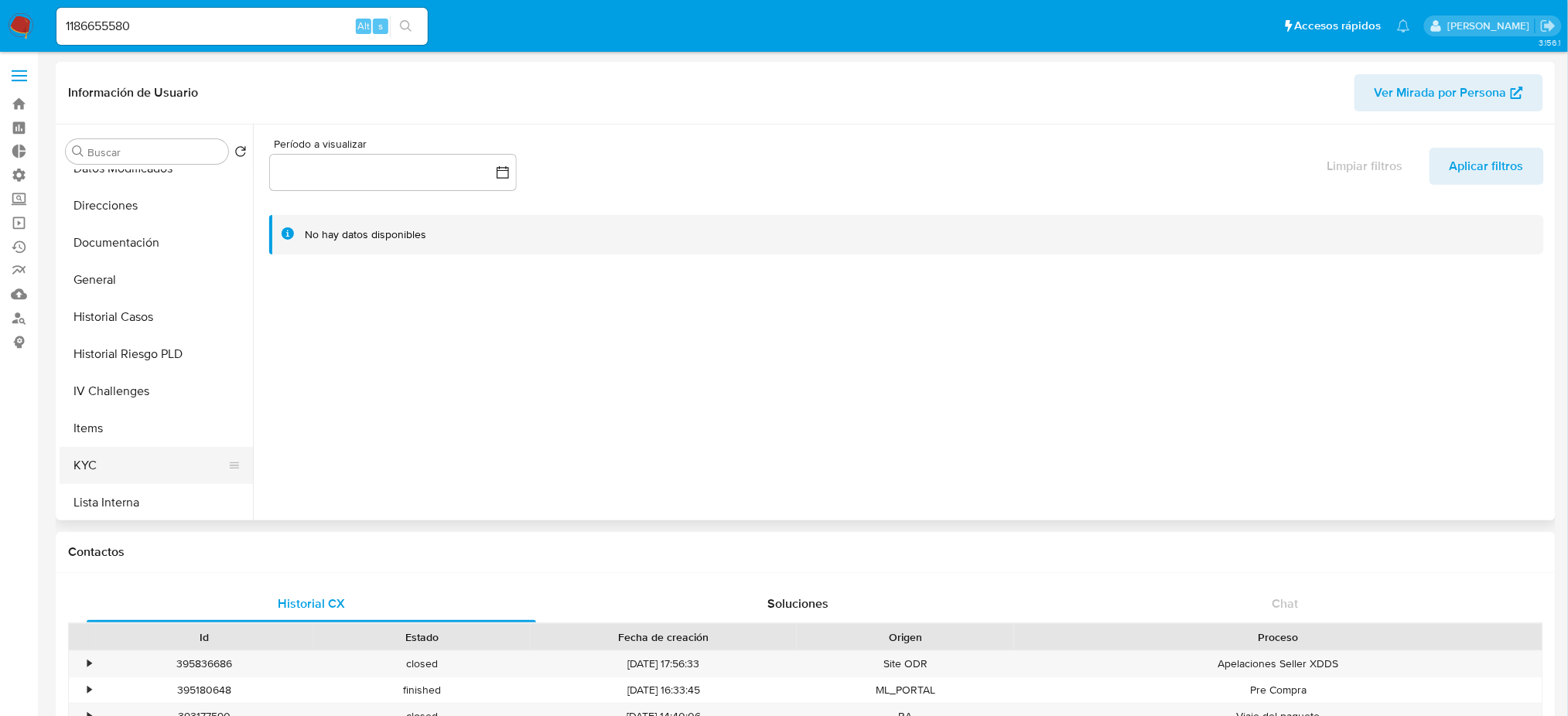
click at [145, 471] on button "KYC" at bounding box center [150, 465] width 181 height 37
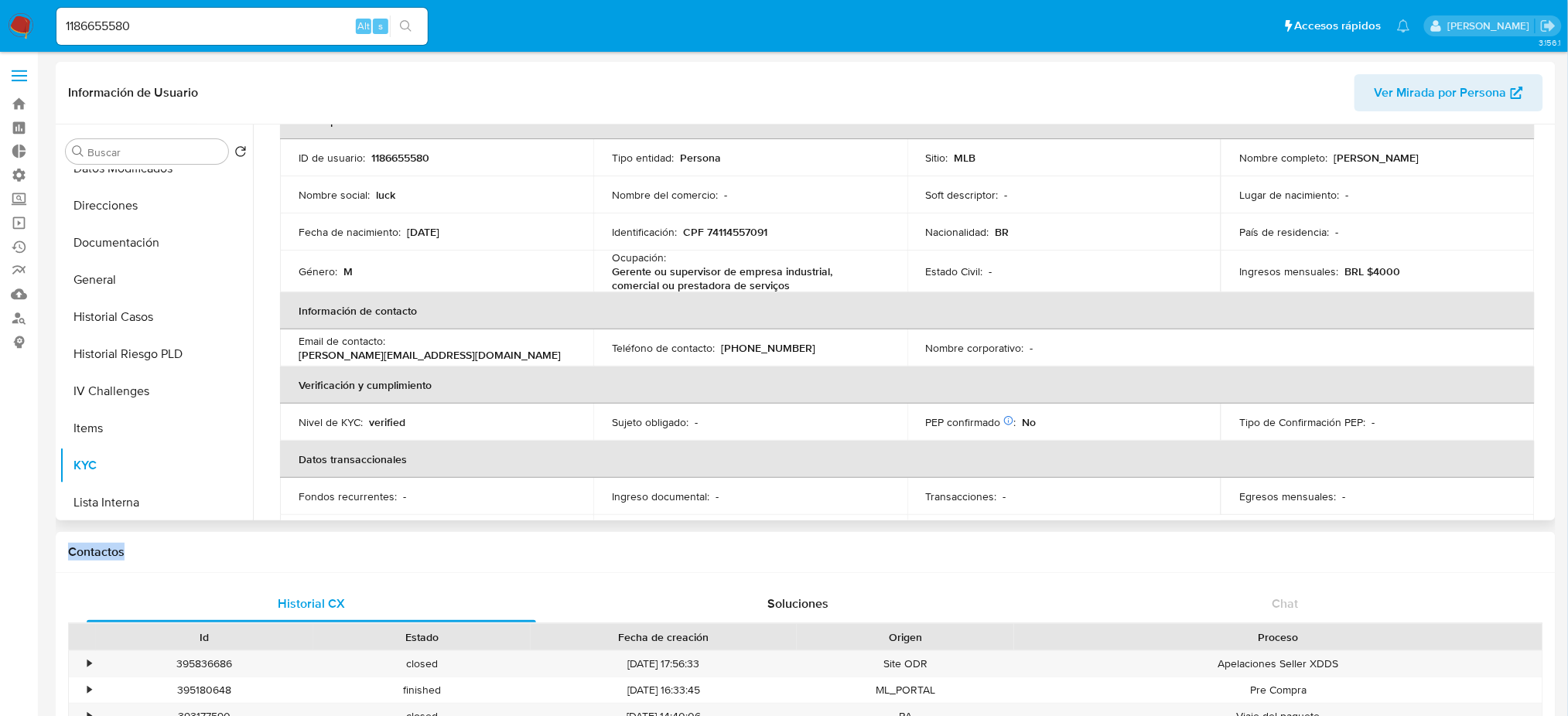
drag, startPoint x: 588, startPoint y: 530, endPoint x: 585, endPoint y: 516, distance: 14.3
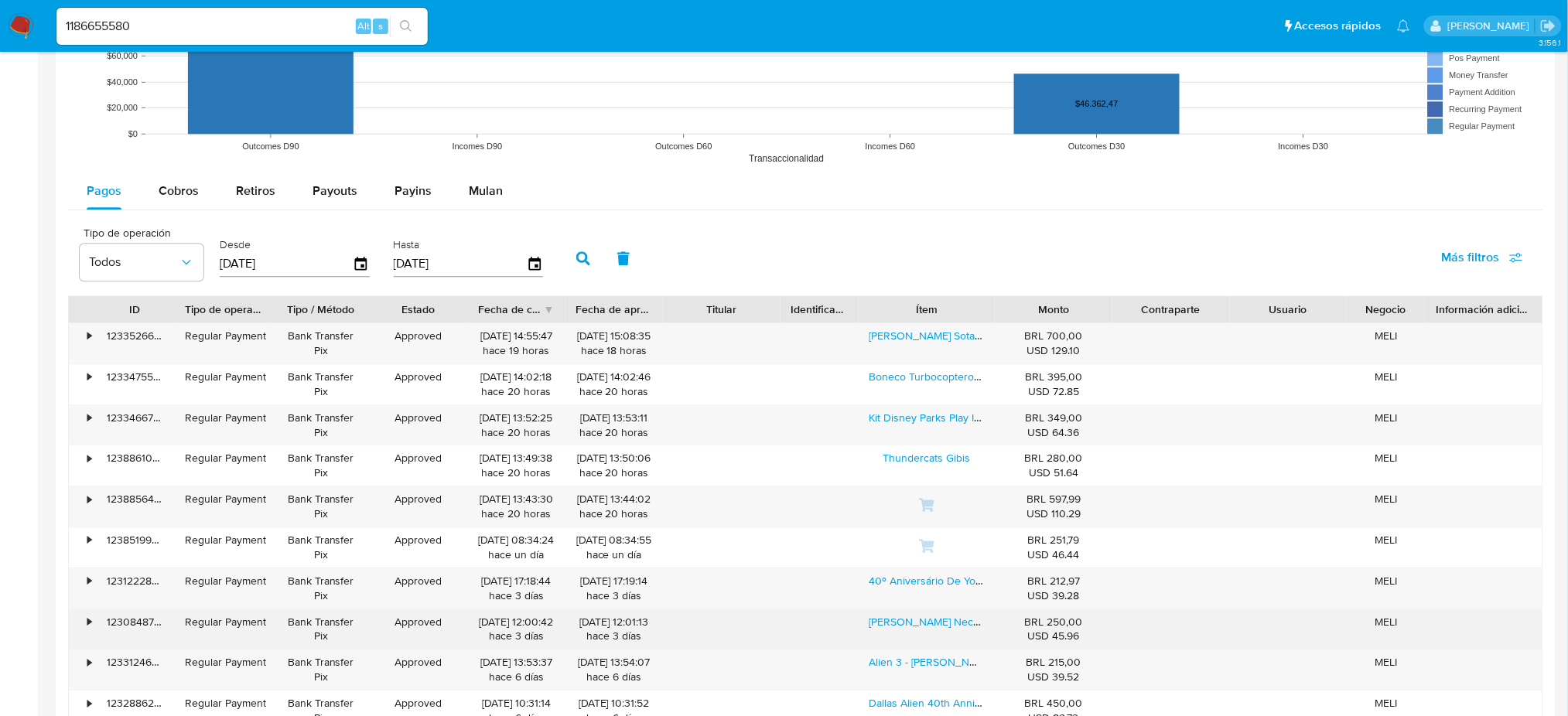
scroll to position [1340, 0]
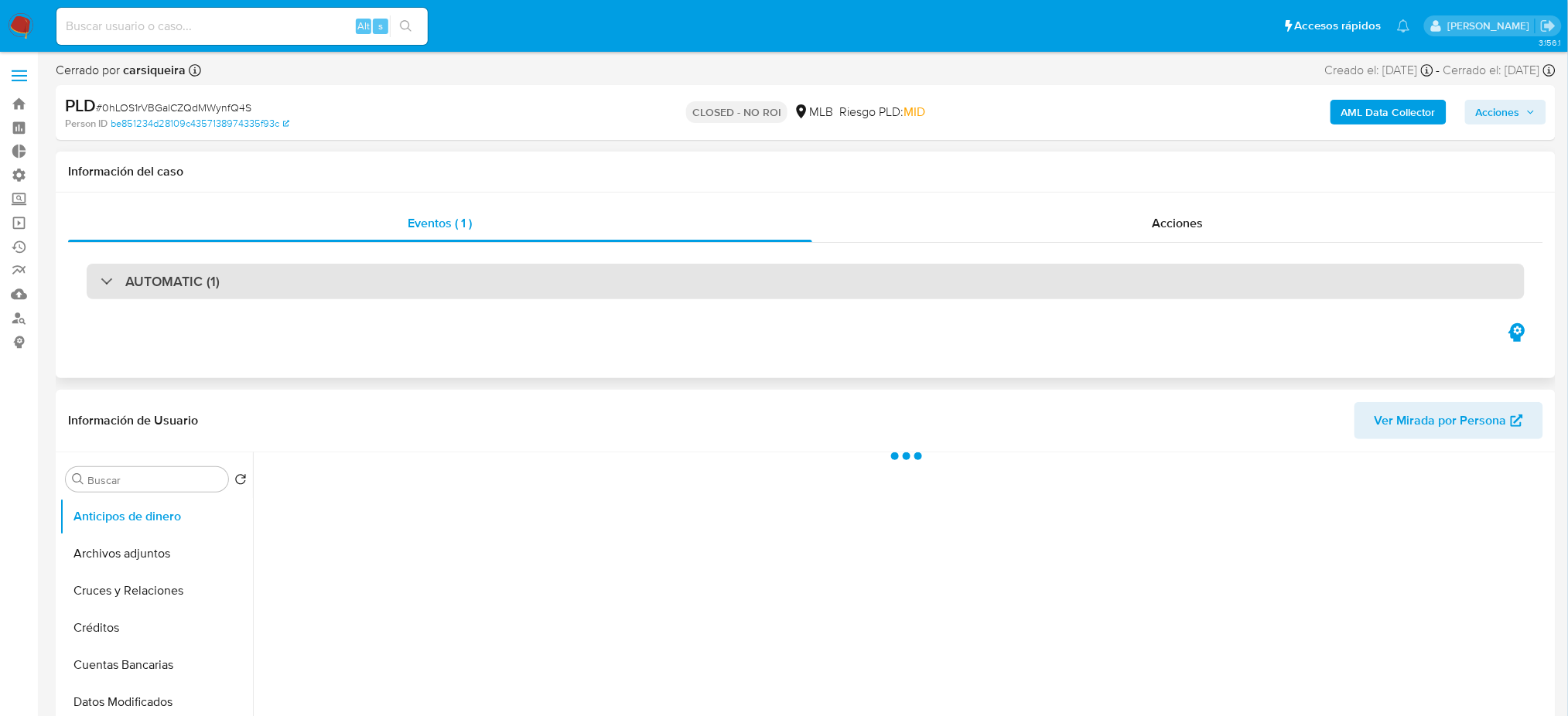
click at [412, 277] on div "AUTOMATIC (1)" at bounding box center [805, 281] width 1438 height 35
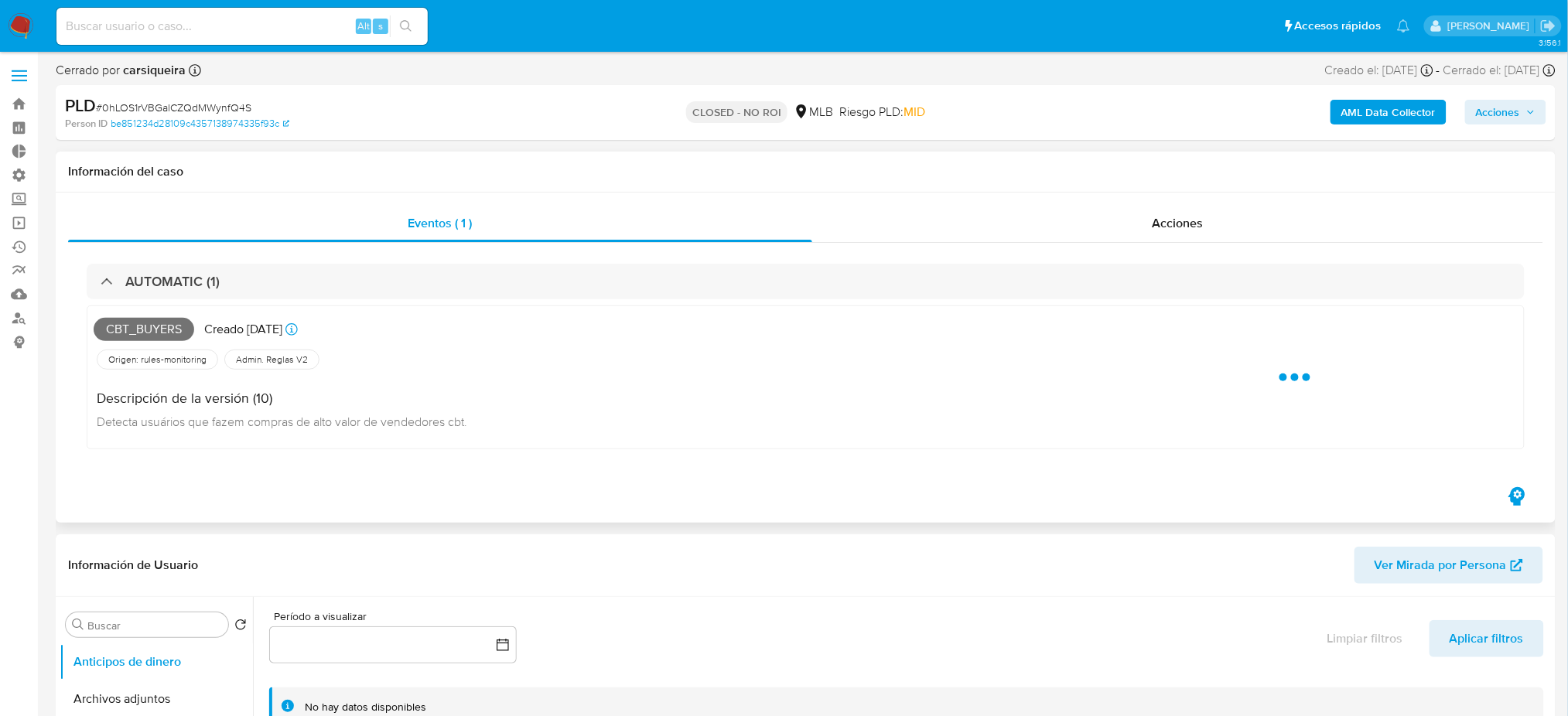
select select "10"
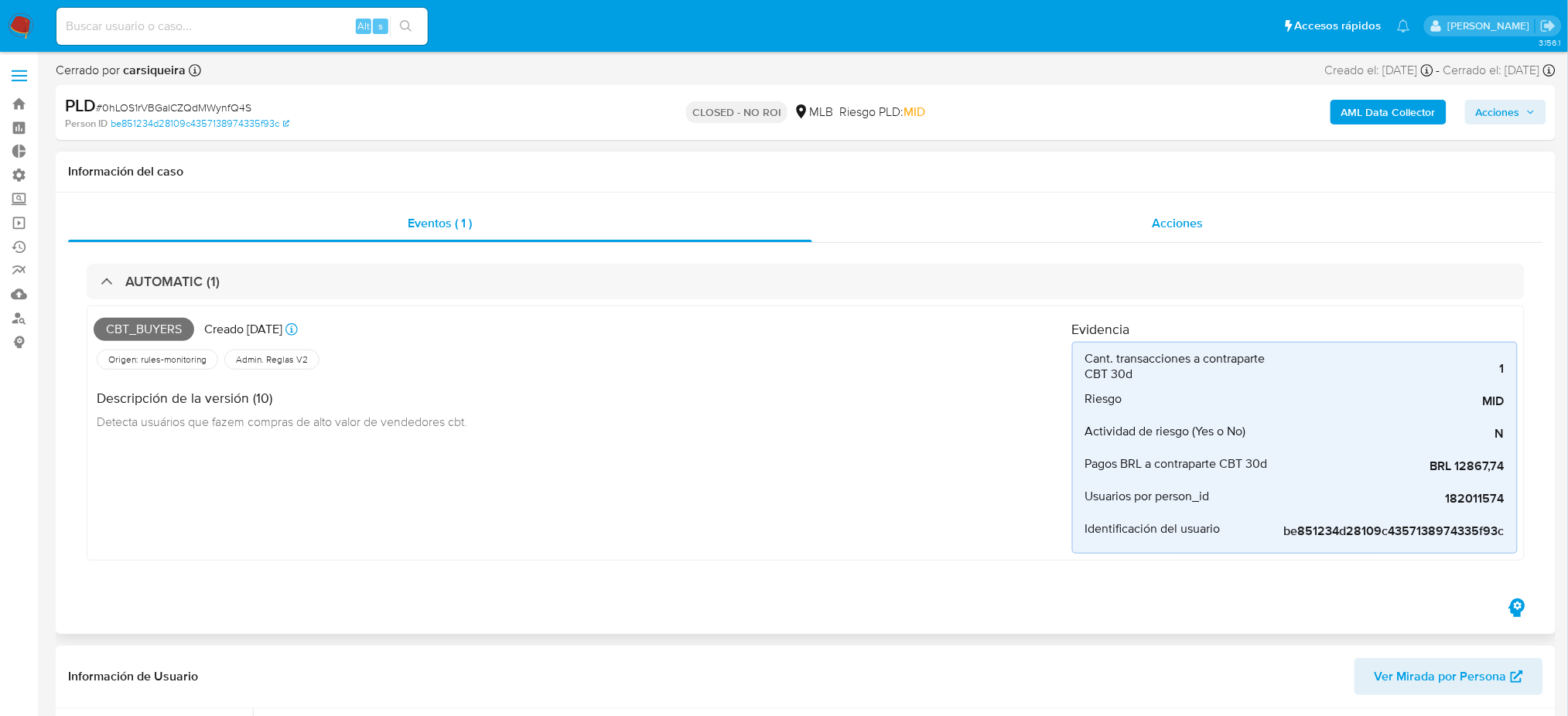
click at [1028, 235] on div "Acciones" at bounding box center [1178, 223] width 731 height 37
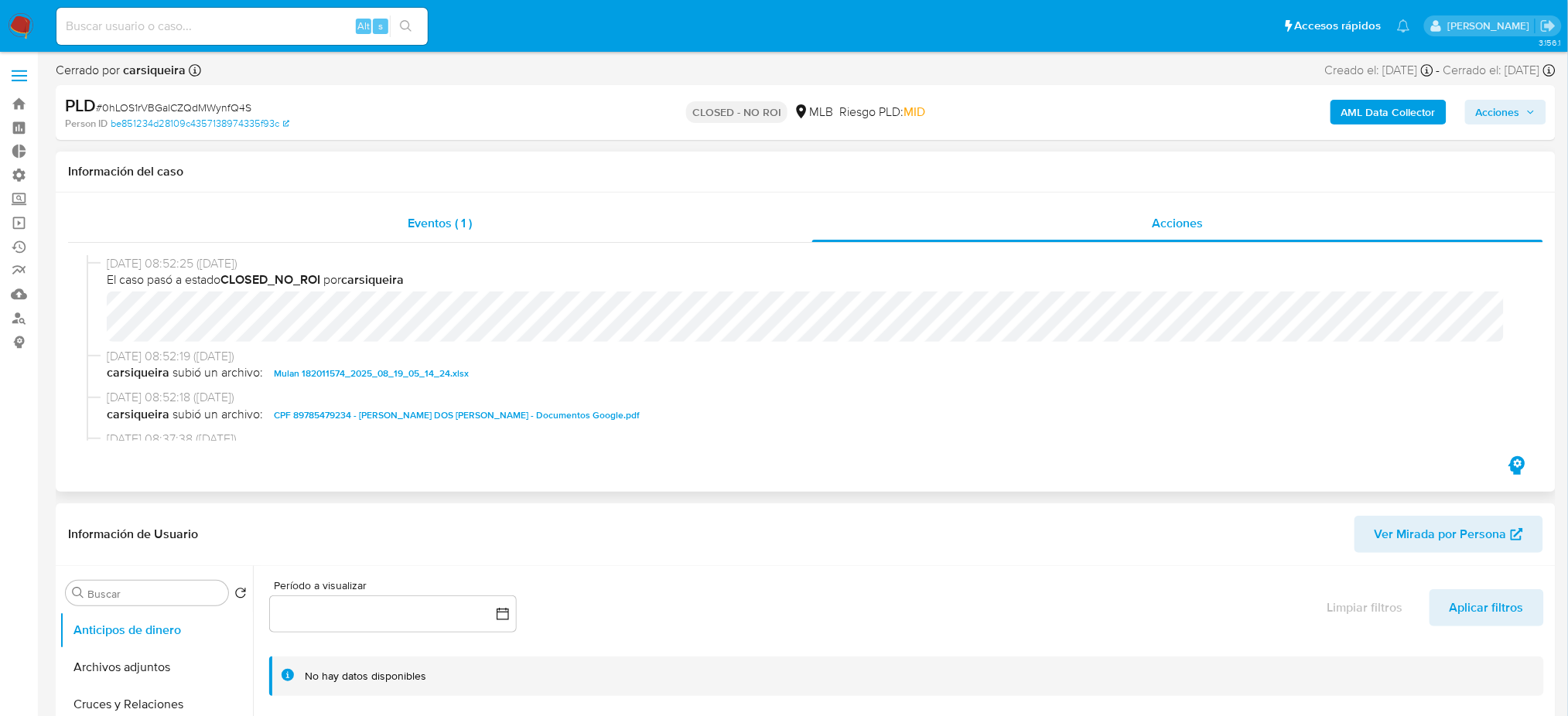
click at [250, 231] on div "Eventos ( 1 )" at bounding box center [439, 223] width 744 height 37
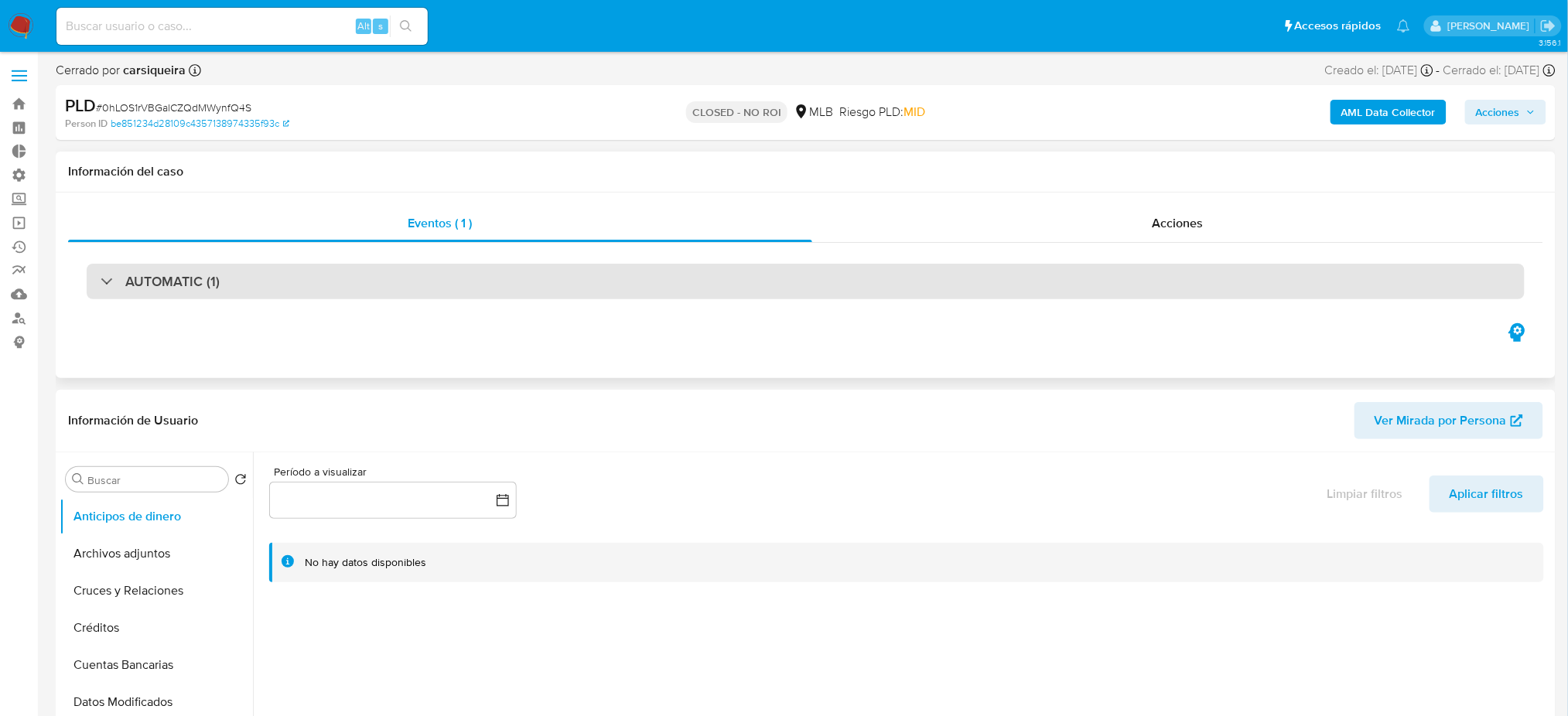
click at [1115, 277] on div "AUTOMATIC (1)" at bounding box center [805, 281] width 1438 height 35
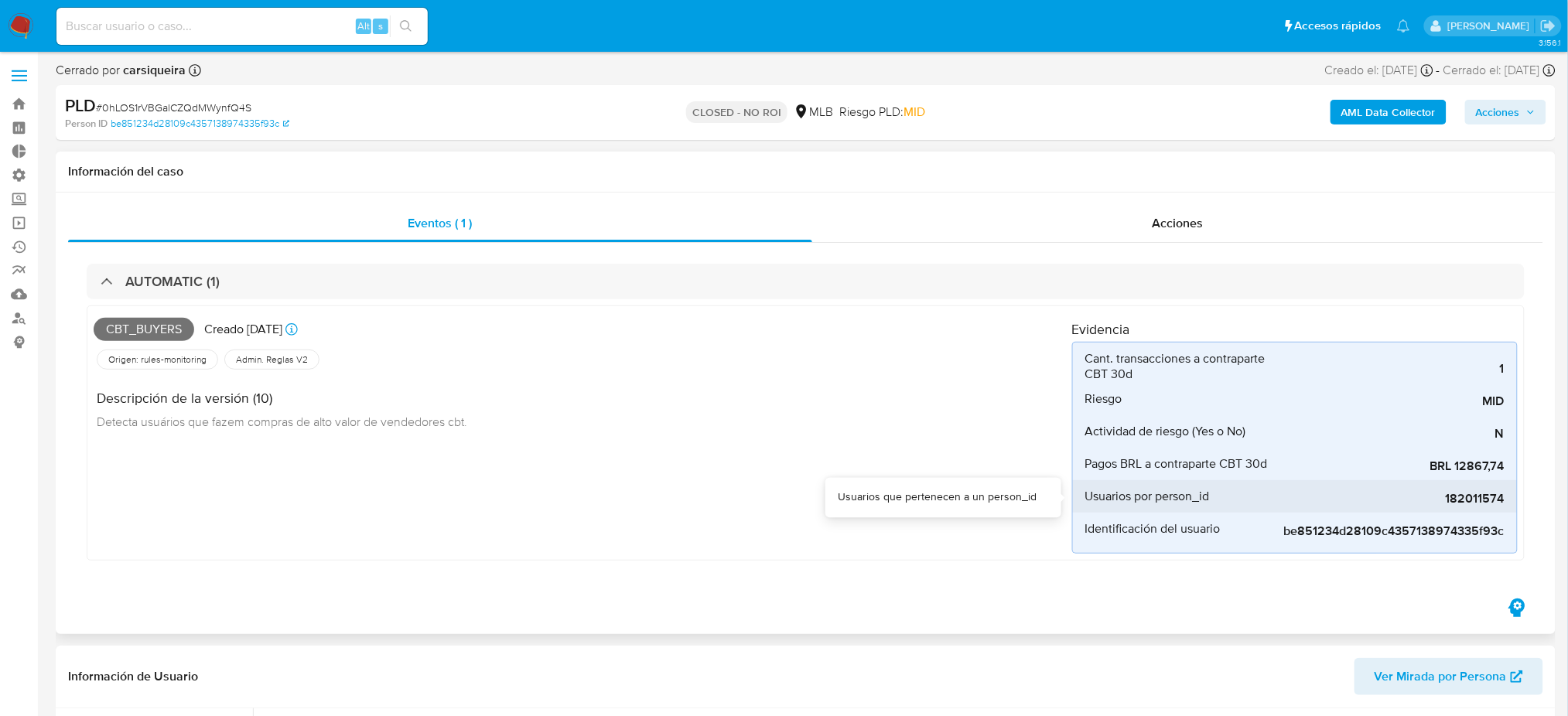
click at [1447, 503] on span "182011574" at bounding box center [1389, 498] width 232 height 16
drag, startPoint x: 1446, startPoint y: 503, endPoint x: 1521, endPoint y: 495, distance: 75.4
click at [1521, 495] on div "Cbt_buyers Creado [DATE] Creado: [DATE] 00:32:38 Origen: rules-monitoring Refer…" at bounding box center [805, 433] width 1438 height 255
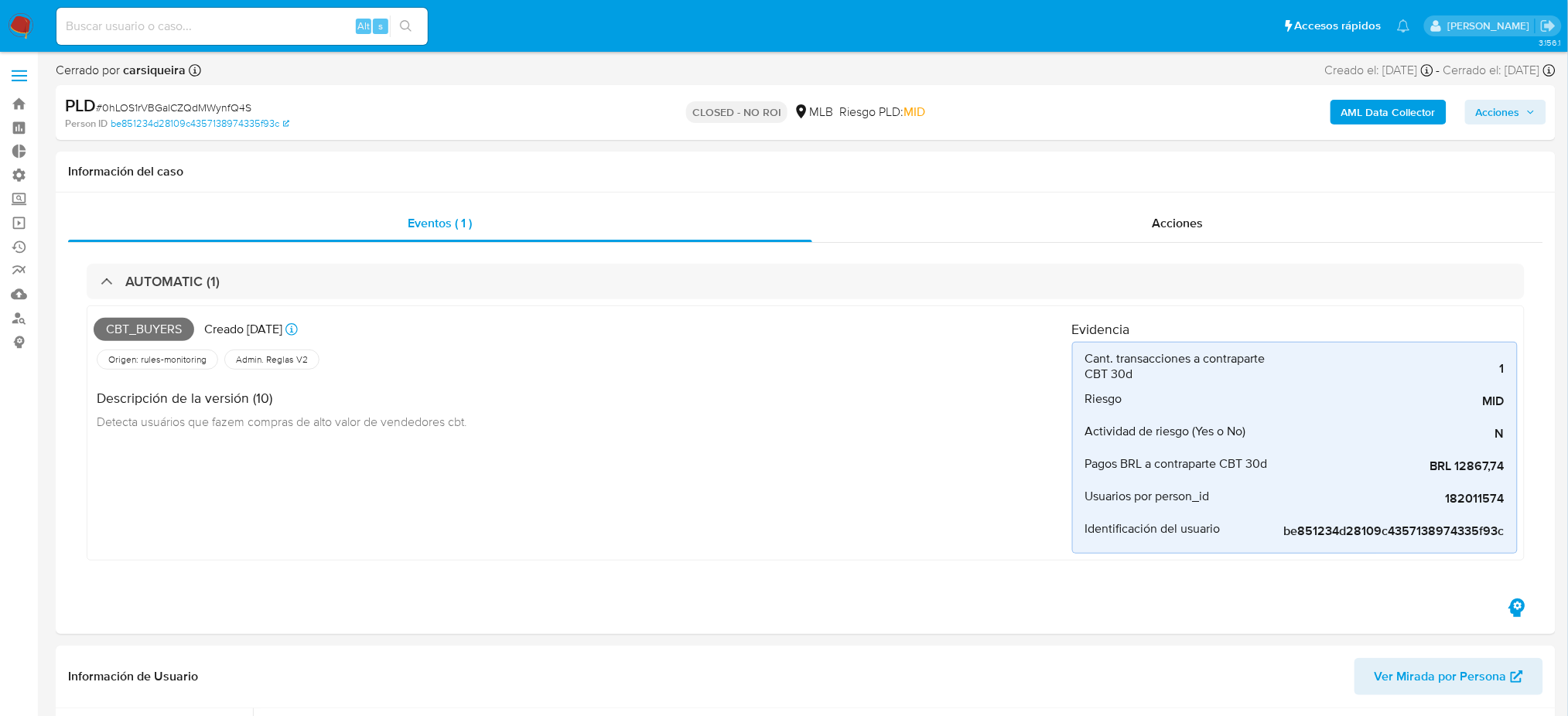
click at [262, 32] on input at bounding box center [242, 26] width 372 height 20
paste input "2314524475"
type input "2314524475"
click at [412, 32] on button "search-icon" at bounding box center [405, 26] width 32 height 21
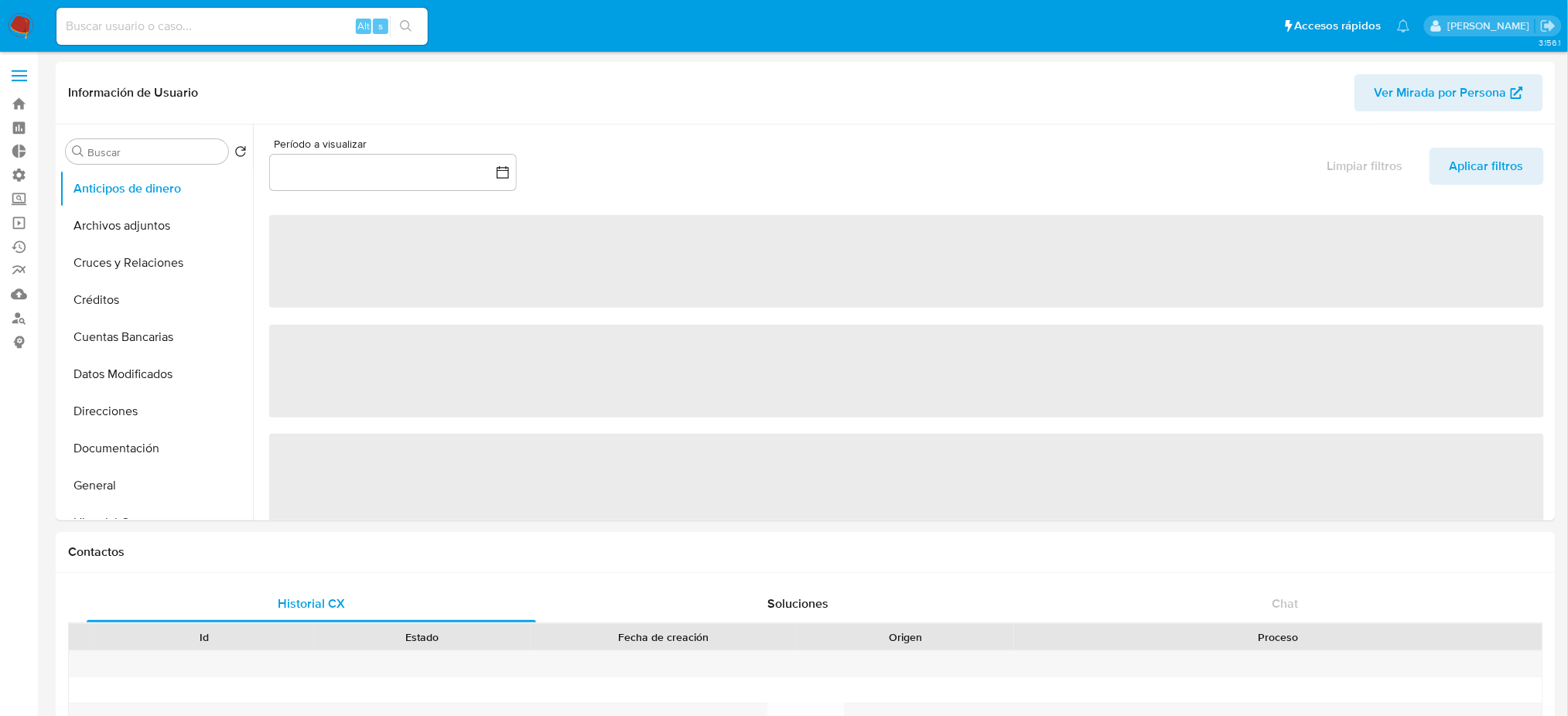
select select "10"
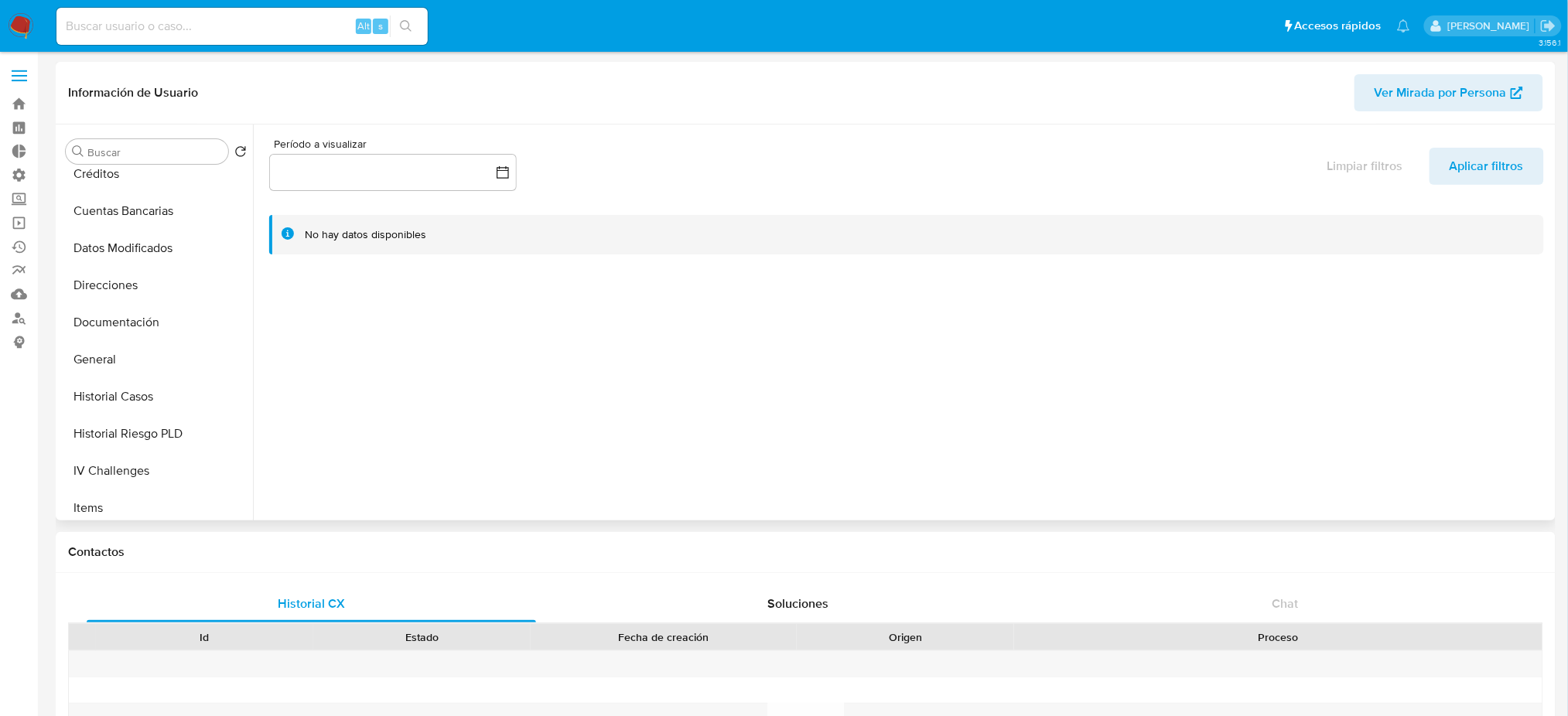
scroll to position [309, 0]
click at [137, 362] on button "KYC" at bounding box center [150, 362] width 181 height 37
